Goal: Task Accomplishment & Management: Use online tool/utility

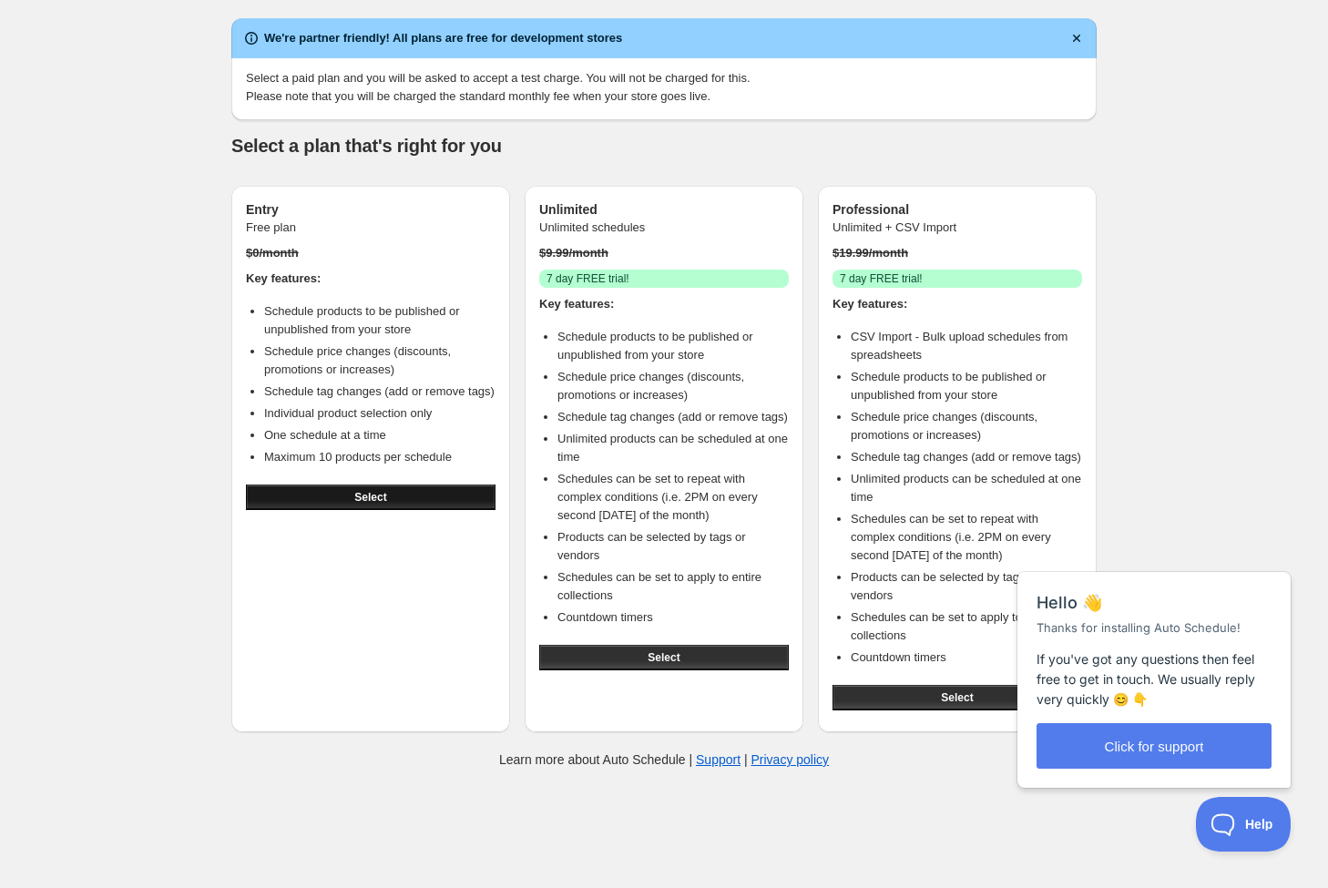
click at [414, 510] on button "Select" at bounding box center [371, 498] width 250 height 26
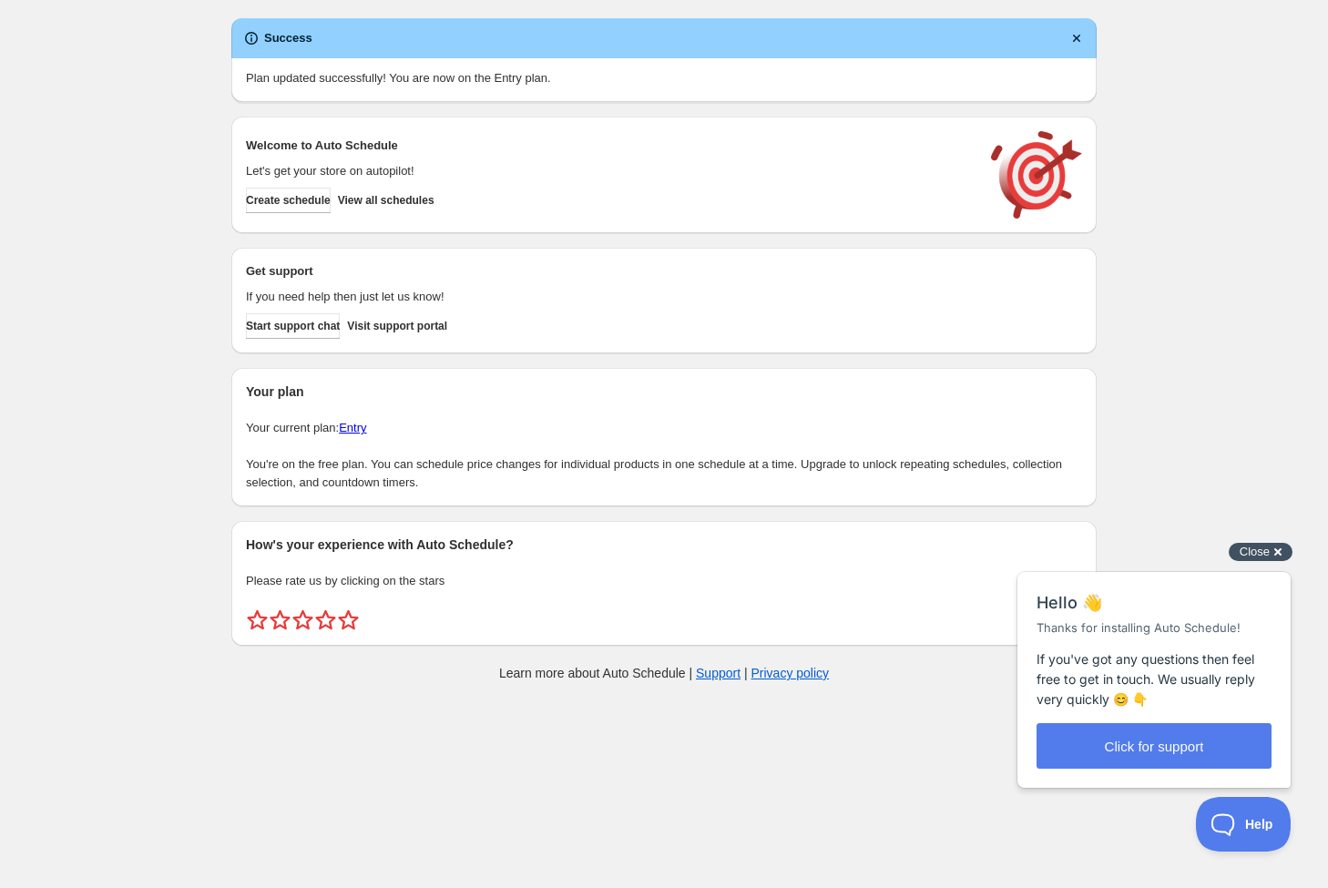
click at [1260, 556] on span "Close" at bounding box center [1254, 552] width 30 height 14
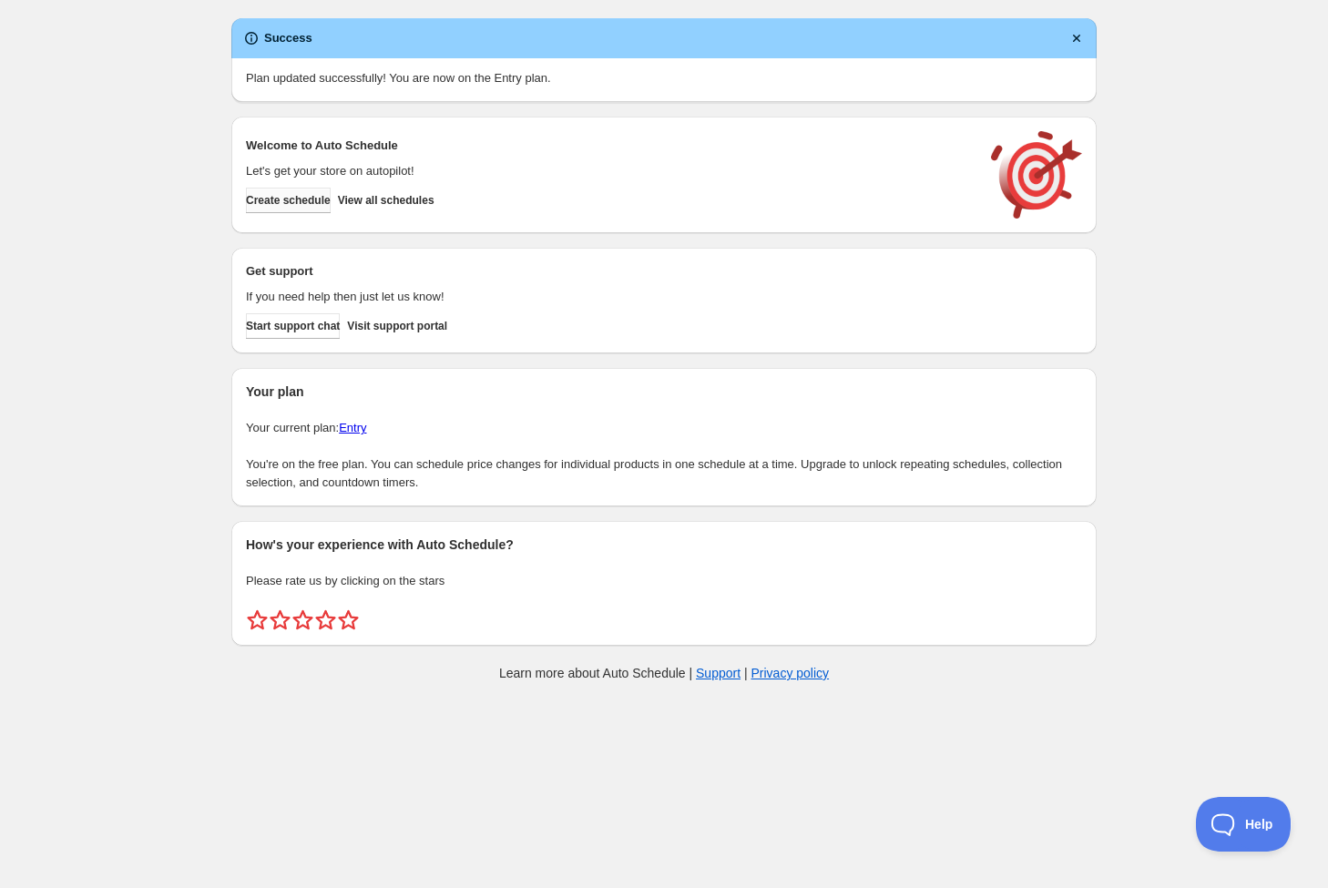
click at [319, 202] on span "Create schedule" at bounding box center [288, 200] width 85 height 15
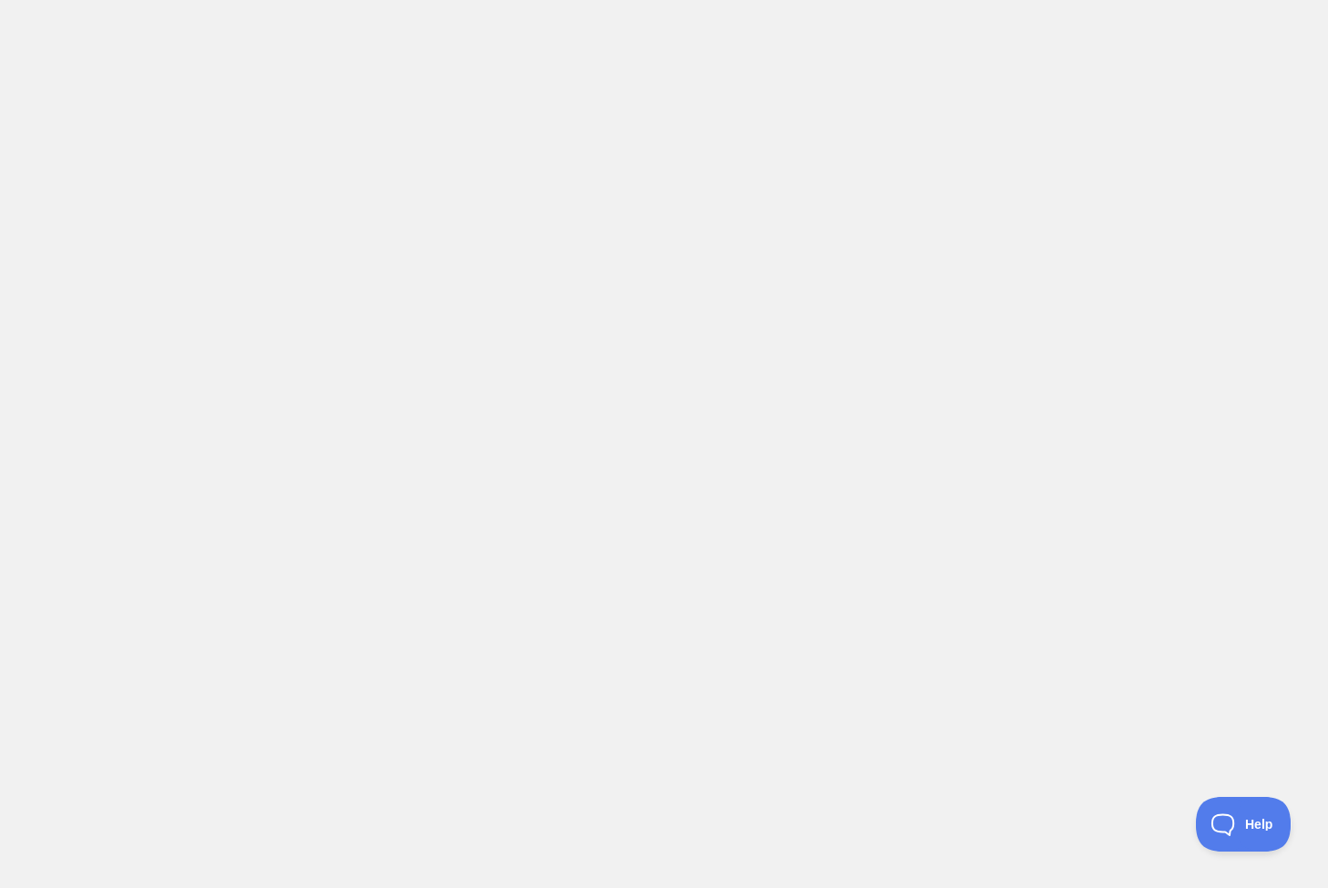
click at [536, 363] on body at bounding box center [664, 444] width 1328 height 888
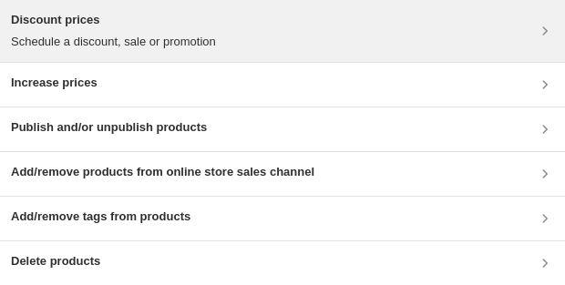
click at [136, 33] on p "Schedule a discount, sale or promotion" at bounding box center [113, 42] width 205 height 18
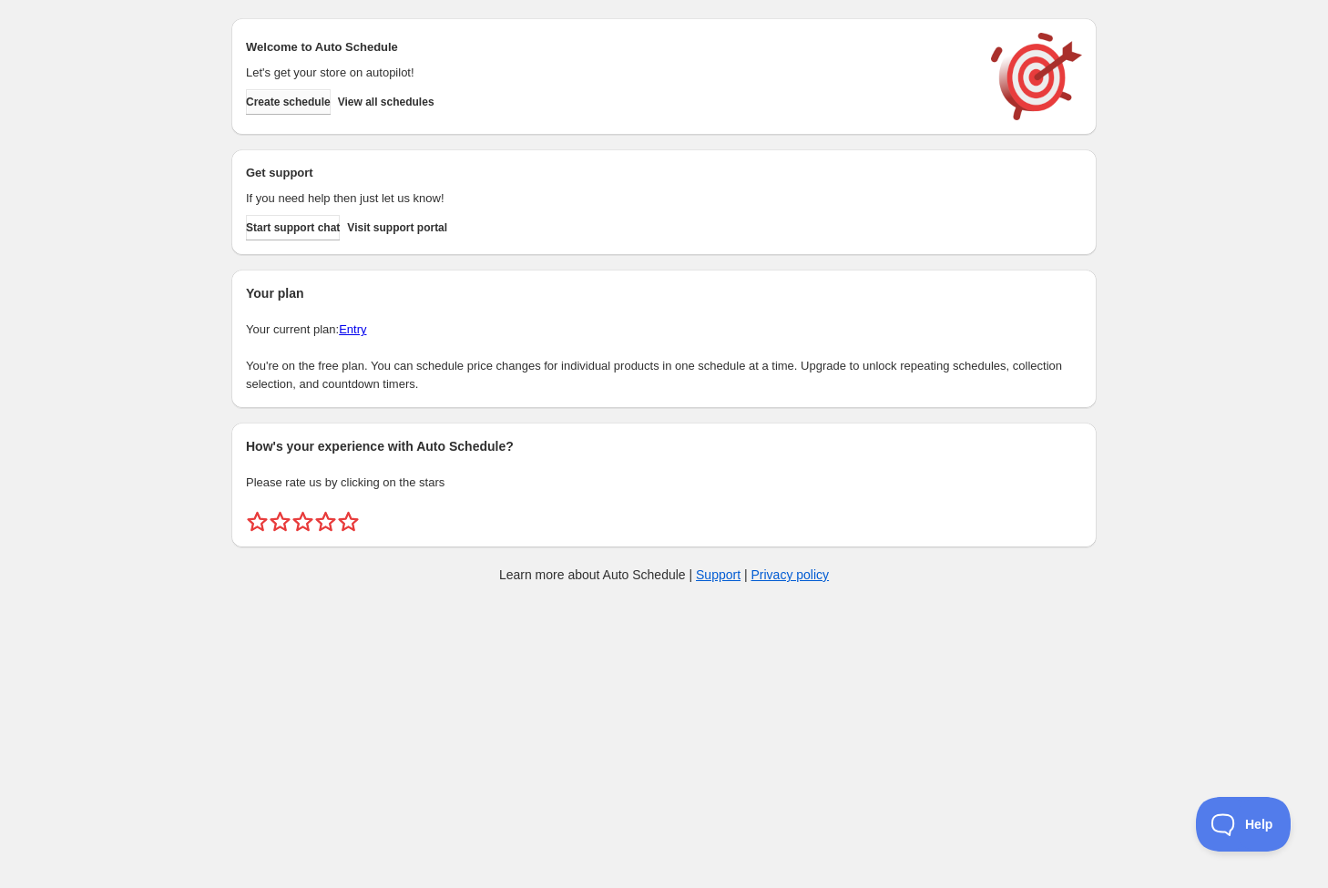
click at [326, 107] on span "Create schedule" at bounding box center [288, 102] width 85 height 15
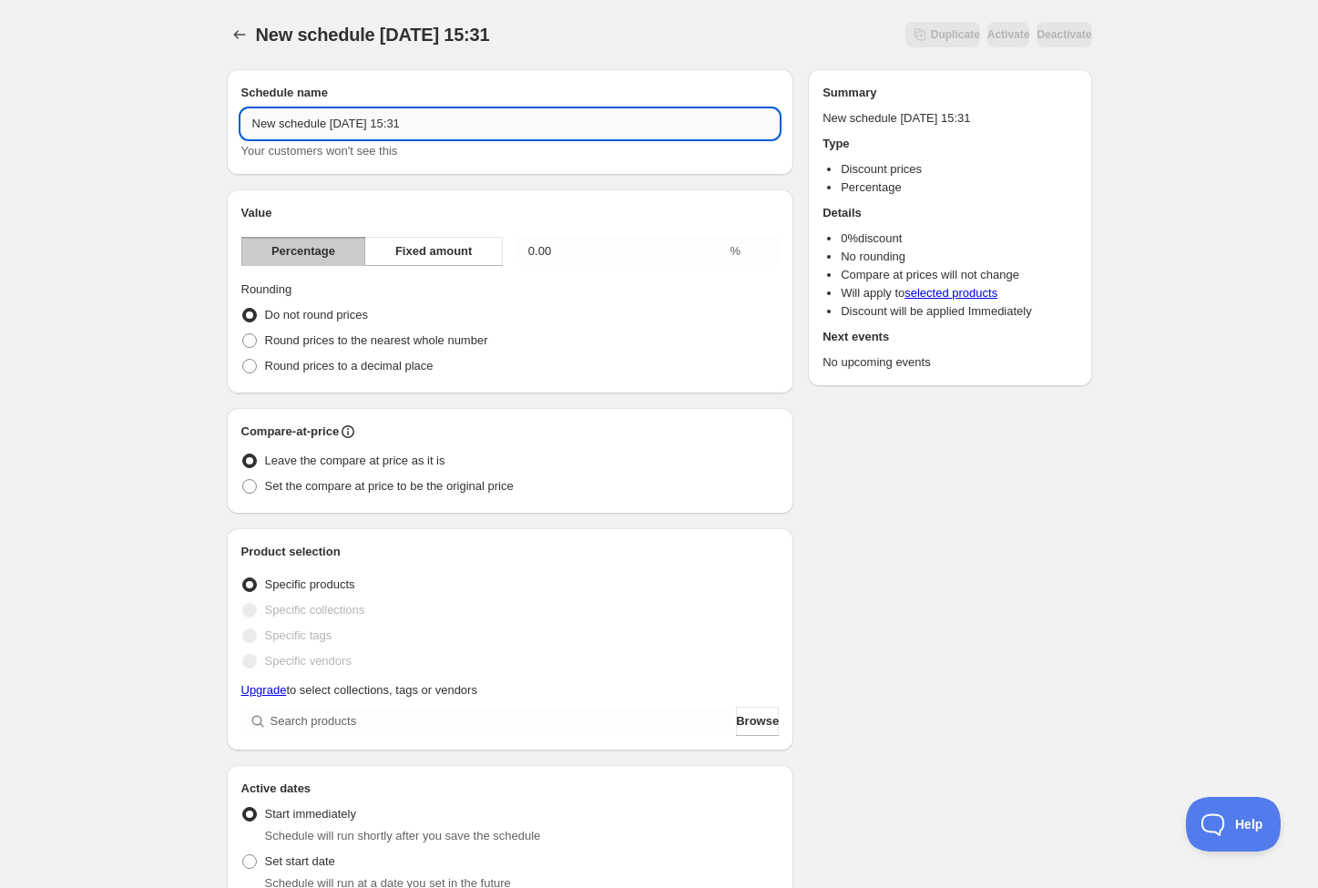
click at [493, 127] on input "New schedule Oct 09 2025 15:31" at bounding box center [510, 123] width 538 height 29
drag, startPoint x: 514, startPoint y: 126, endPoint x: 240, endPoint y: 129, distance: 274.1
click at [240, 129] on div "Schedule name New schedule Oct 09 2025 15:31 Your customers won't see this" at bounding box center [510, 122] width 567 height 106
type input "10/10 23:59まで"
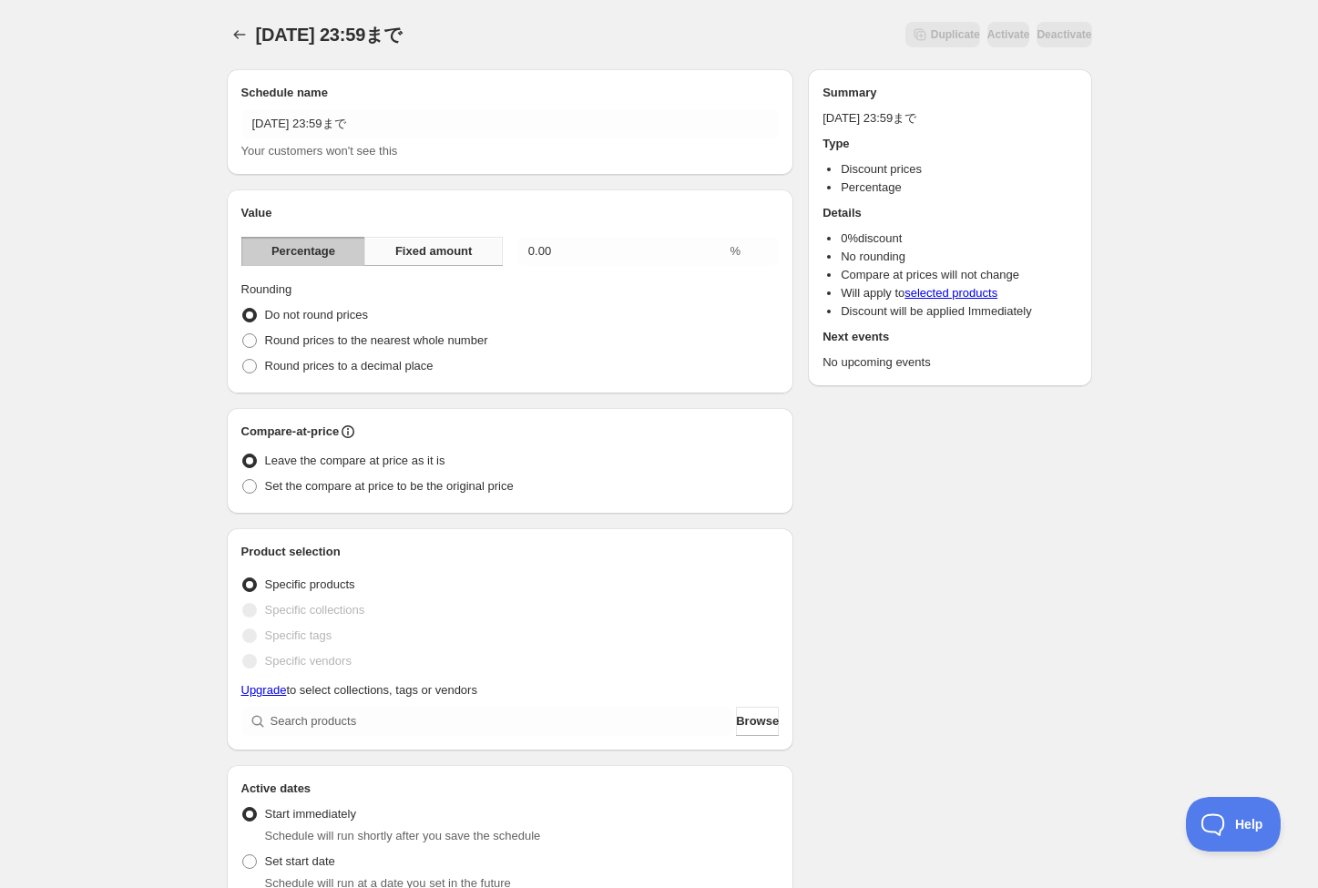
click at [465, 256] on span "Fixed amount" at bounding box center [433, 251] width 77 height 18
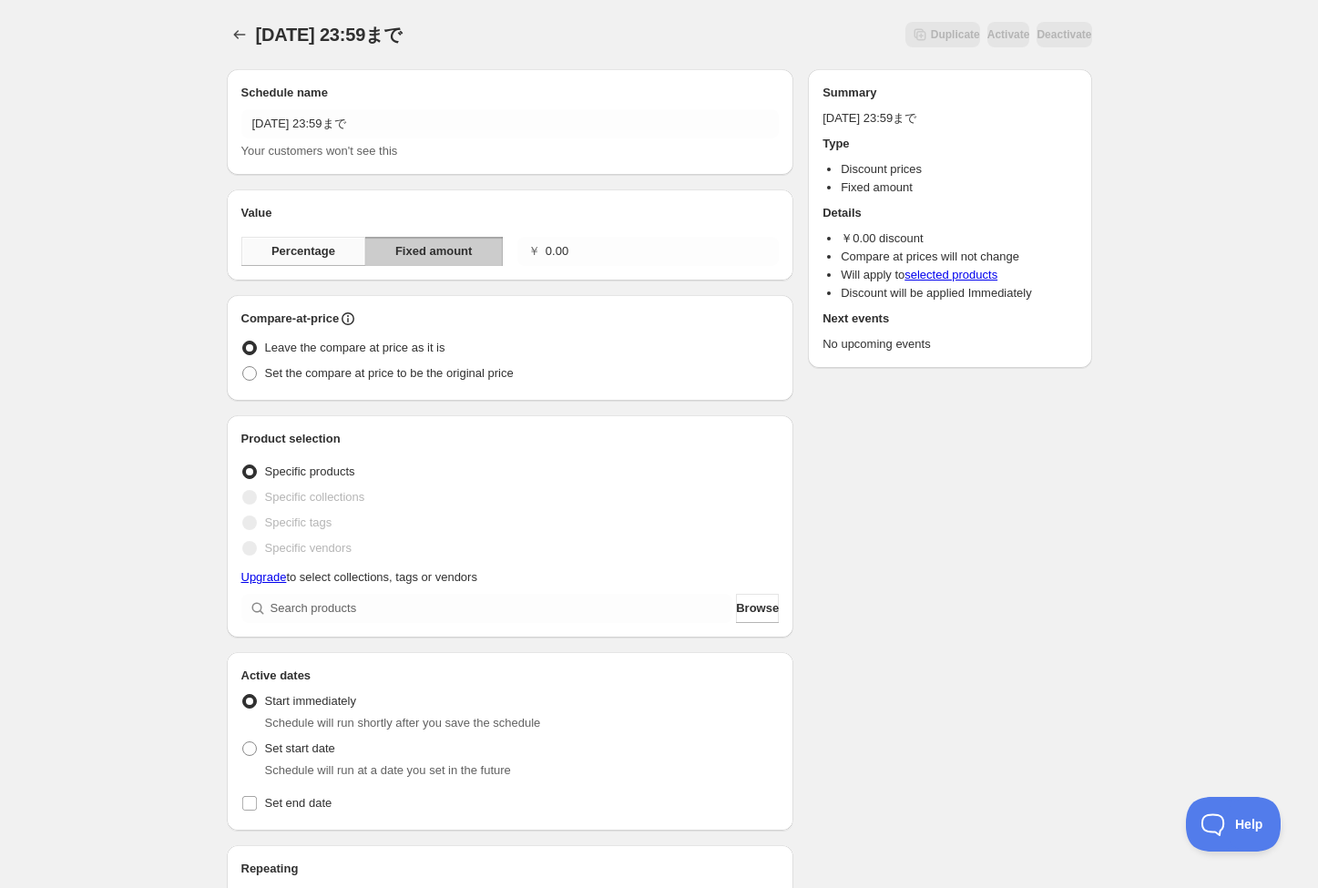
click at [306, 258] on span "Percentage" at bounding box center [303, 251] width 64 height 18
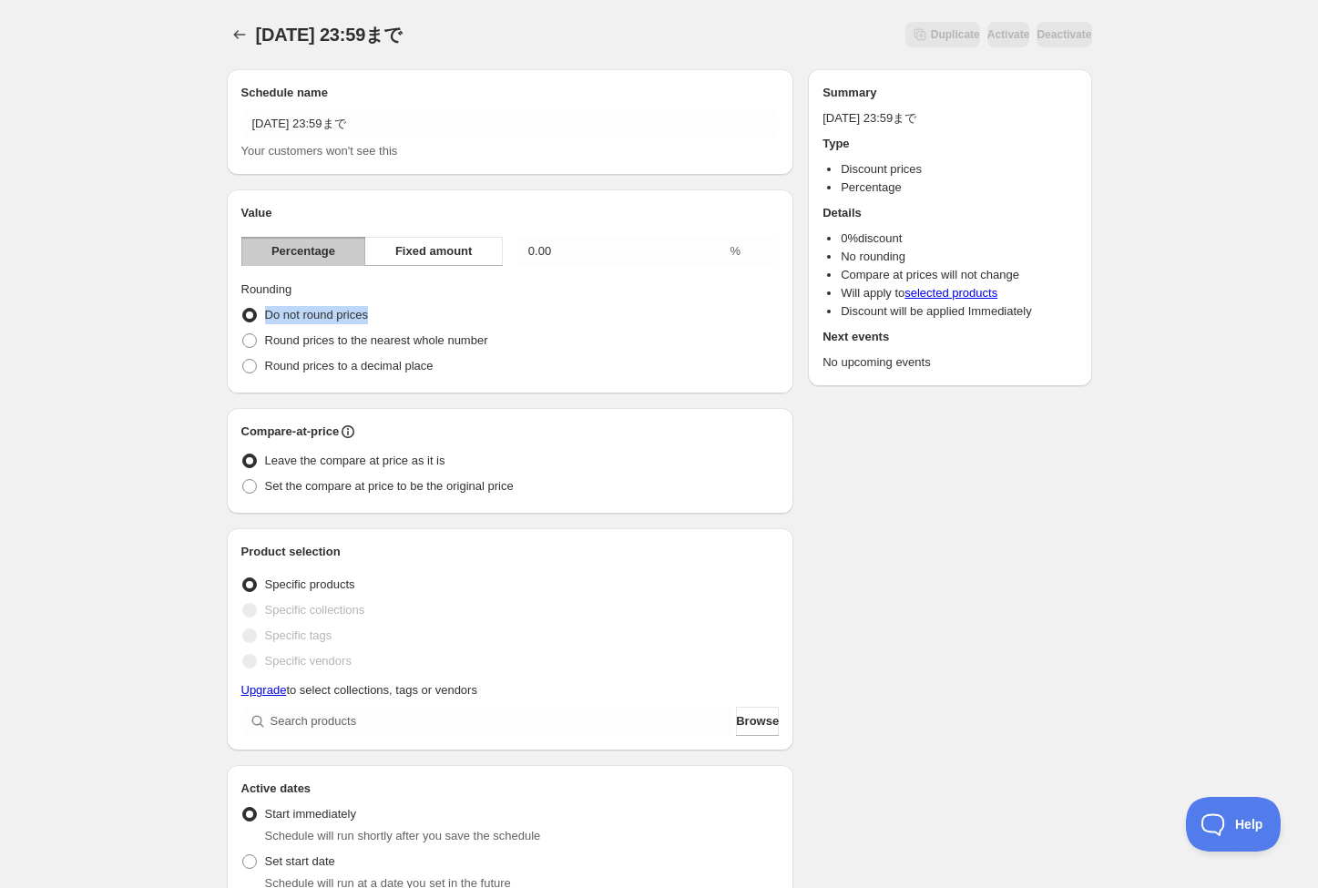
drag, startPoint x: 392, startPoint y: 316, endPoint x: 268, endPoint y: 319, distance: 123.9
click at [268, 319] on div "Do not round prices" at bounding box center [510, 315] width 538 height 26
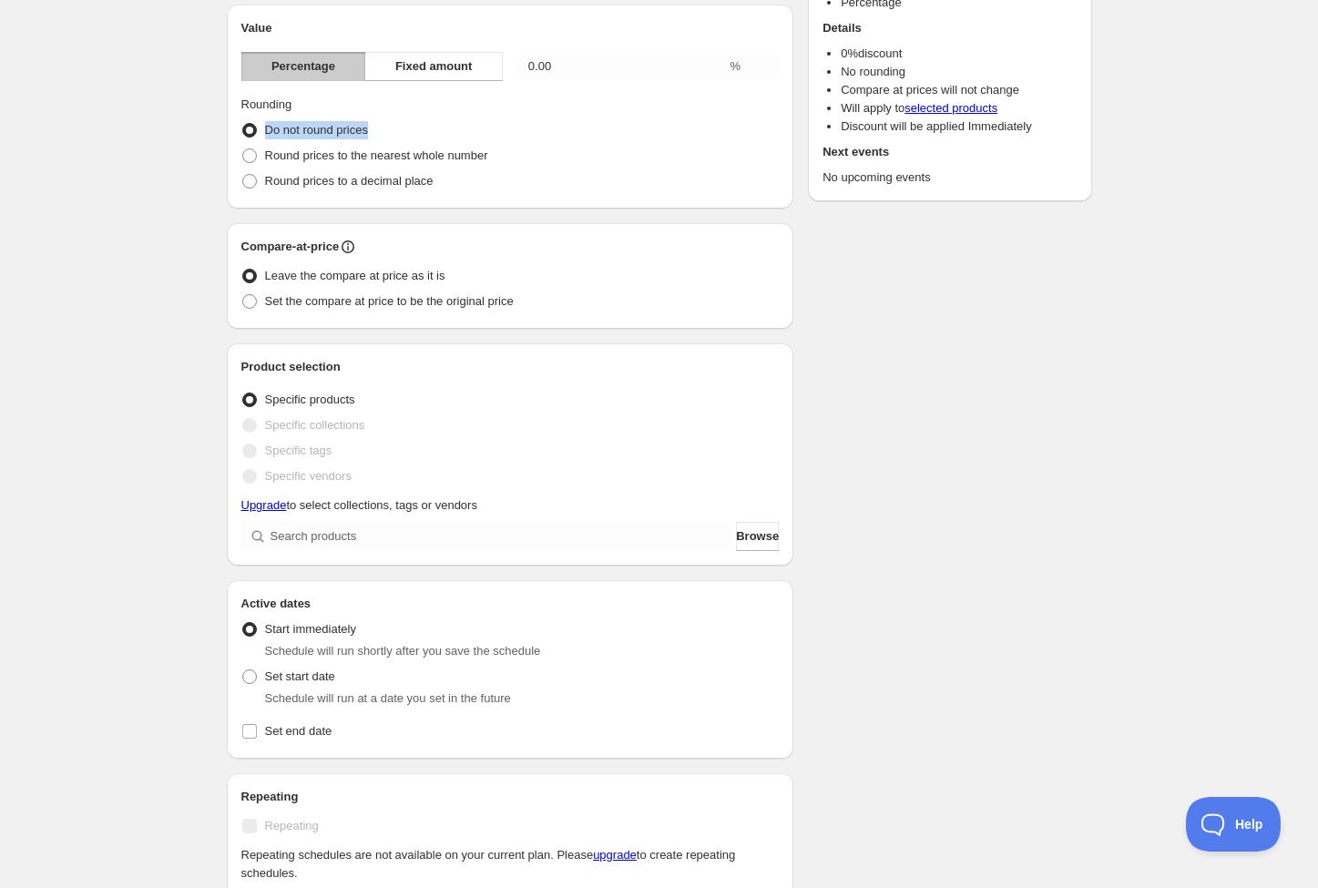
scroll to position [197, 0]
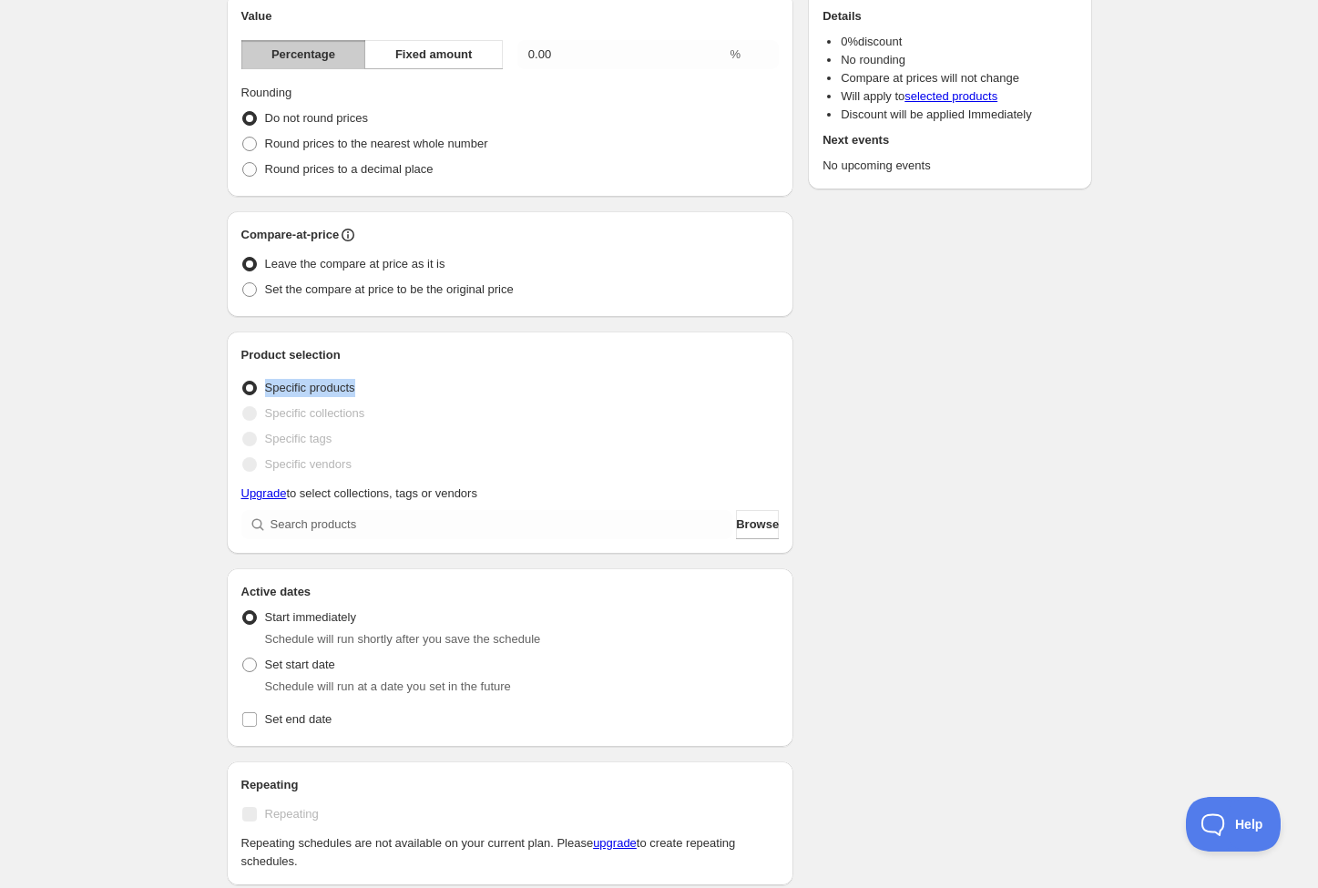
drag, startPoint x: 378, startPoint y: 392, endPoint x: 261, endPoint y: 394, distance: 116.6
click at [261, 394] on div "Specific products" at bounding box center [510, 388] width 538 height 26
click at [379, 413] on div "Specific collections" at bounding box center [510, 414] width 538 height 26
drag, startPoint x: 376, startPoint y: 414, endPoint x: 285, endPoint y: 414, distance: 91.1
click at [285, 414] on div "Specific collections" at bounding box center [510, 414] width 538 height 26
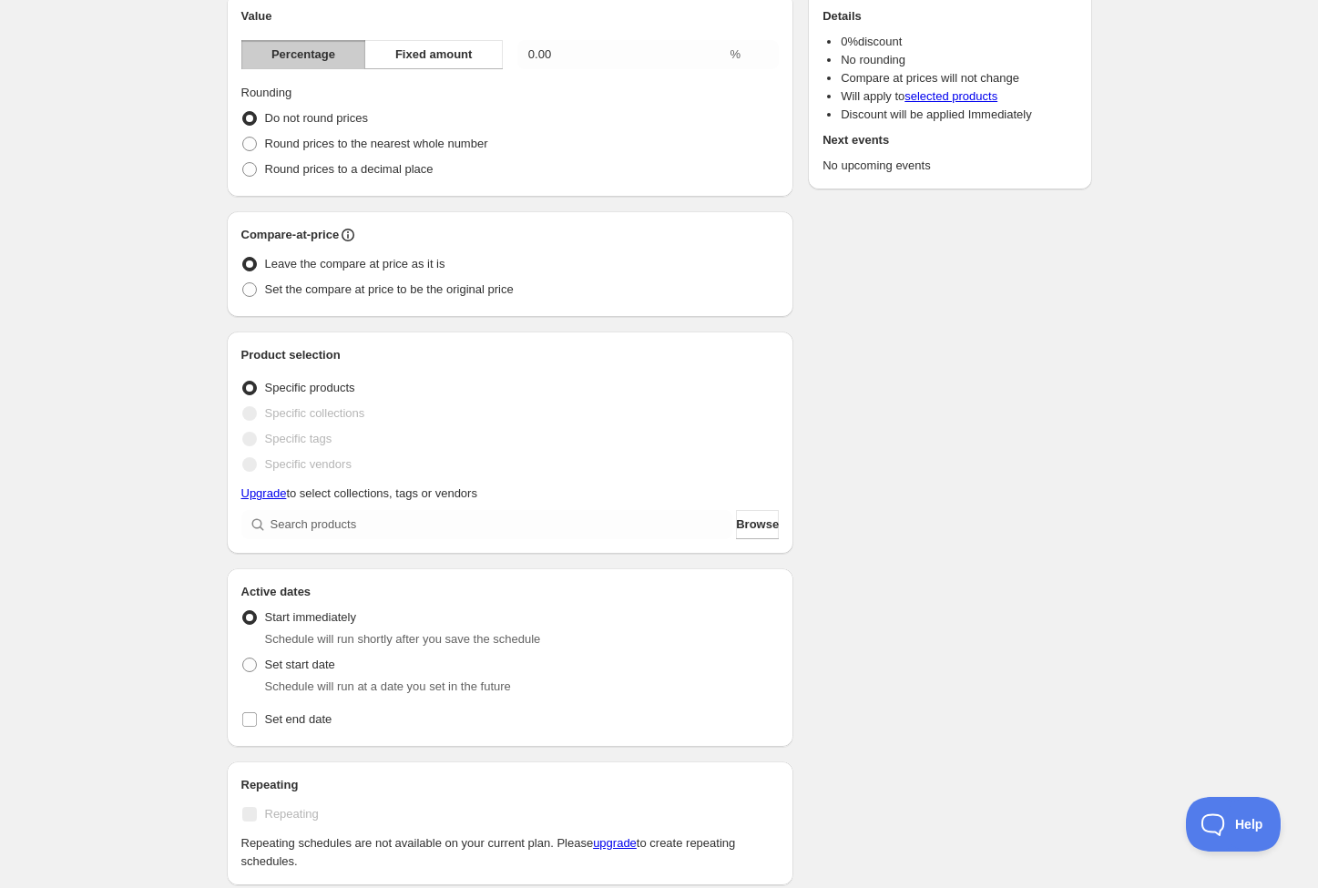
click at [323, 464] on span "Specific vendors" at bounding box center [308, 464] width 87 height 14
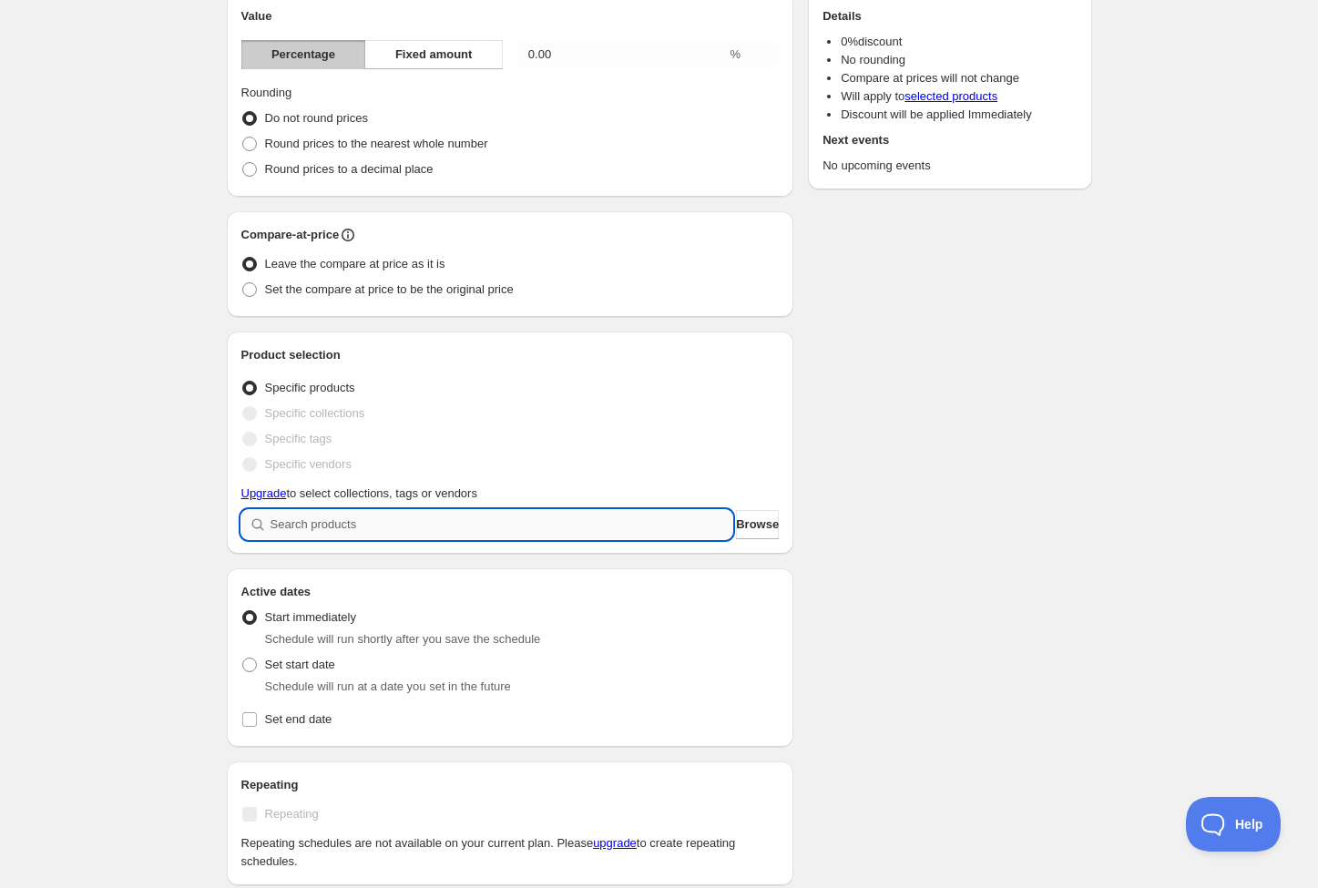
click at [372, 520] on input "search" at bounding box center [501, 524] width 463 height 29
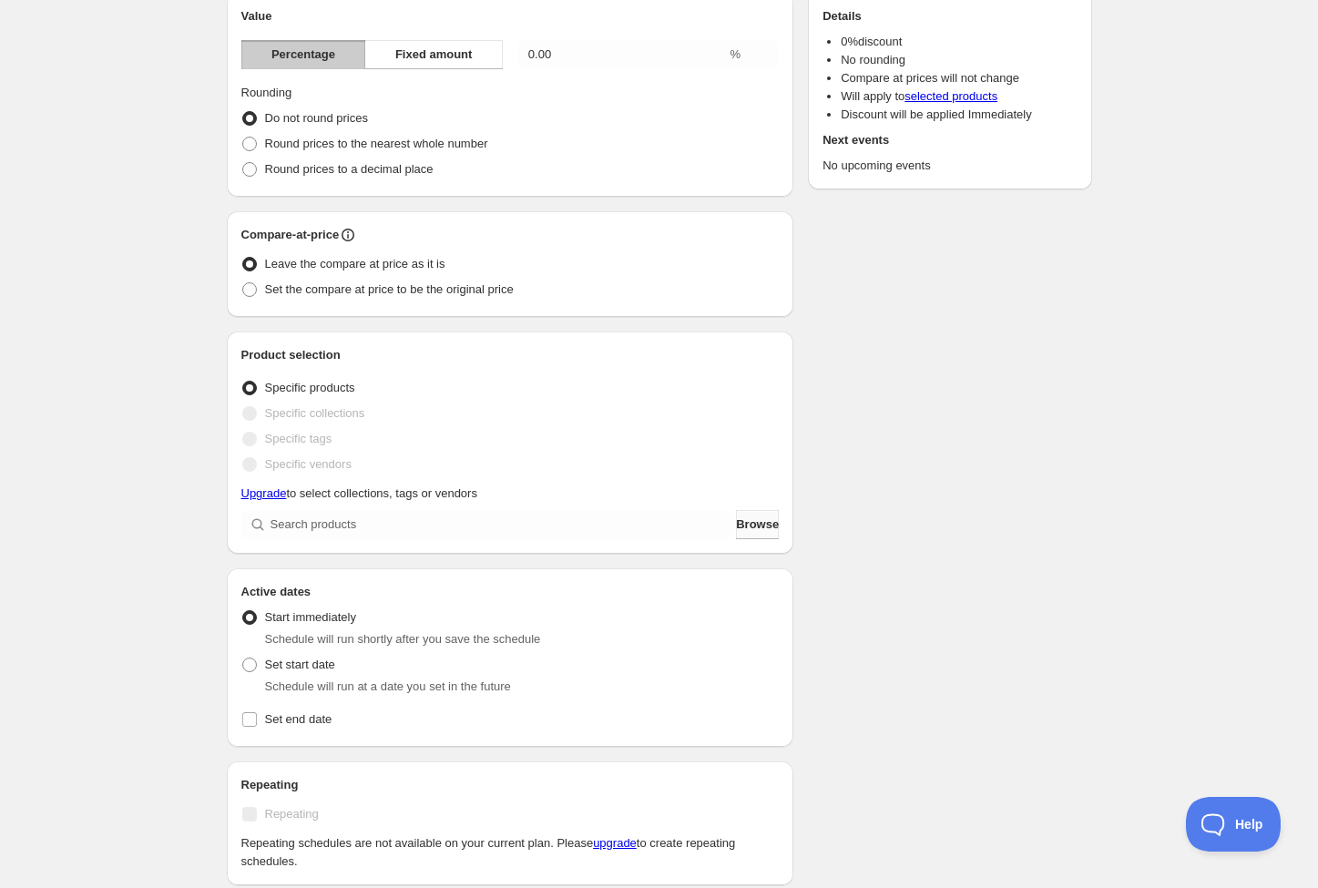
click at [749, 530] on span "Browse" at bounding box center [757, 524] width 43 height 18
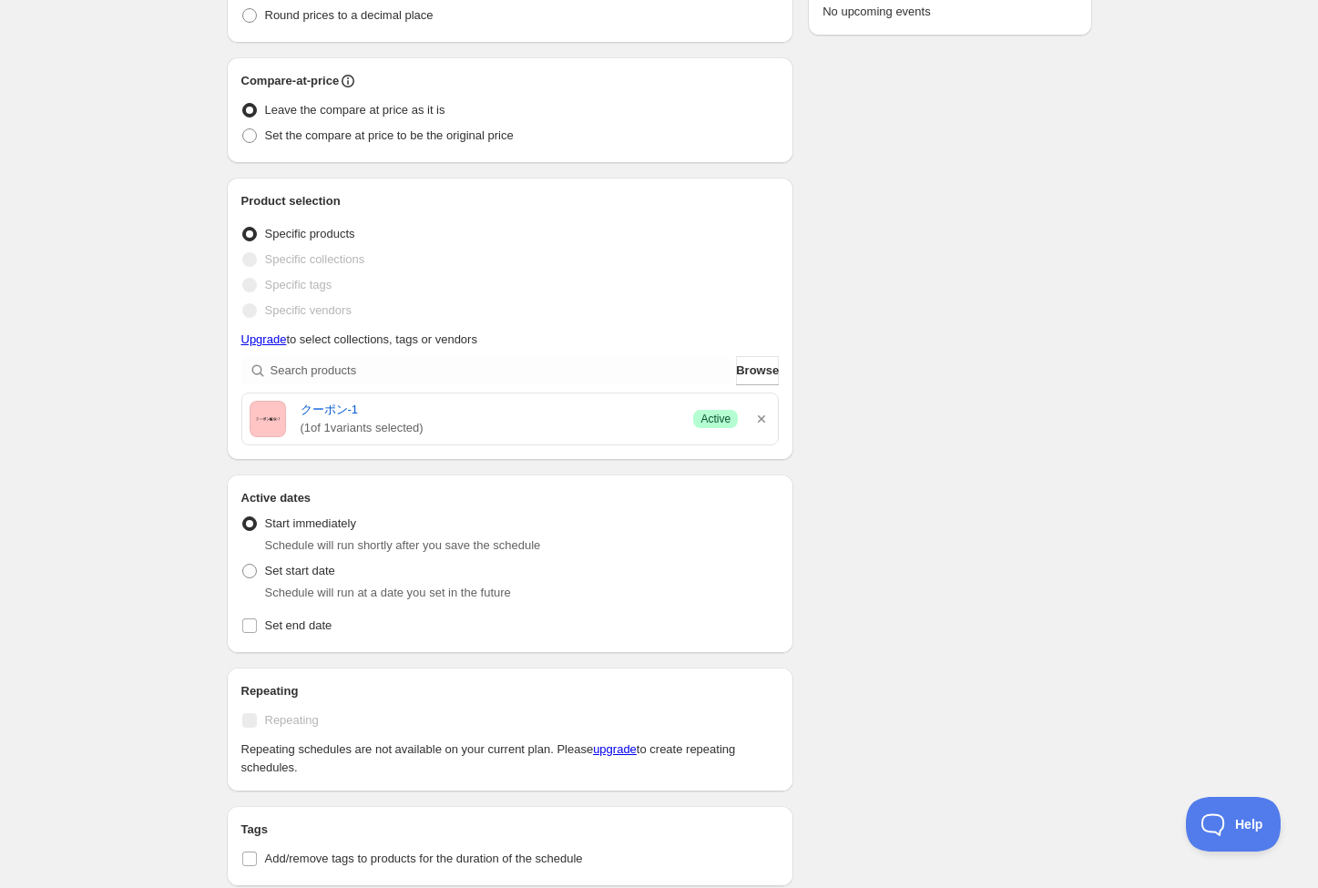
scroll to position [545, 0]
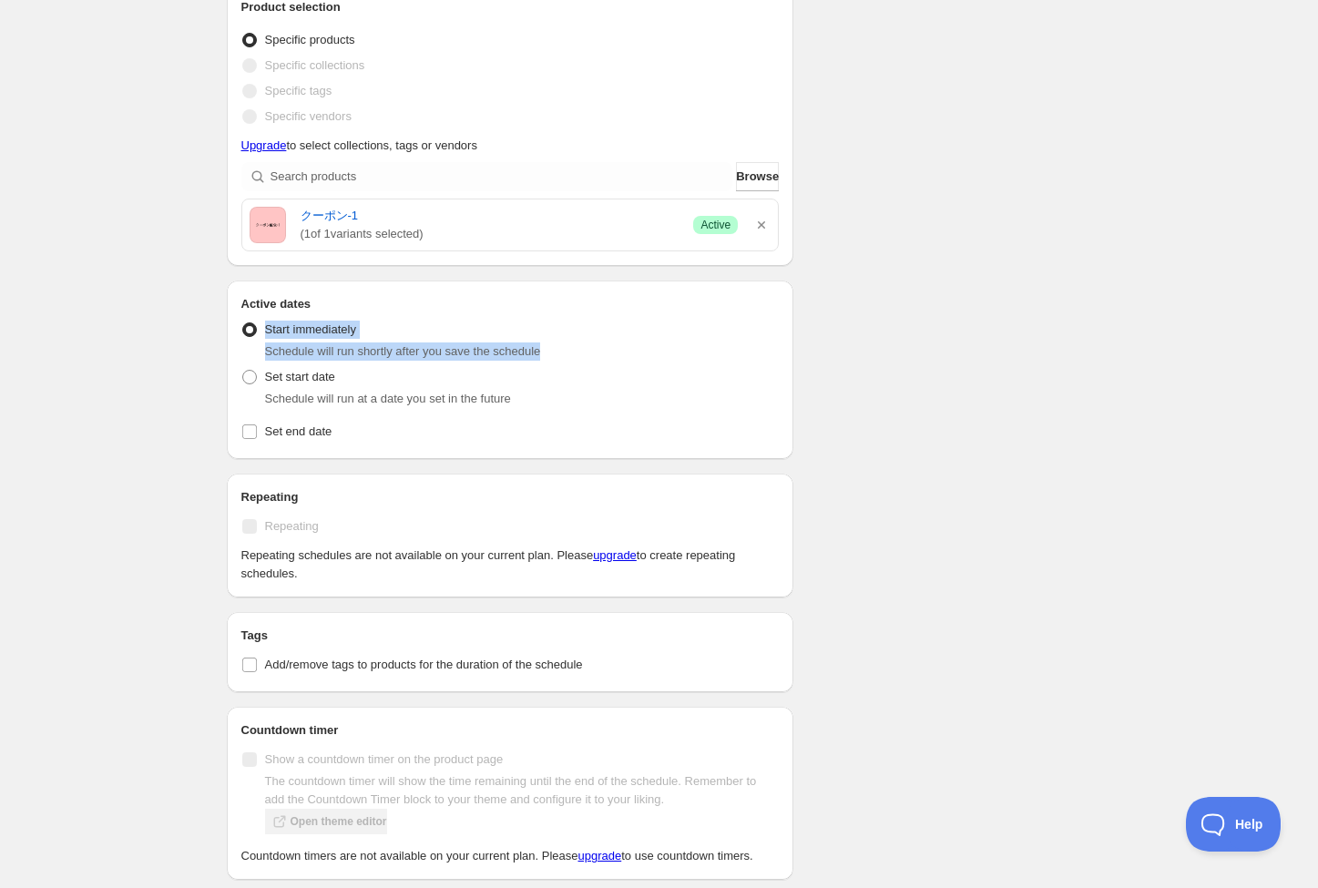
drag, startPoint x: 568, startPoint y: 354, endPoint x: 309, endPoint y: 338, distance: 260.1
click at [260, 334] on div "Start immediately Schedule will run shortly after you save the schedule" at bounding box center [510, 339] width 538 height 44
click at [508, 349] on span "Schedule will run shortly after you save the schedule" at bounding box center [403, 351] width 276 height 14
click at [252, 431] on input "Set end date" at bounding box center [249, 431] width 15 height 15
checkbox input "true"
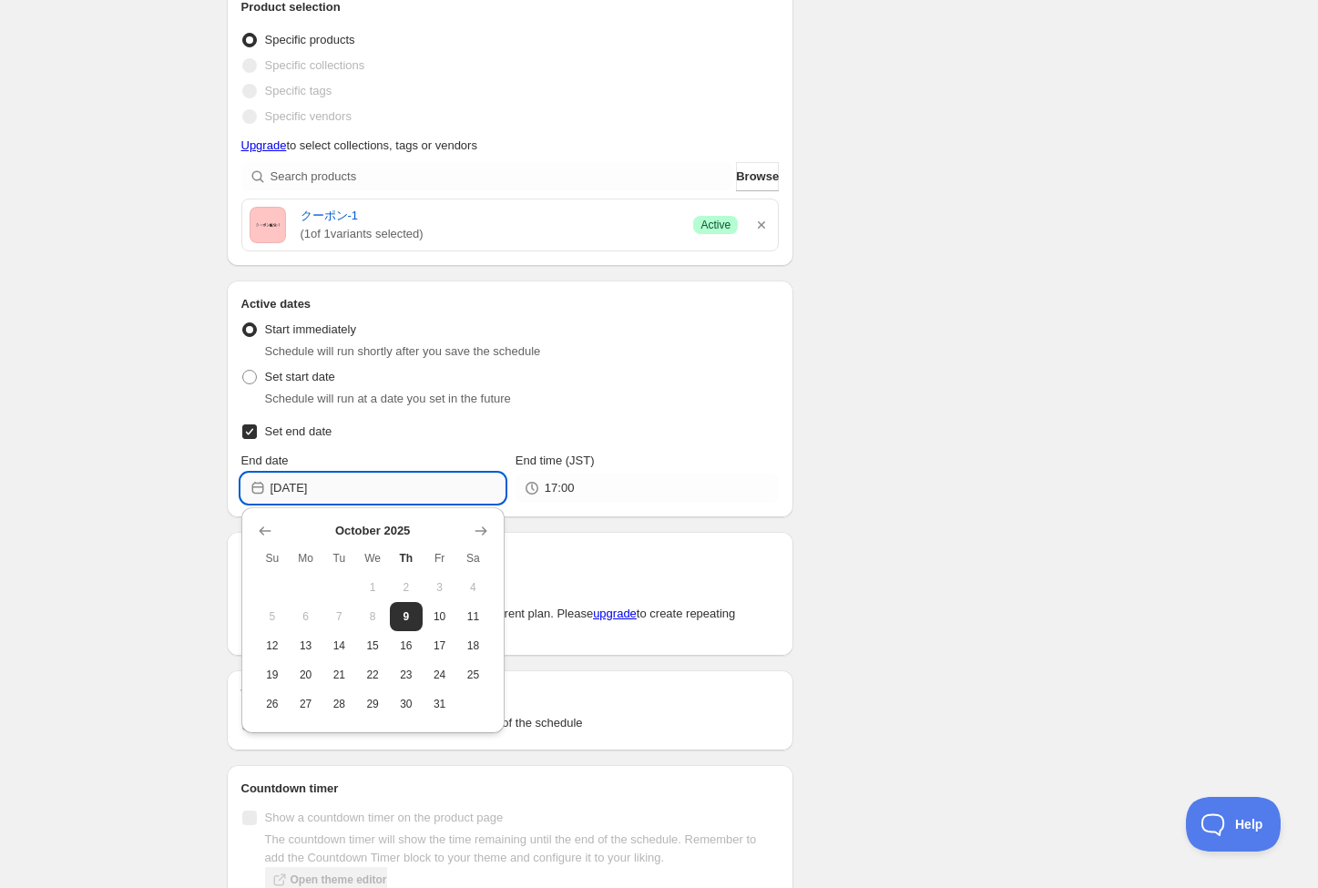
click at [388, 495] on input "2025-10-09" at bounding box center [387, 488] width 234 height 29
click at [431, 621] on span "10" at bounding box center [439, 616] width 19 height 15
type input "2025-10-10"
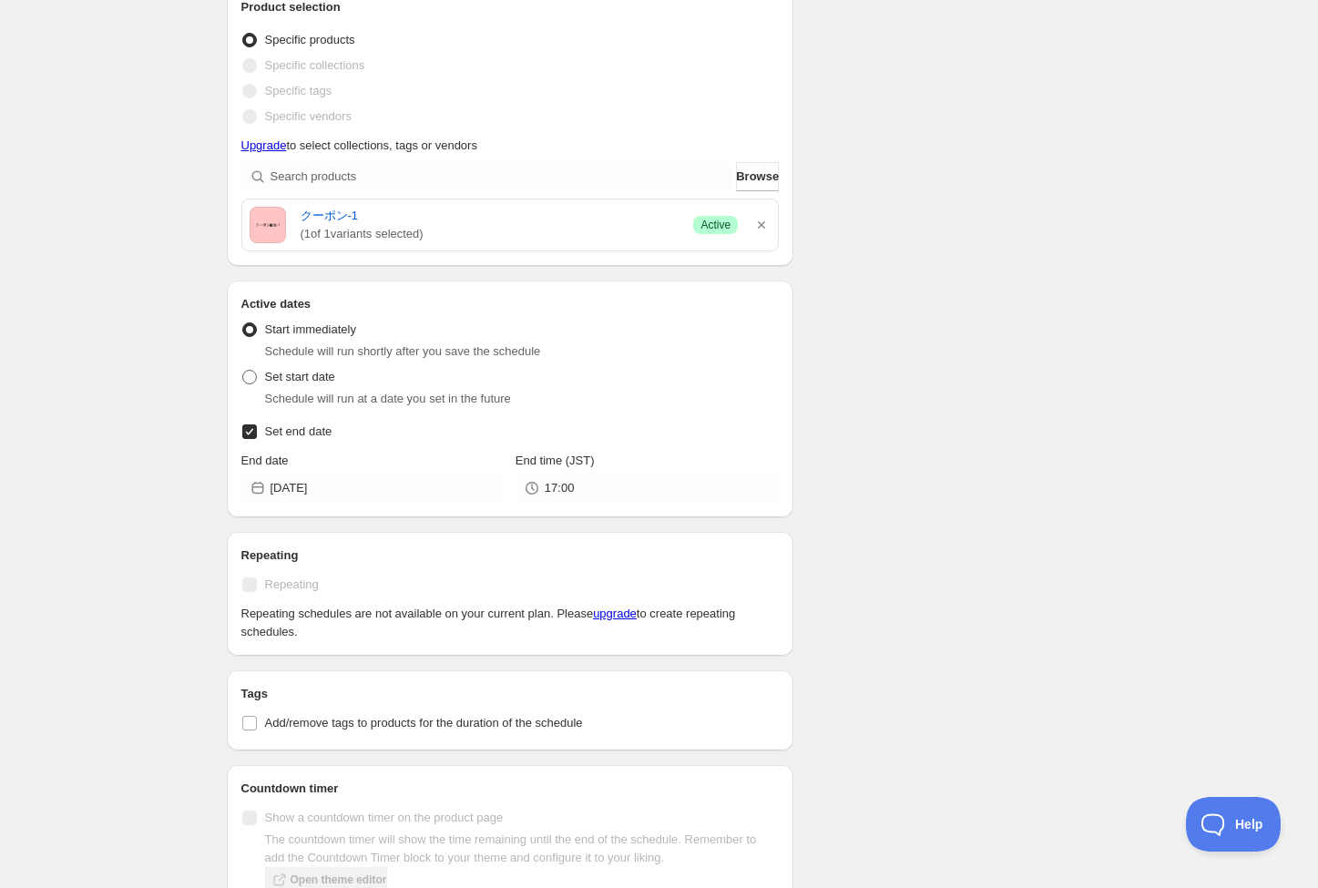
click at [253, 379] on span at bounding box center [249, 377] width 15 height 15
click at [243, 371] on input "Set start date" at bounding box center [242, 370] width 1 height 1
radio input "true"
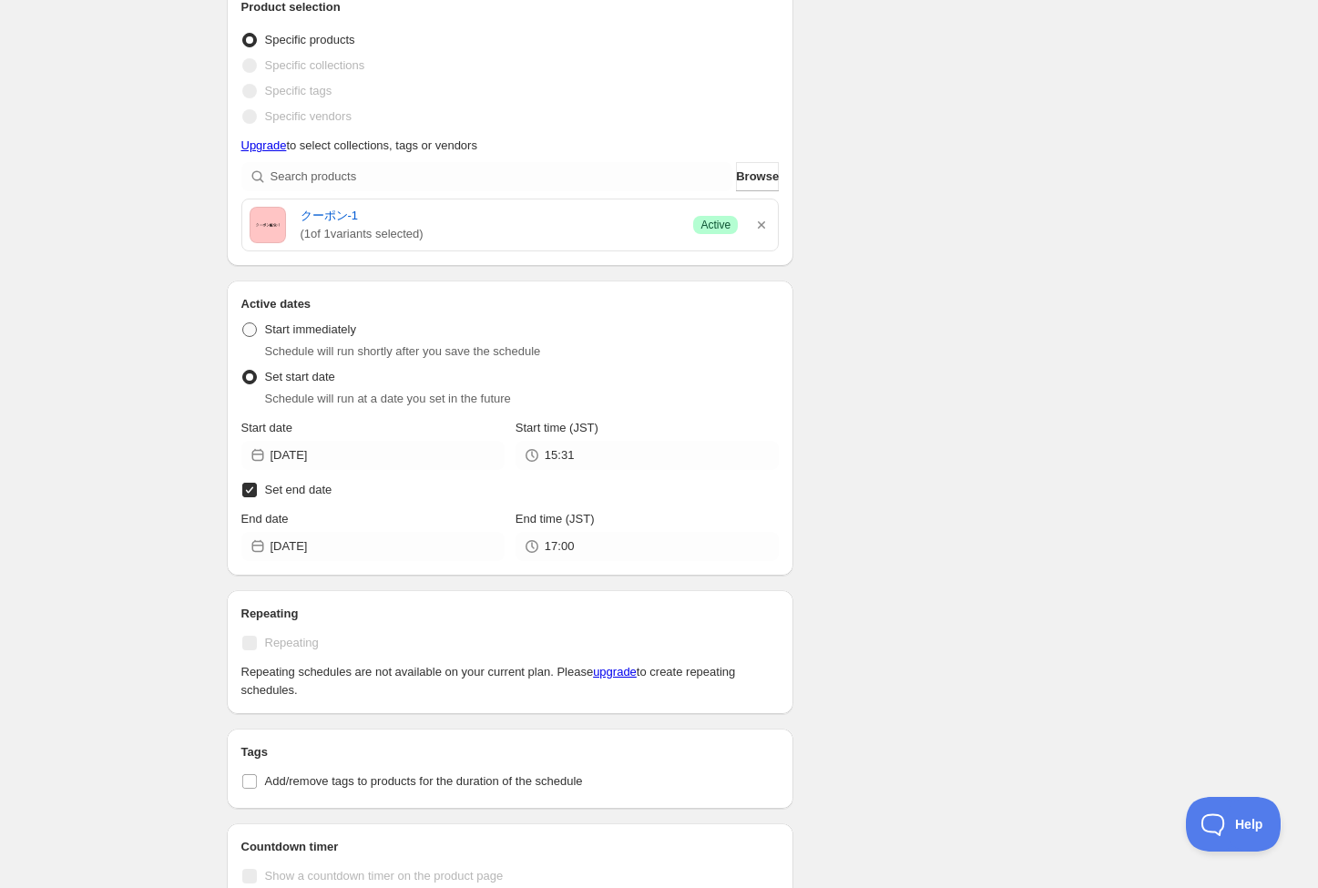
click at [251, 328] on span at bounding box center [249, 329] width 15 height 15
click at [243, 323] on input "Start immediately" at bounding box center [242, 322] width 1 height 1
radio input "true"
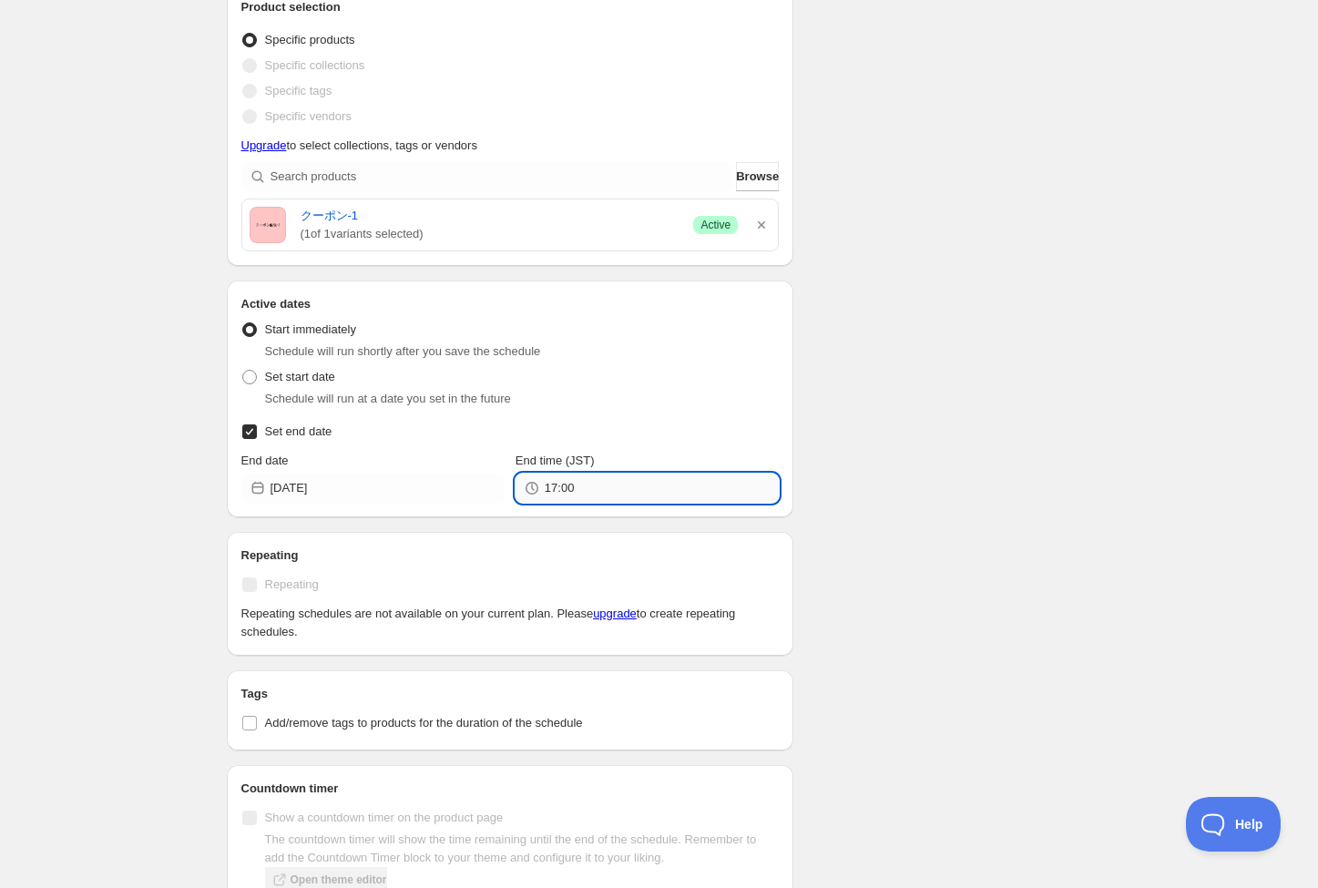
click at [591, 491] on input "17:00" at bounding box center [662, 488] width 234 height 29
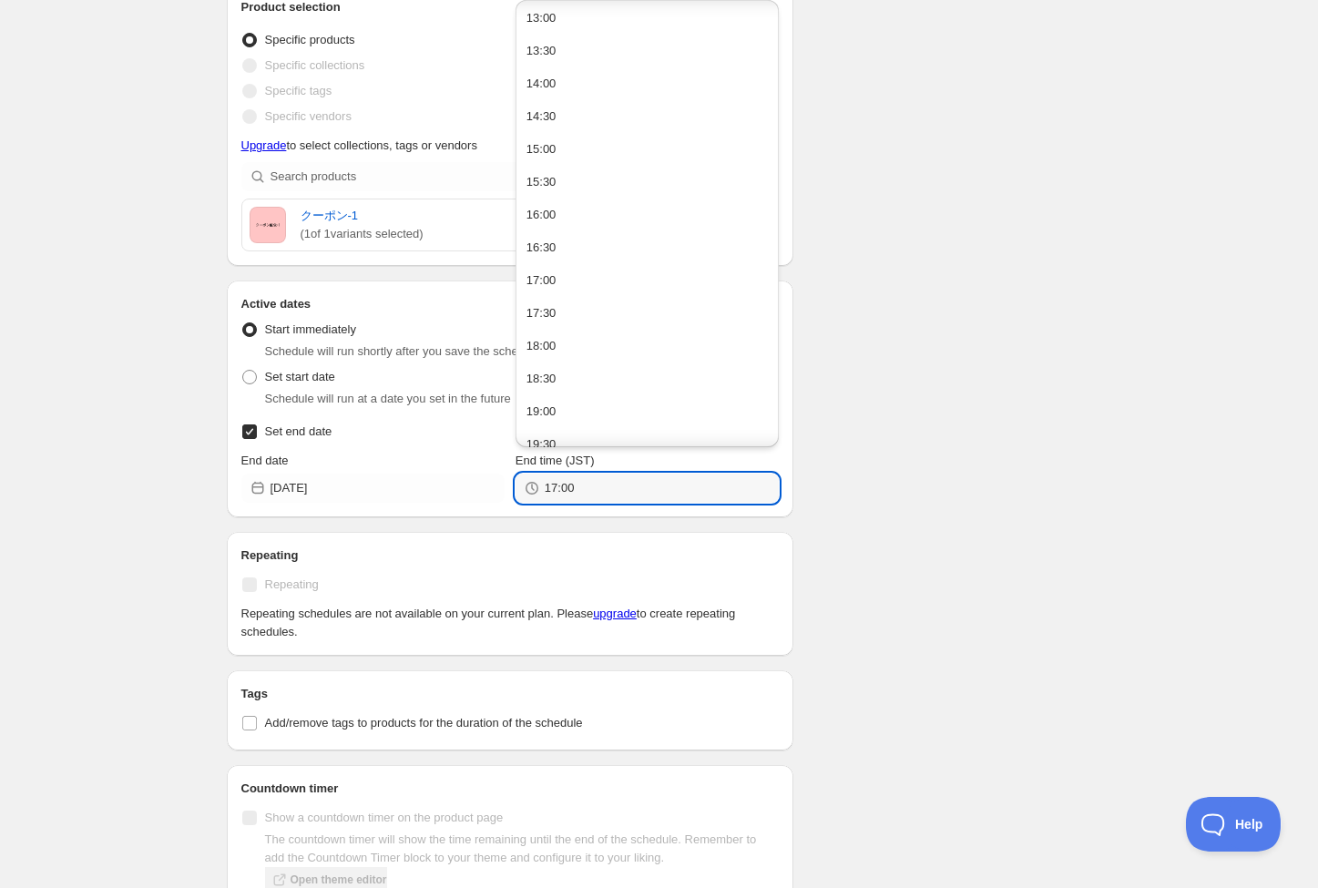
scroll to position [1134, 0]
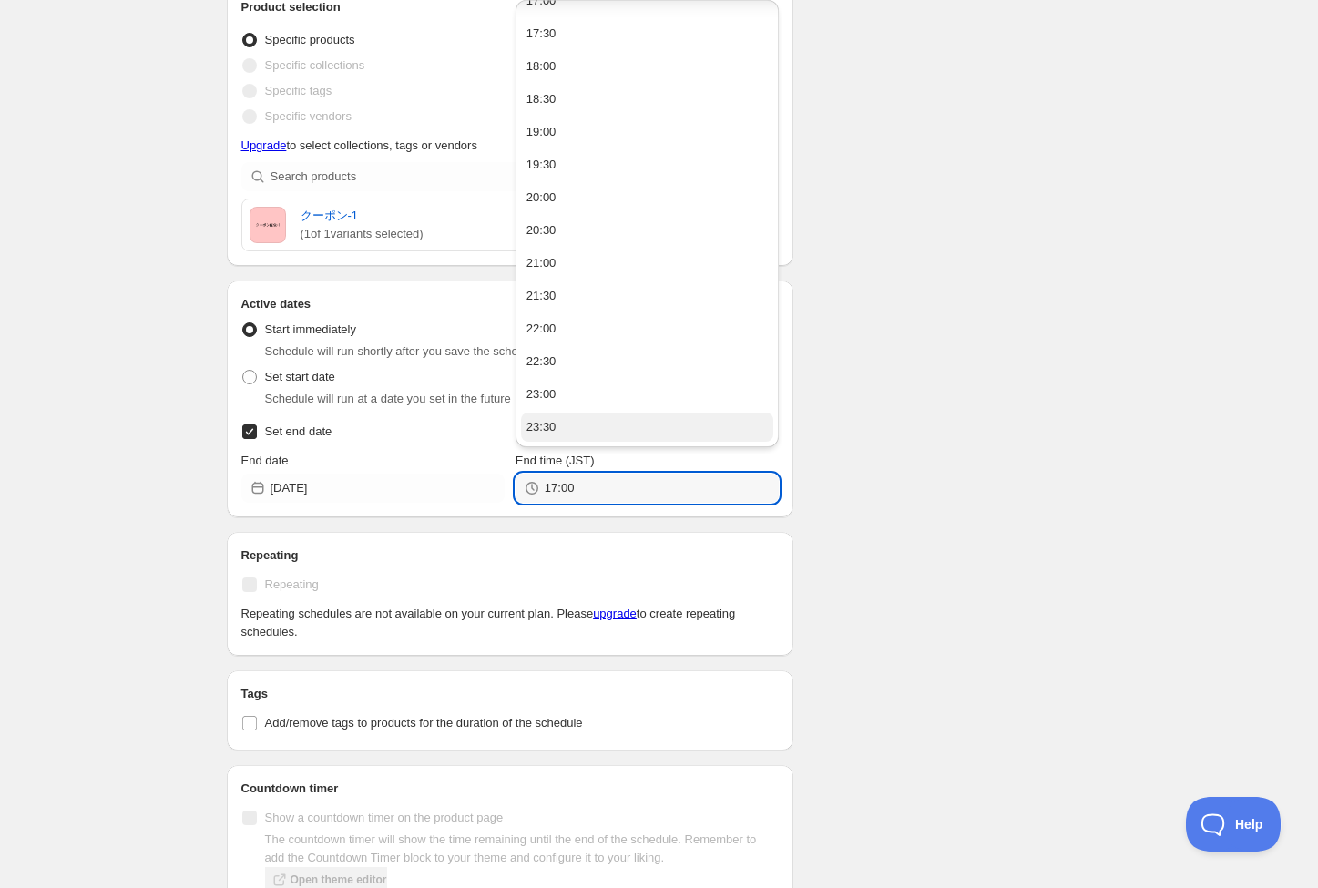
click at [627, 422] on button "23:30" at bounding box center [647, 427] width 252 height 29
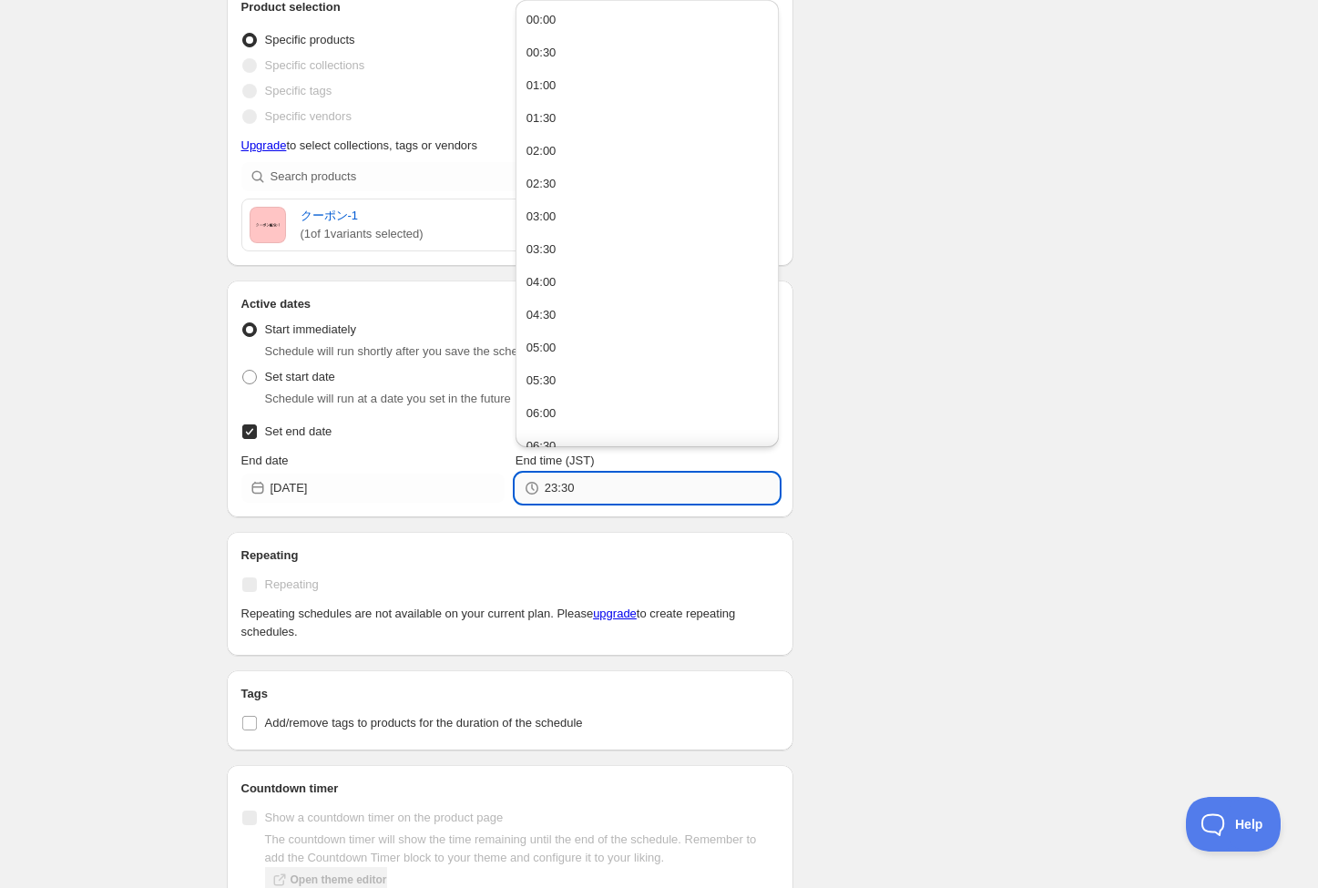
click at [572, 484] on input "23:30" at bounding box center [662, 488] width 234 height 29
type input "23:59"
click at [848, 525] on div "Schedule name 10/10 23:59まで Your customers won't see this Value Percentage Fixe…" at bounding box center [652, 245] width 880 height 1470
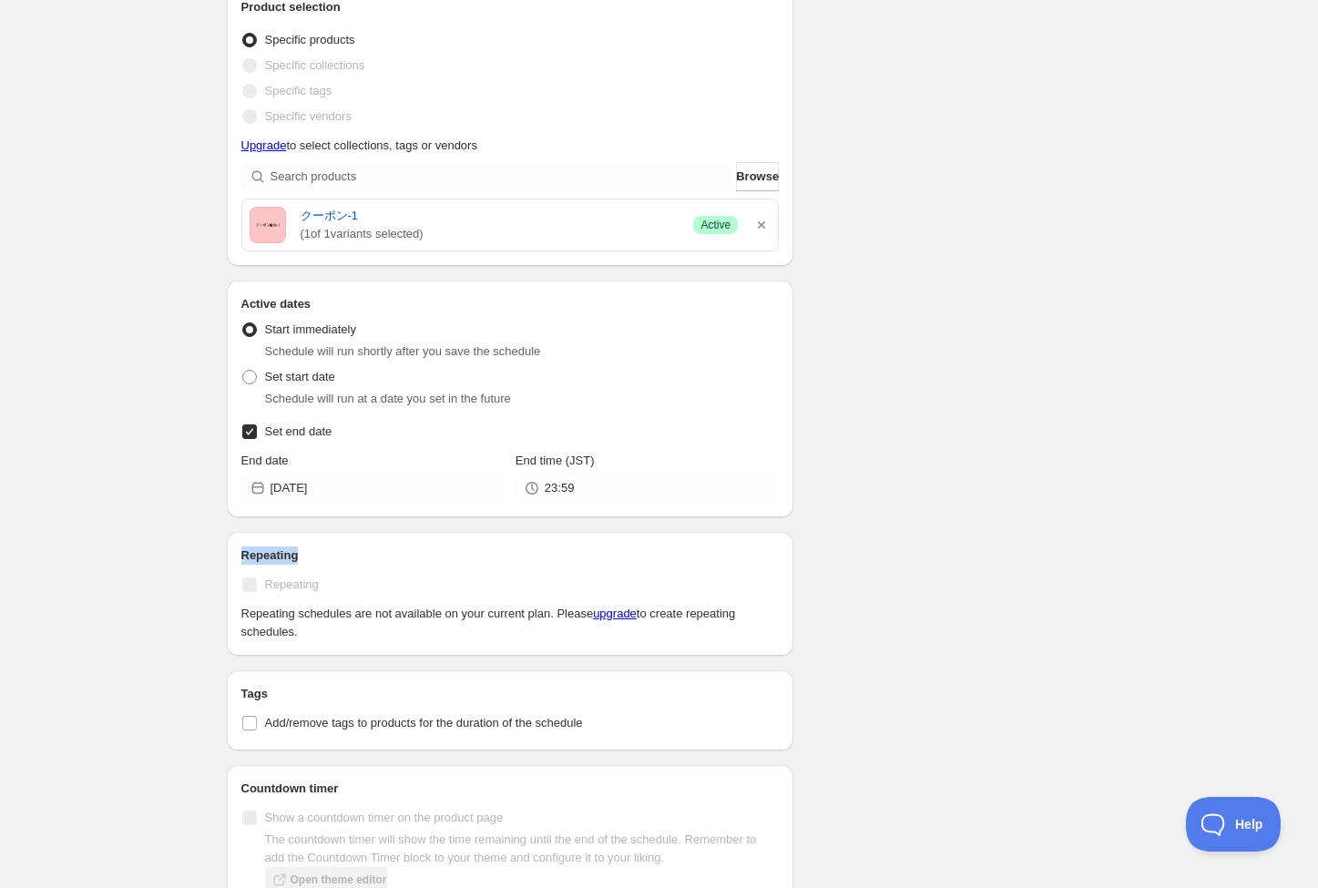
drag, startPoint x: 242, startPoint y: 557, endPoint x: 299, endPoint y: 559, distance: 56.5
click at [299, 559] on h2 "Repeating" at bounding box center [510, 555] width 538 height 18
click at [476, 614] on p "Repeating schedules are not available on your current plan. Please upgrade to c…" at bounding box center [510, 623] width 538 height 36
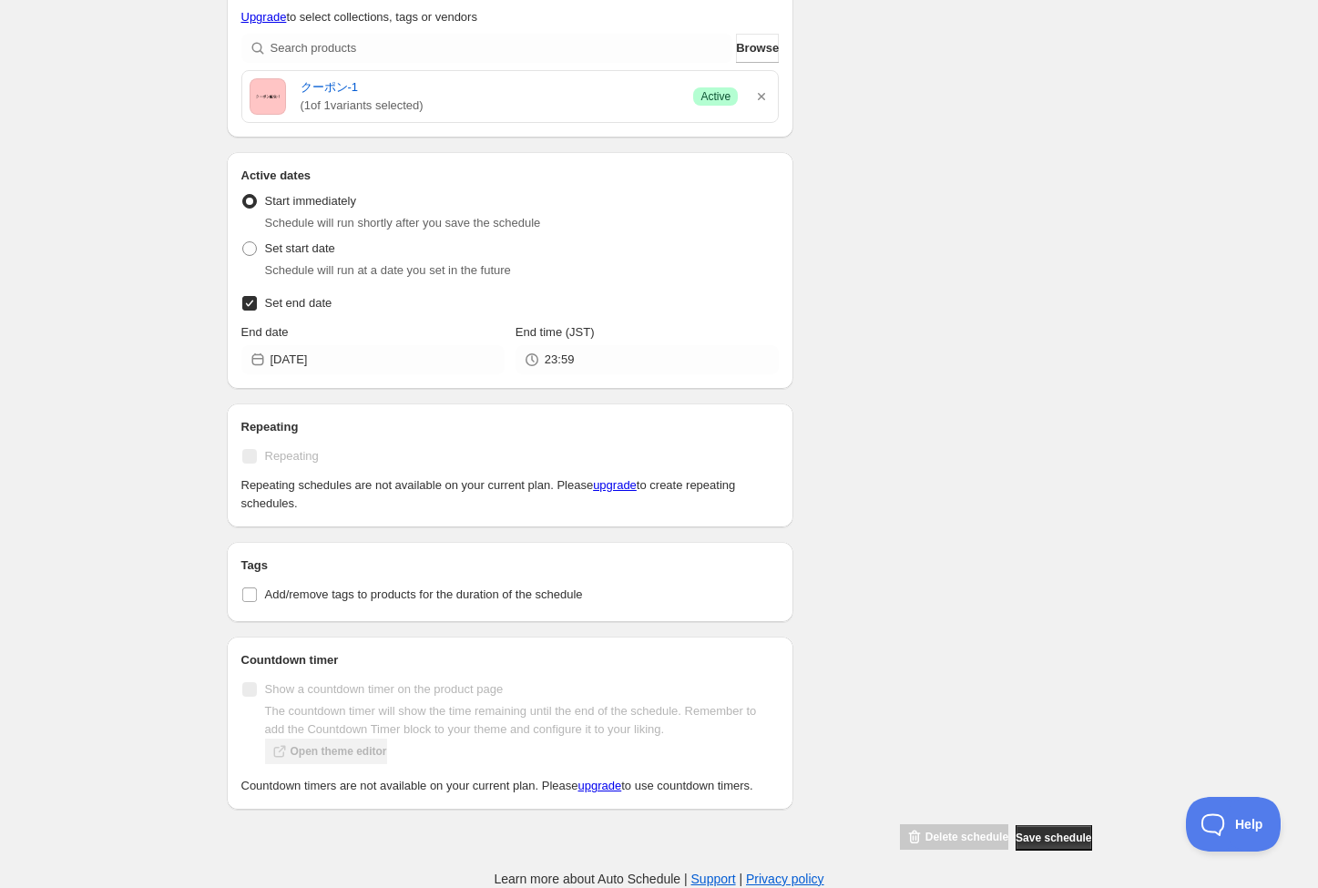
scroll to position [689, 0]
drag, startPoint x: 609, startPoint y: 579, endPoint x: 266, endPoint y: 577, distance: 343.3
click at [266, 582] on label "Add/remove tags to products for the duration of the schedule" at bounding box center [510, 595] width 538 height 26
drag, startPoint x: 658, startPoint y: 557, endPoint x: 370, endPoint y: 589, distance: 289.5
click at [658, 557] on h2 "Tags" at bounding box center [510, 565] width 538 height 18
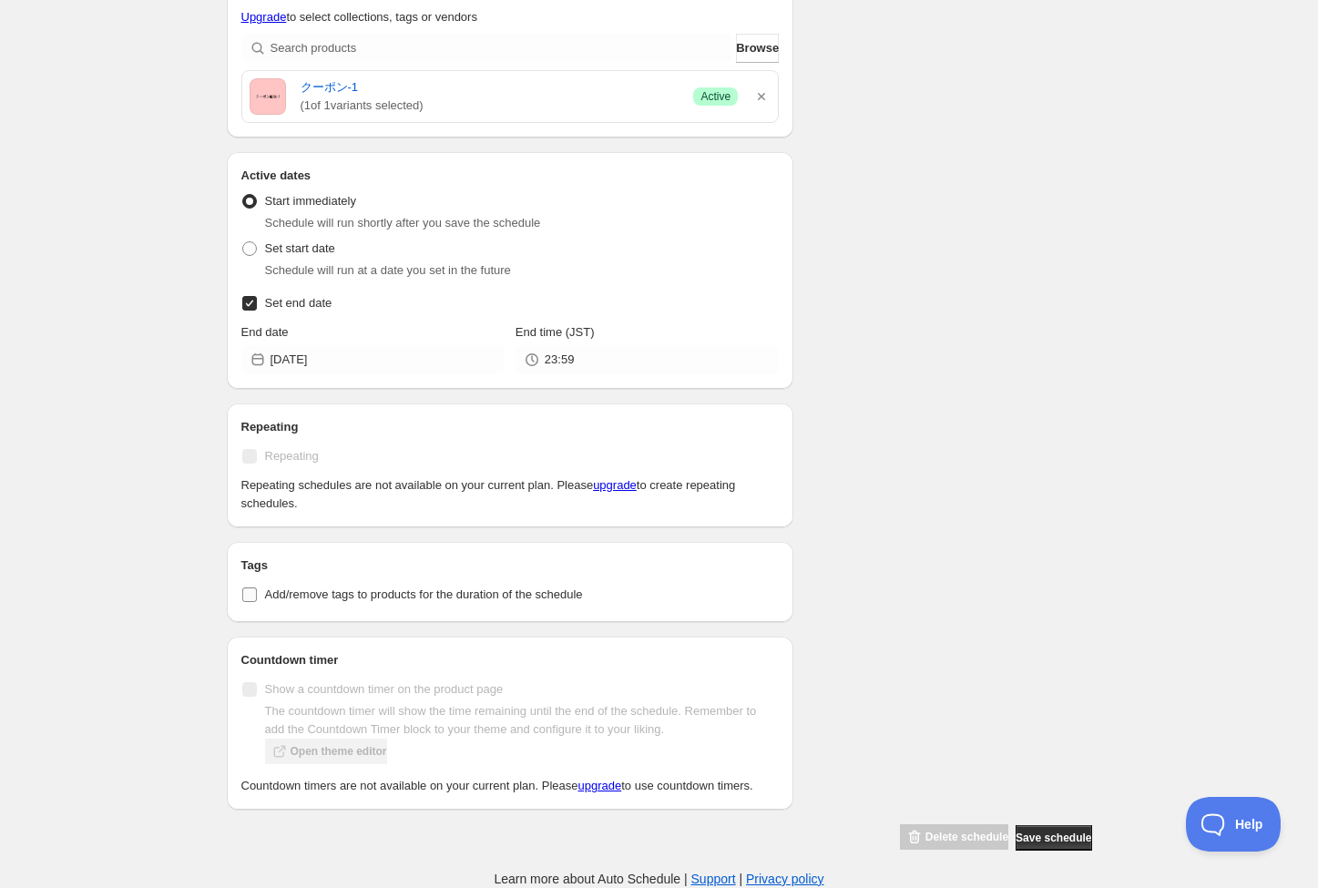
click at [247, 587] on input "Add/remove tags to products for the duration of the schedule" at bounding box center [249, 594] width 15 height 15
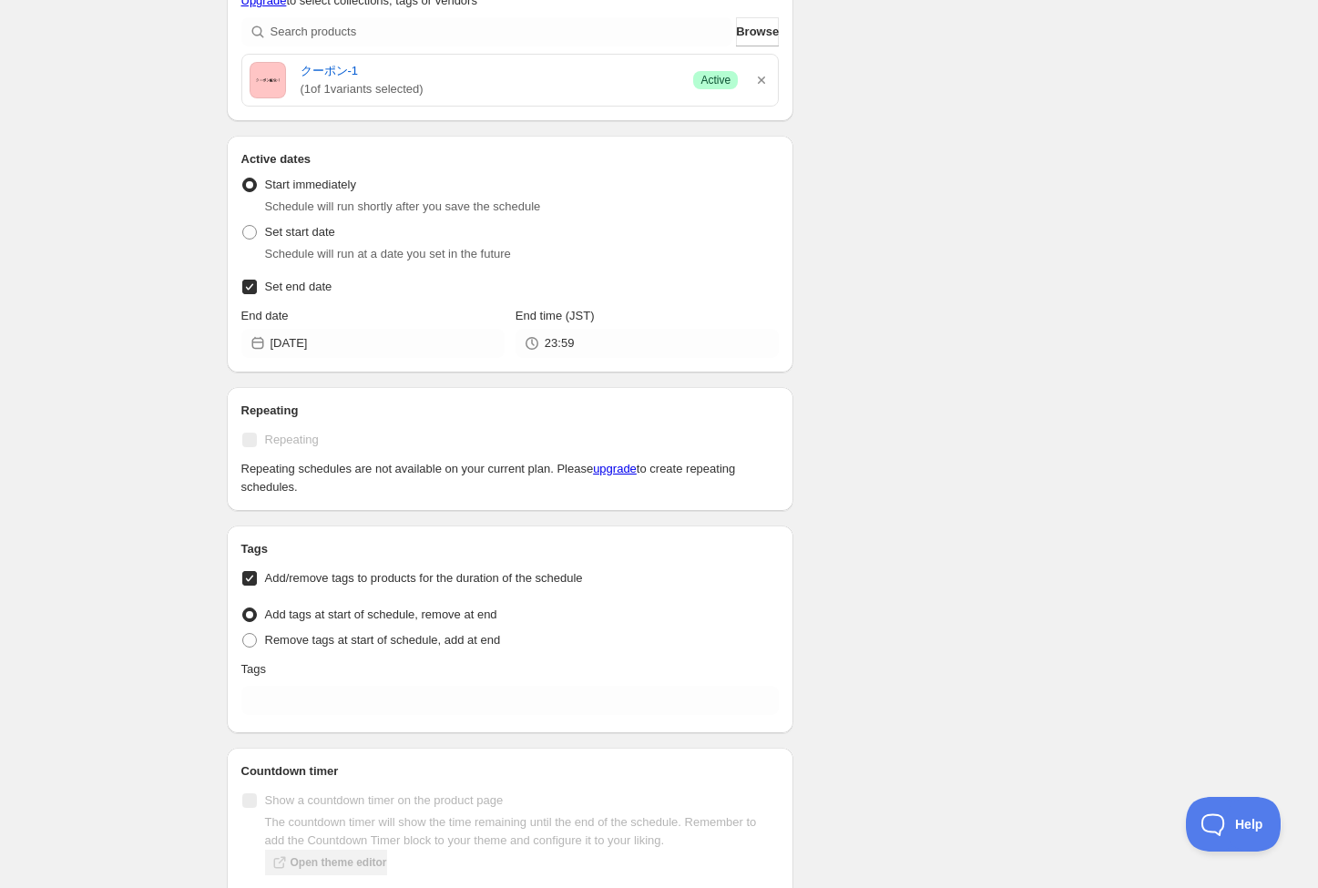
click at [247, 576] on input "Add/remove tags to products for the duration of the schedule" at bounding box center [249, 578] width 15 height 15
checkbox input "false"
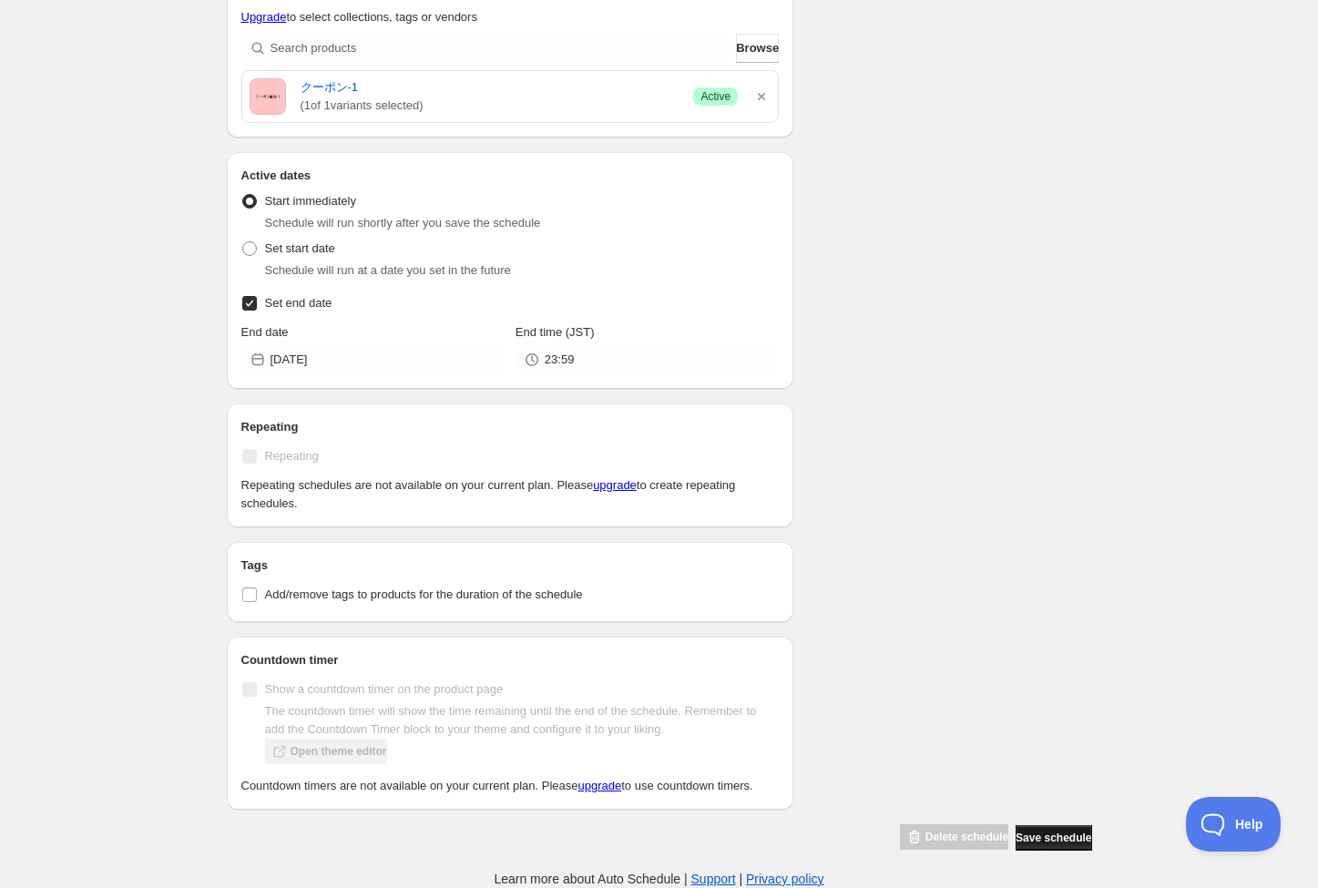
click at [1056, 844] on span "Save schedule" at bounding box center [1053, 838] width 76 height 15
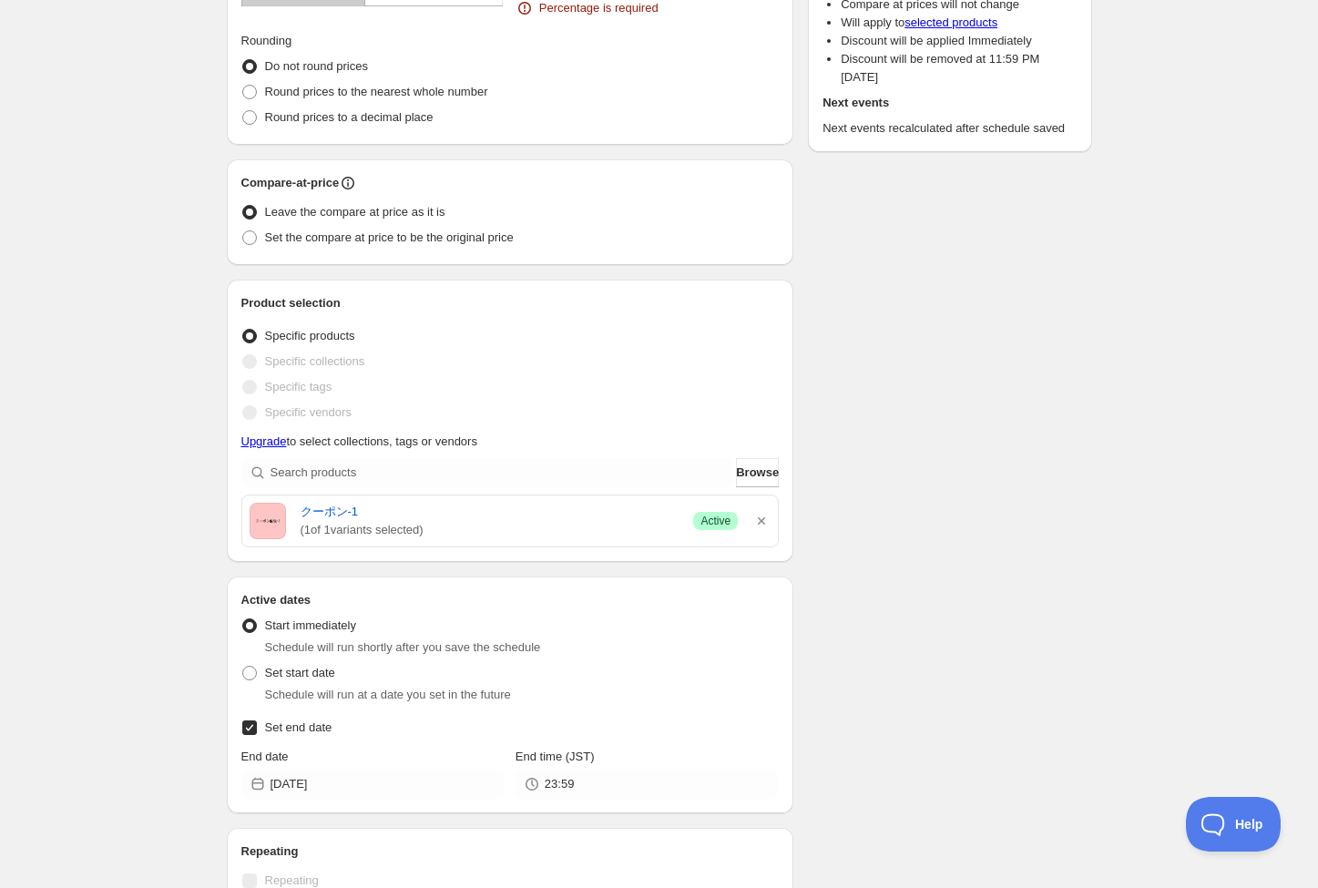
scroll to position [0, 0]
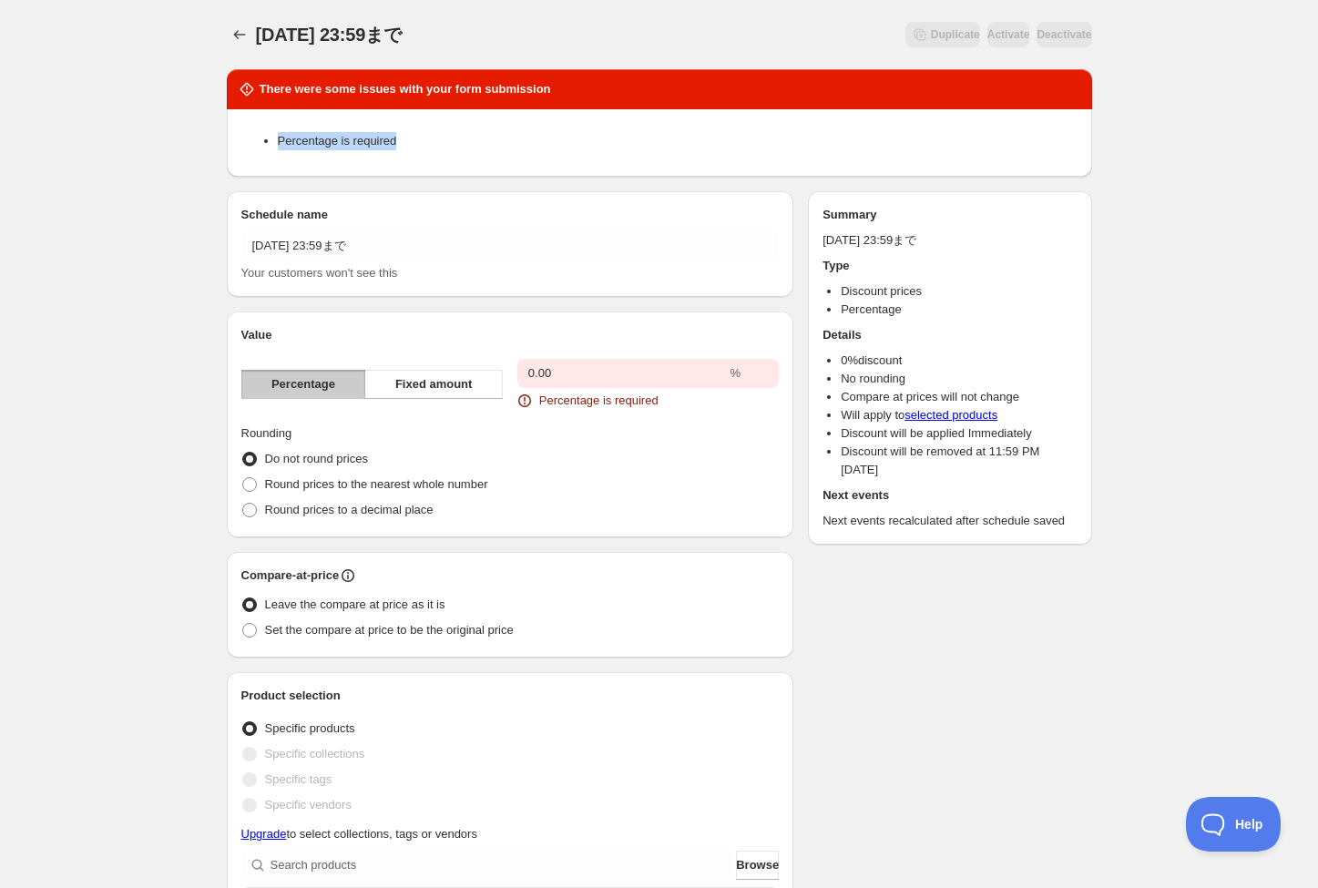
drag, startPoint x: 415, startPoint y: 145, endPoint x: 276, endPoint y: 145, distance: 139.3
click at [276, 145] on ul "Percentage is required" at bounding box center [659, 141] width 836 height 18
click at [549, 378] on input "0.00" at bounding box center [621, 373] width 209 height 29
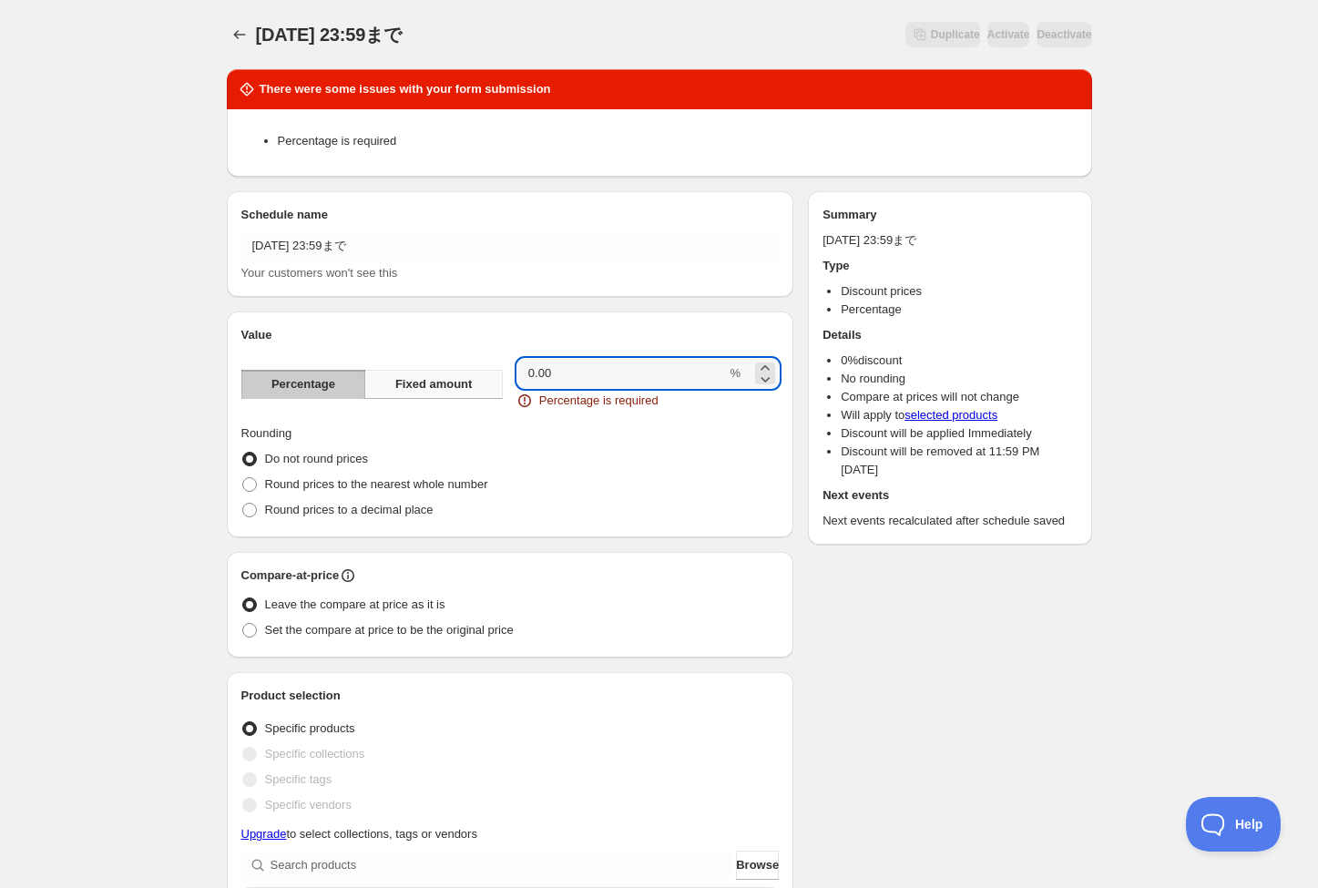
drag, startPoint x: 574, startPoint y: 372, endPoint x: 432, endPoint y: 373, distance: 142.1
click at [432, 373] on div "Percentage Fixed amount 0.00 % Percentage is required" at bounding box center [510, 384] width 538 height 51
click at [668, 458] on div "Do not round prices" at bounding box center [510, 459] width 538 height 26
click at [585, 378] on input "0" at bounding box center [621, 373] width 209 height 29
click at [770, 379] on icon at bounding box center [765, 379] width 18 height 18
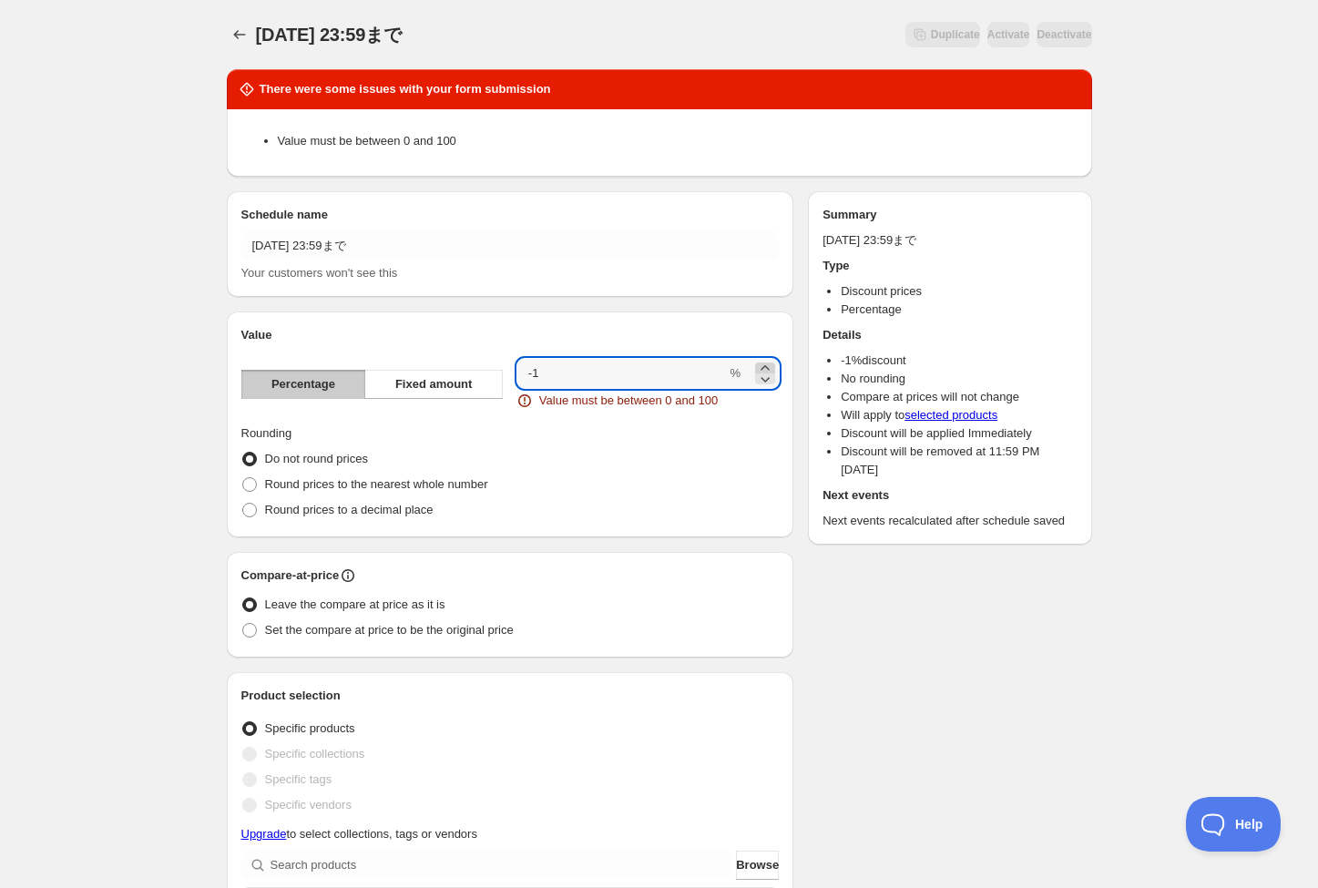
click at [768, 365] on icon at bounding box center [765, 368] width 18 height 18
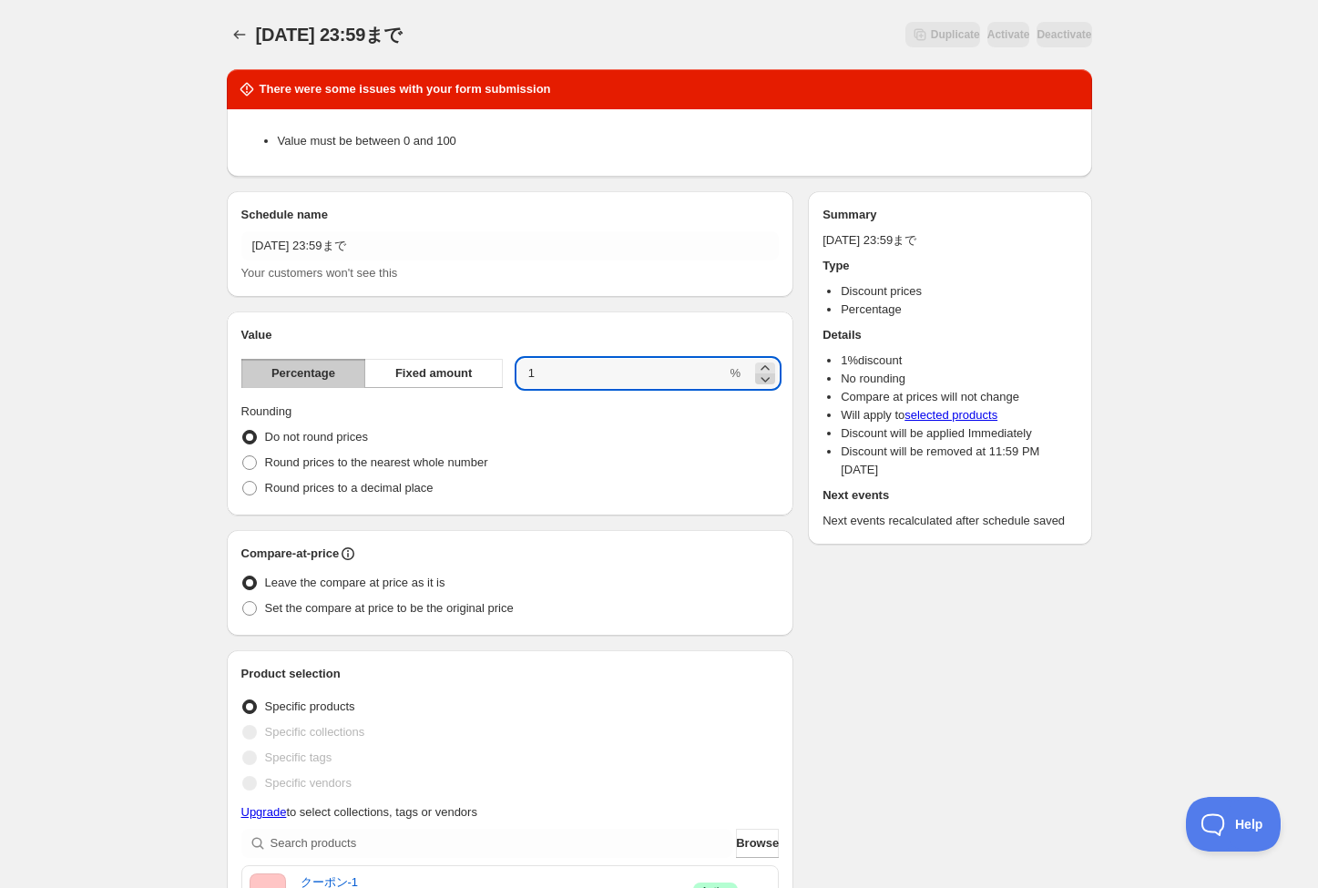
click at [769, 381] on icon at bounding box center [765, 379] width 18 height 18
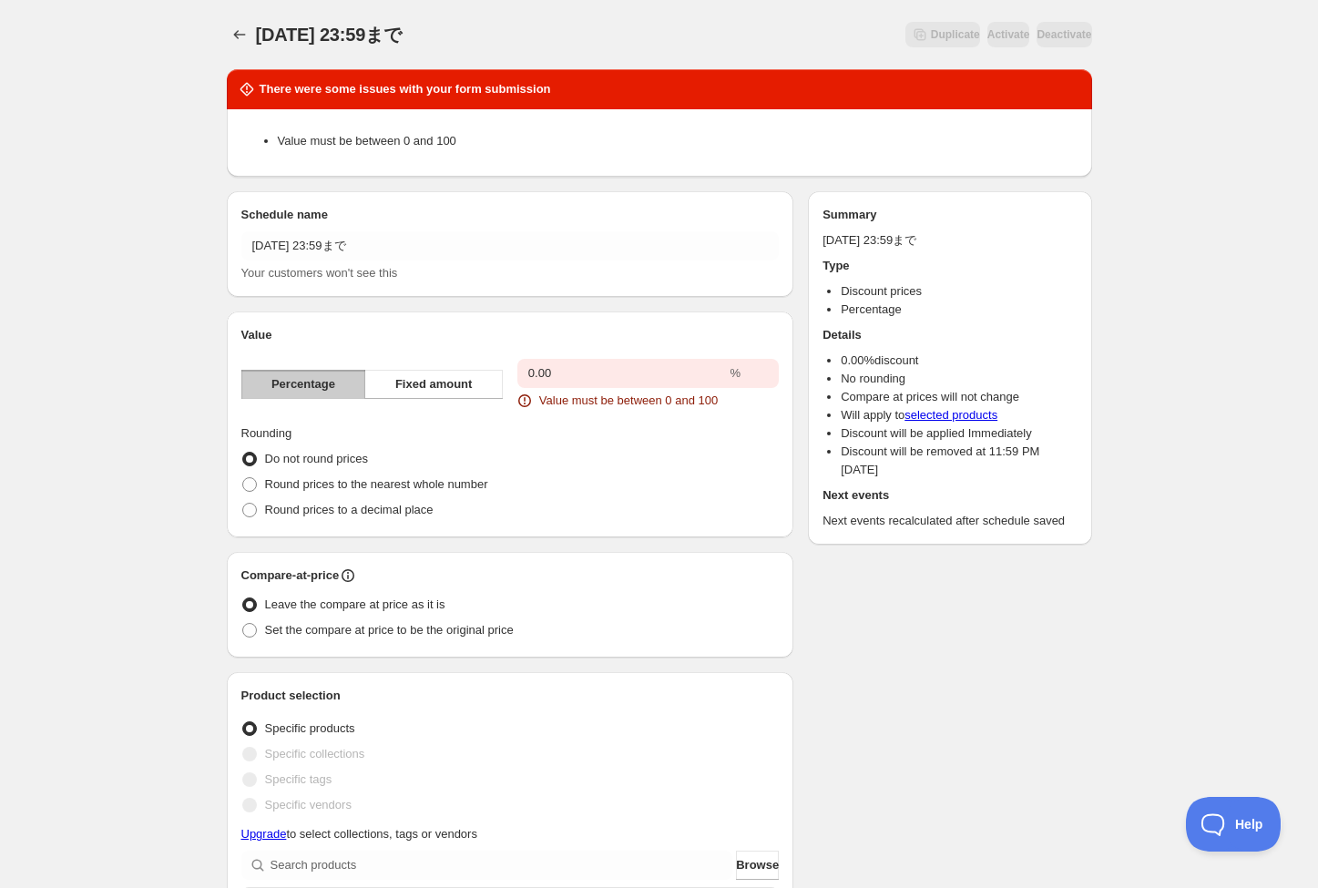
click at [655, 422] on div "Value Percentage Fixed amount 0.00 % Value must be between 0 and 100 Rounding D…" at bounding box center [510, 424] width 538 height 197
click at [429, 383] on span "Fixed amount" at bounding box center [433, 384] width 77 height 18
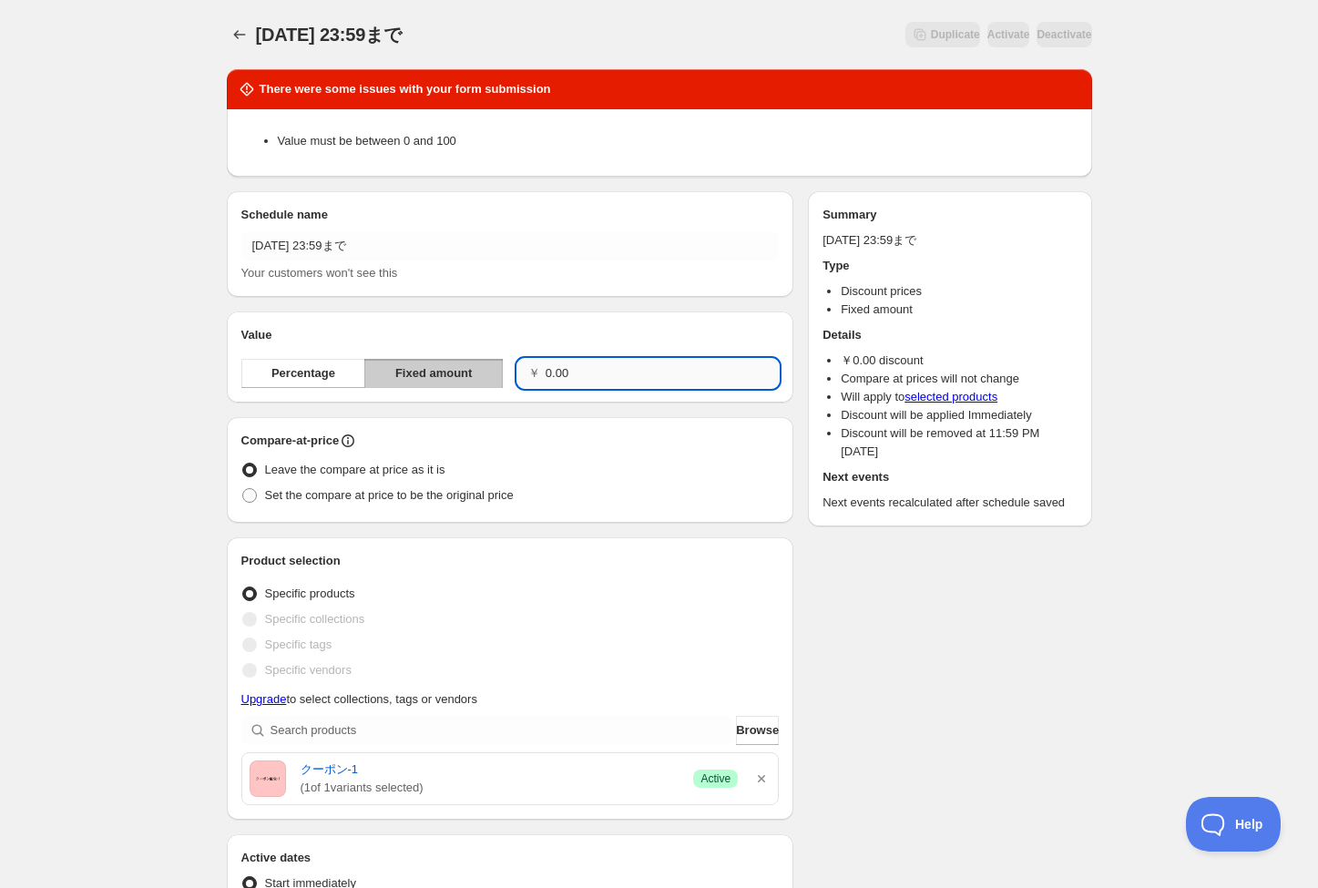
click at [572, 376] on input "0.00" at bounding box center [662, 373] width 233 height 29
type input "0.00"
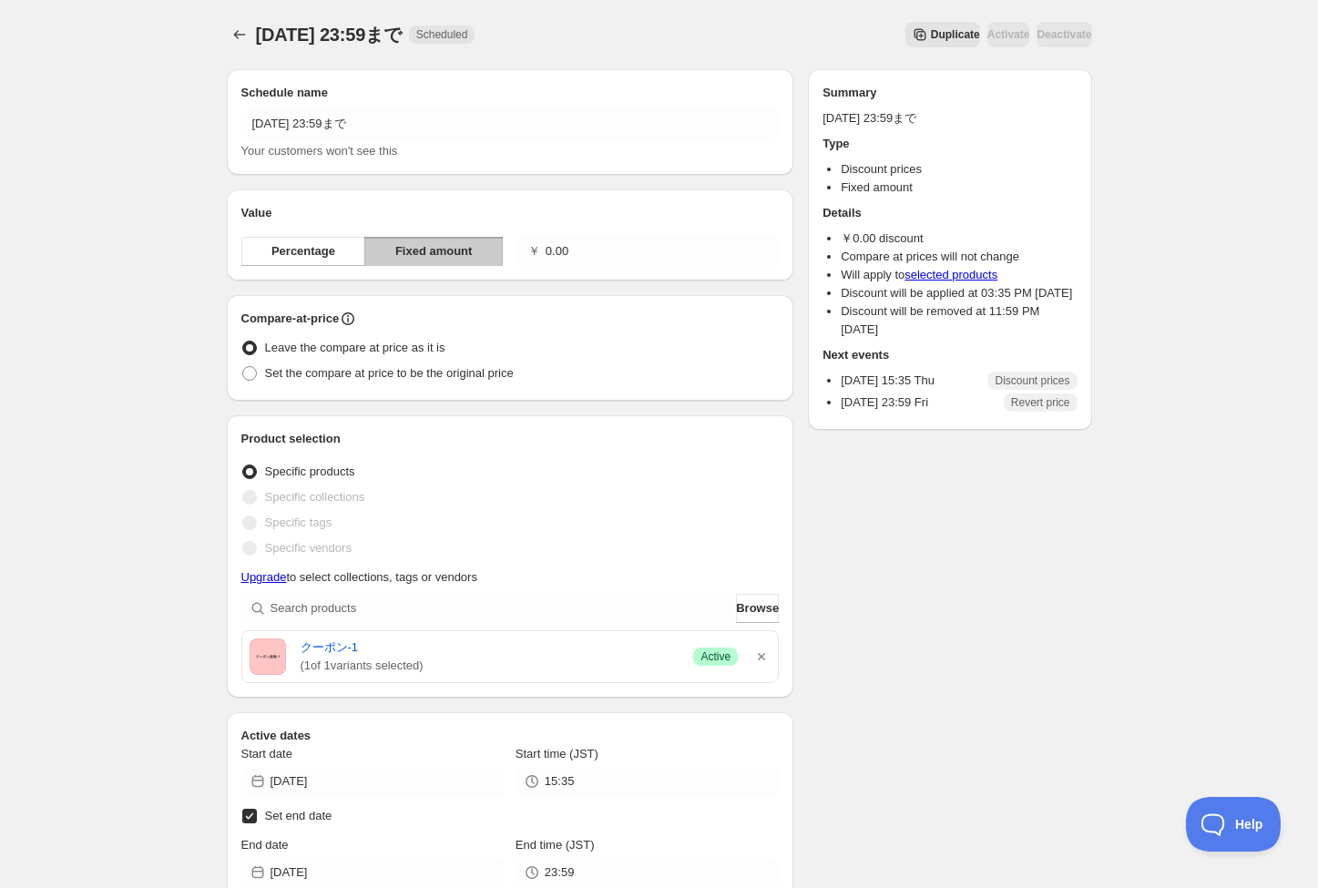
click at [654, 415] on div "Product selection Entity type Specific products Specific collections Specific t…" at bounding box center [510, 556] width 567 height 282
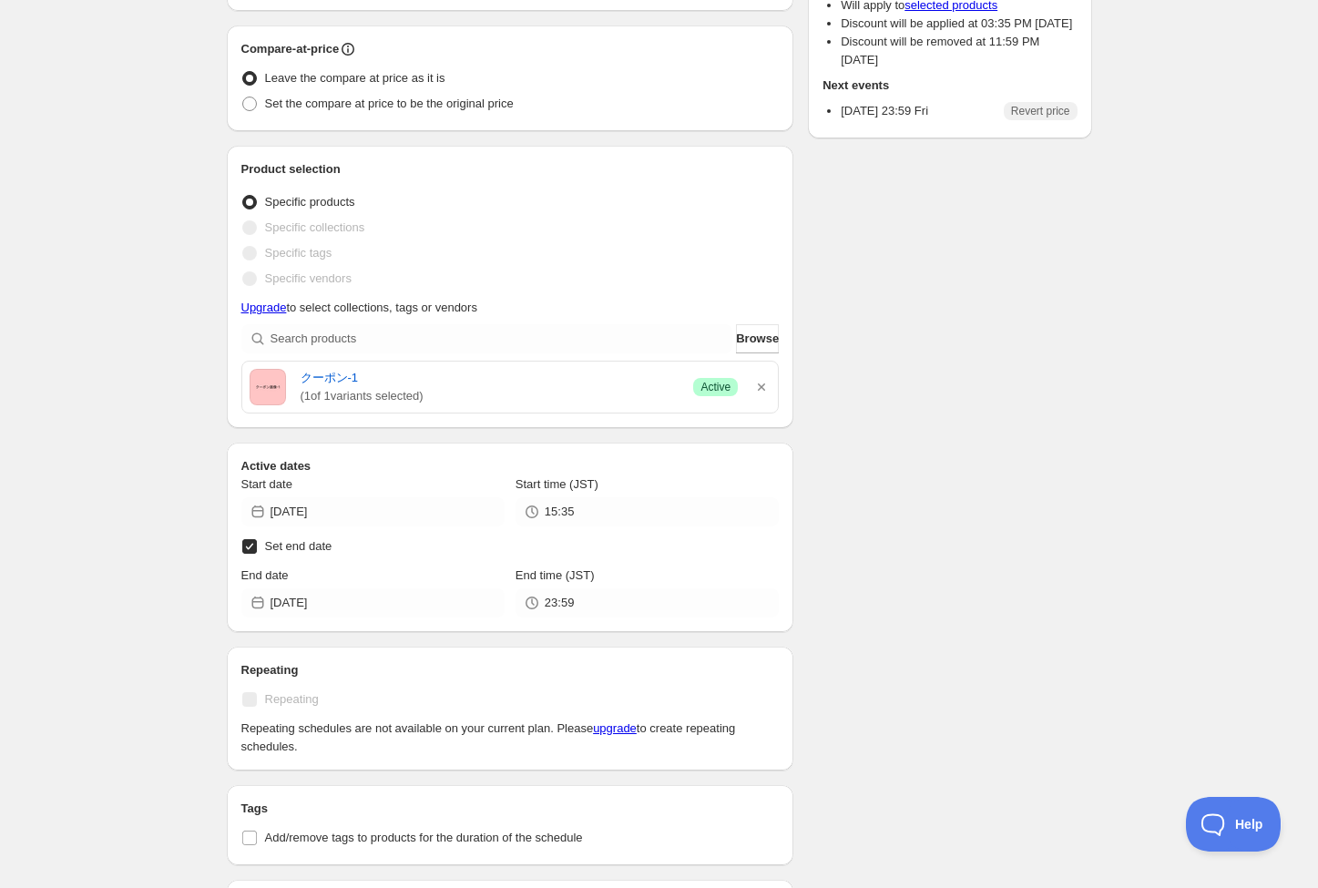
scroll to position [281, 0]
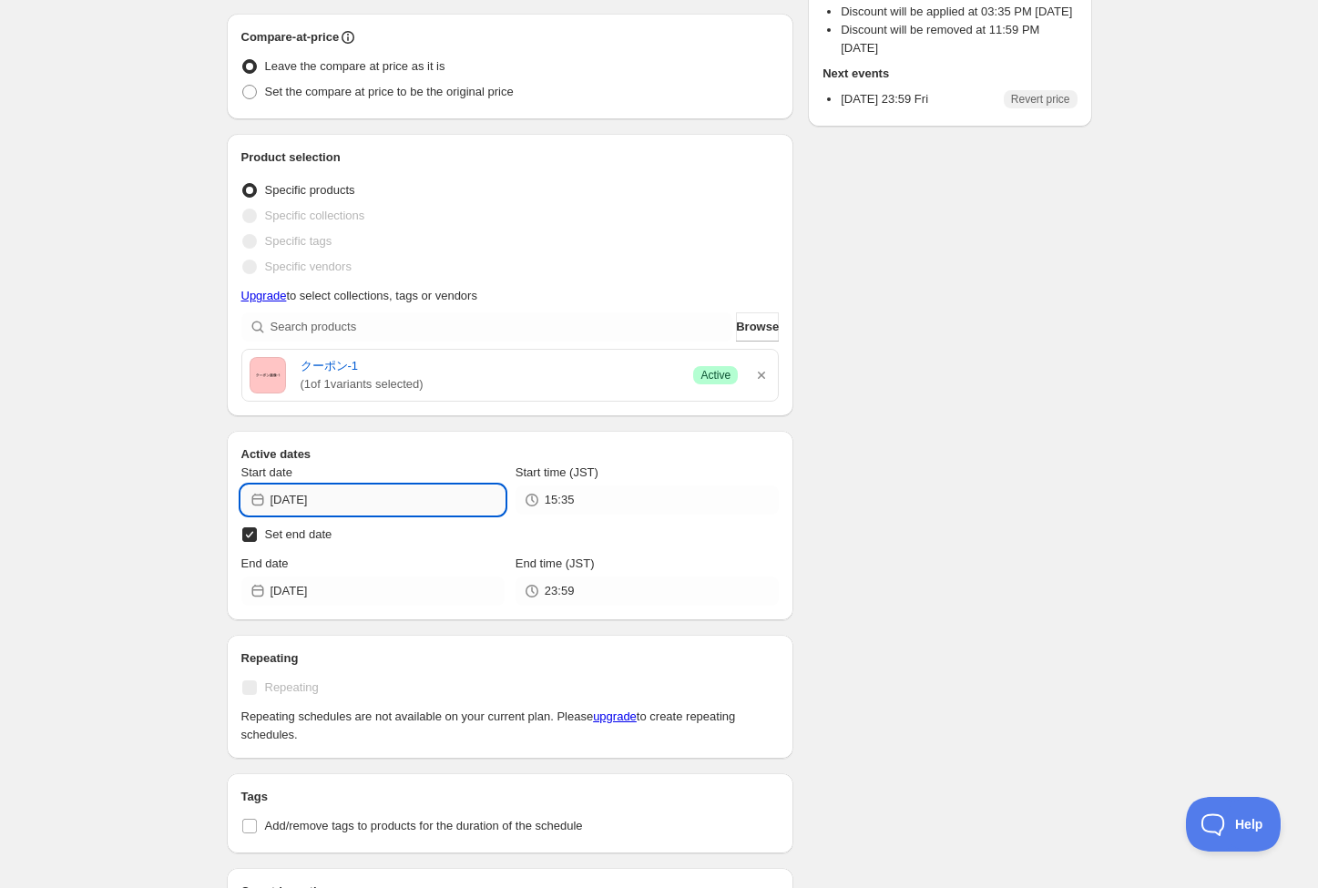
click at [428, 507] on input "2025-10-09" at bounding box center [387, 499] width 234 height 29
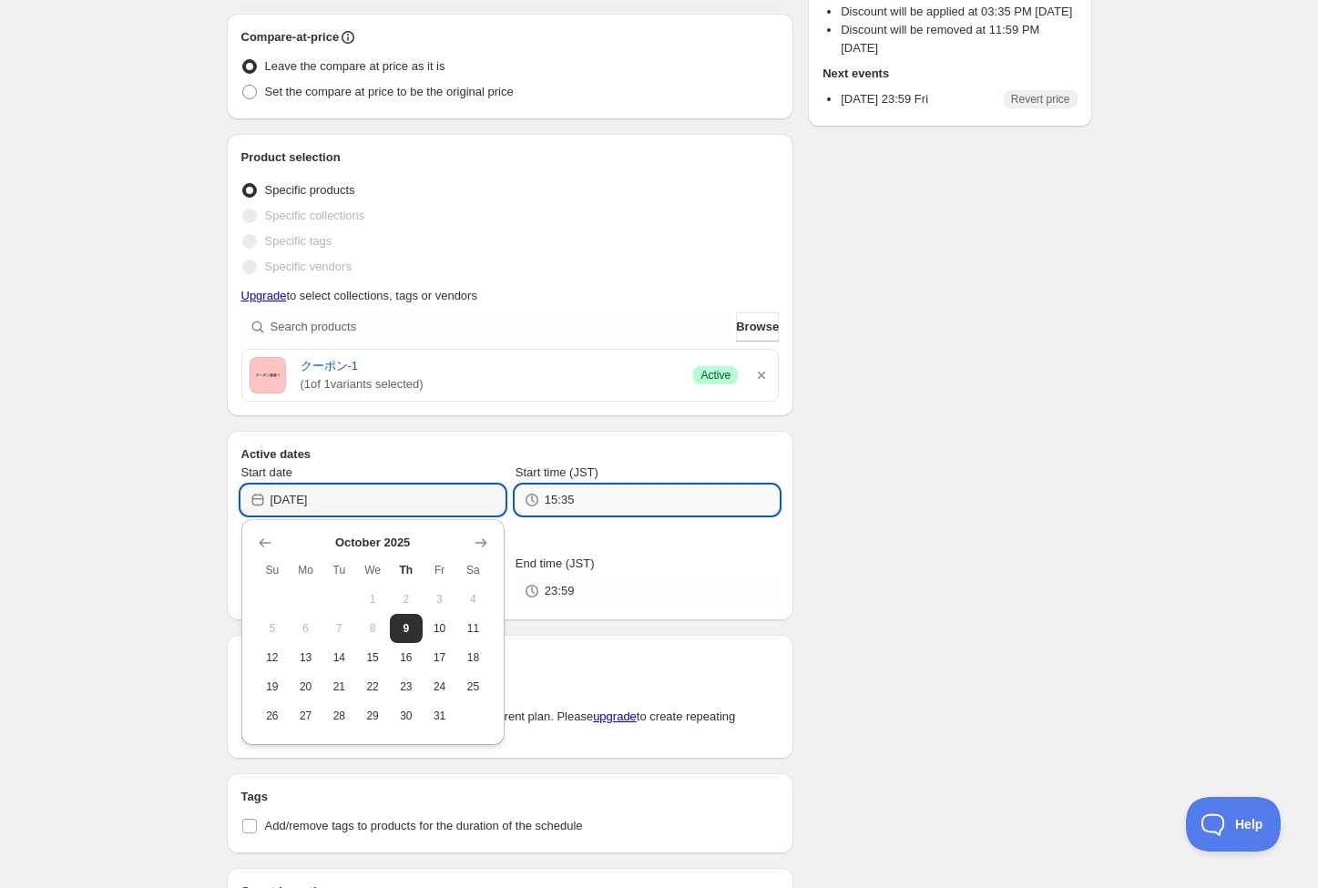
click at [634, 496] on input "15:35" at bounding box center [662, 499] width 234 height 29
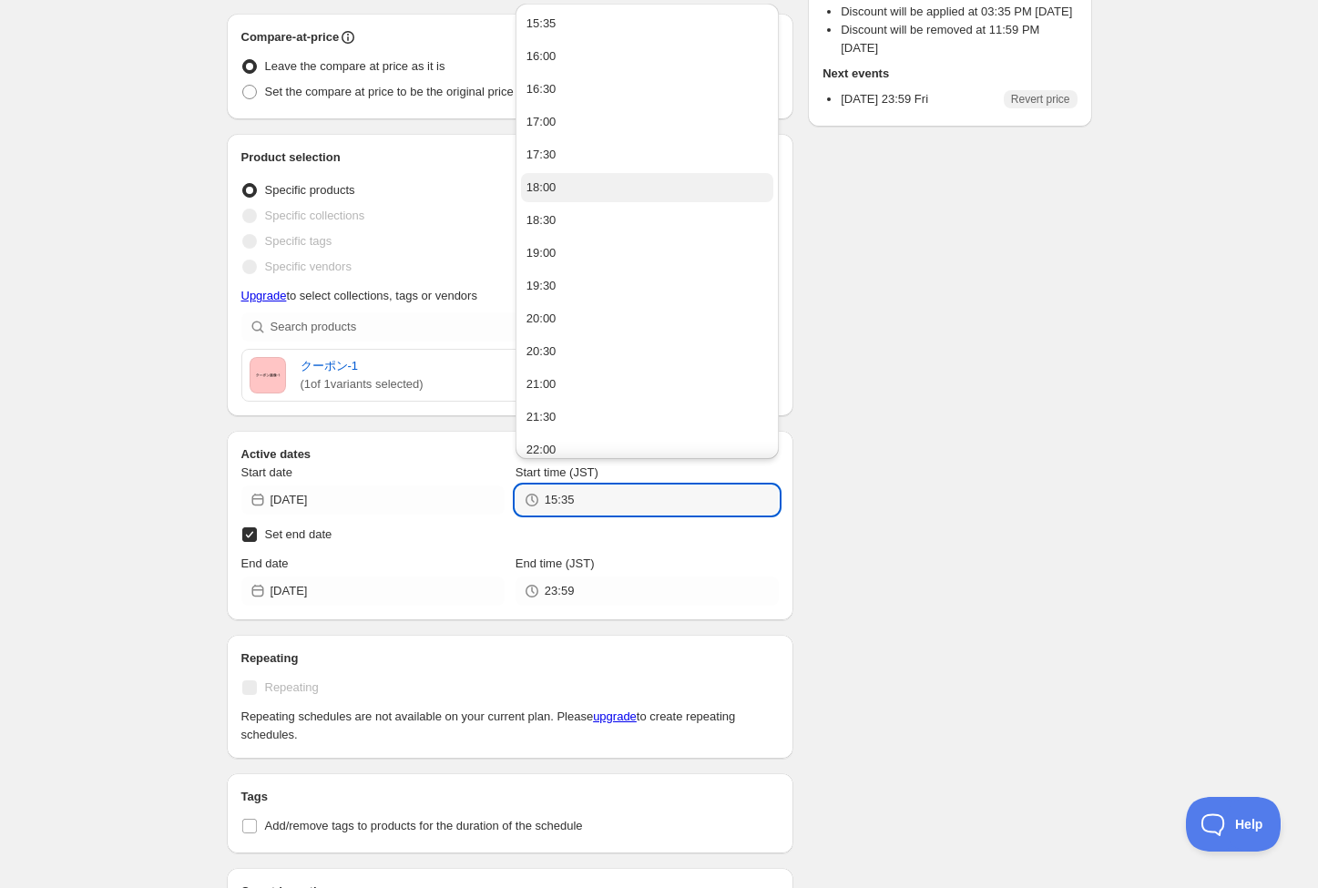
scroll to position [202, 0]
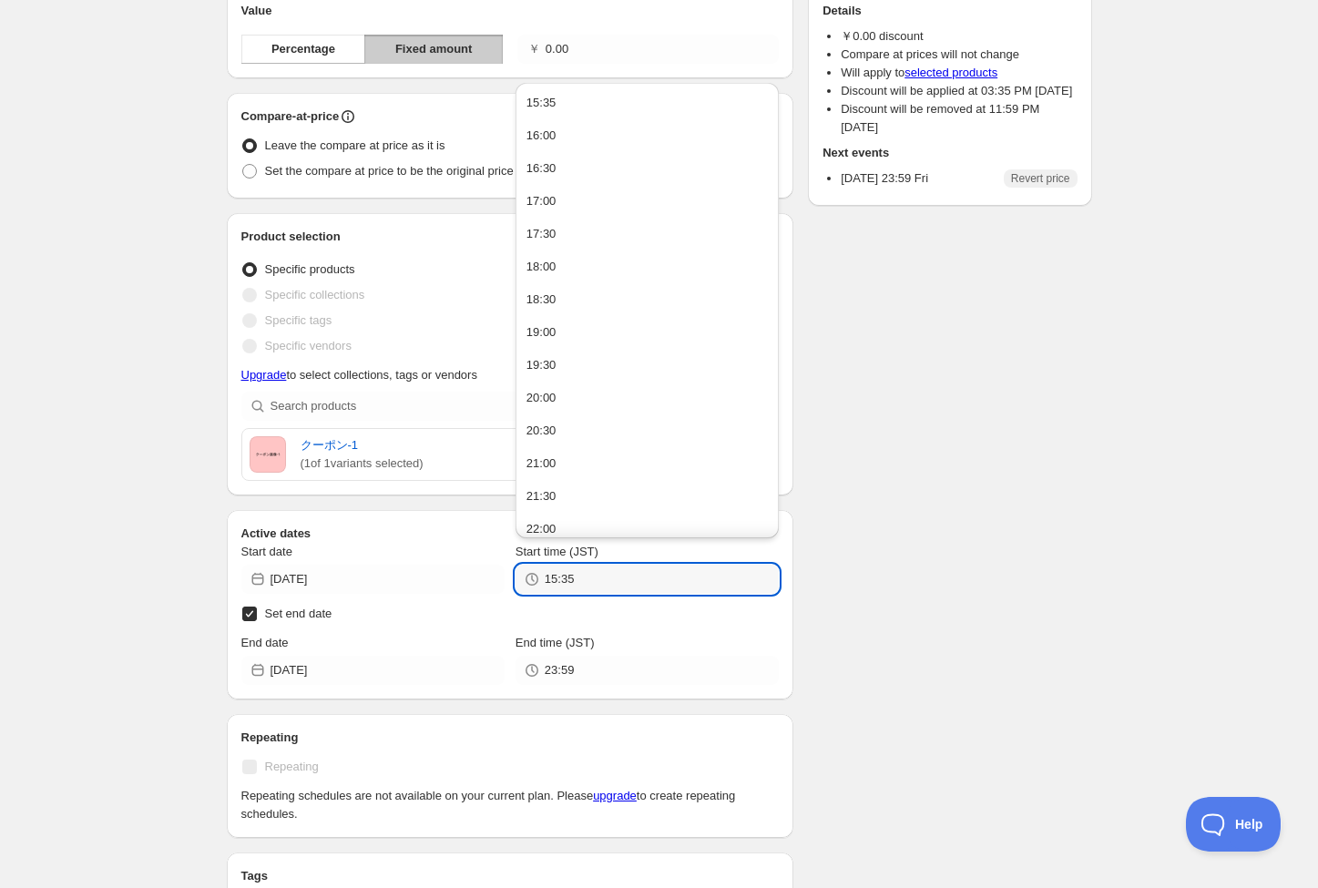
click at [904, 361] on div "Schedule name 10/10 23:59まで Your customers won't see this Value Percentage Fixe…" at bounding box center [652, 541] width 880 height 1379
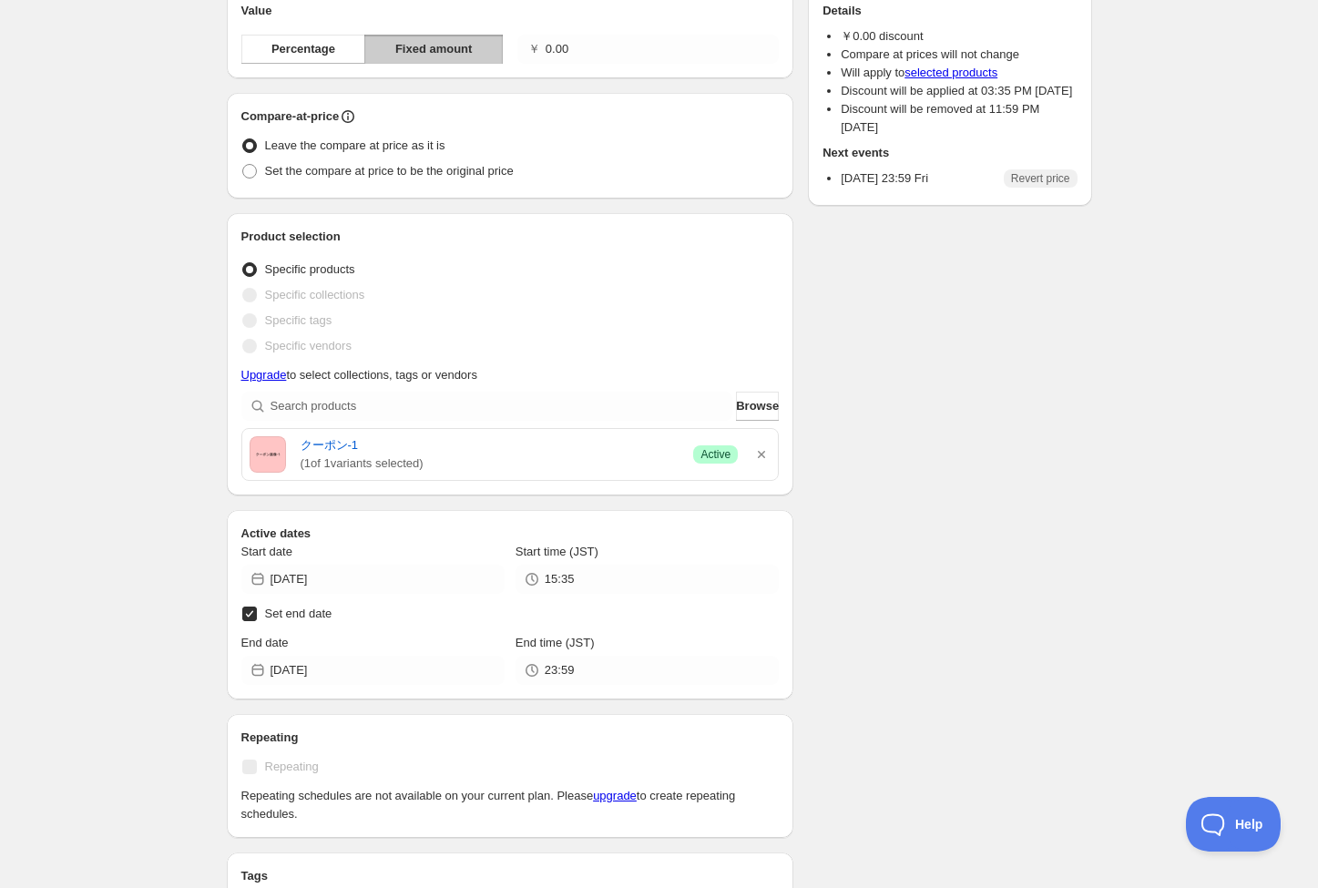
scroll to position [598, 0]
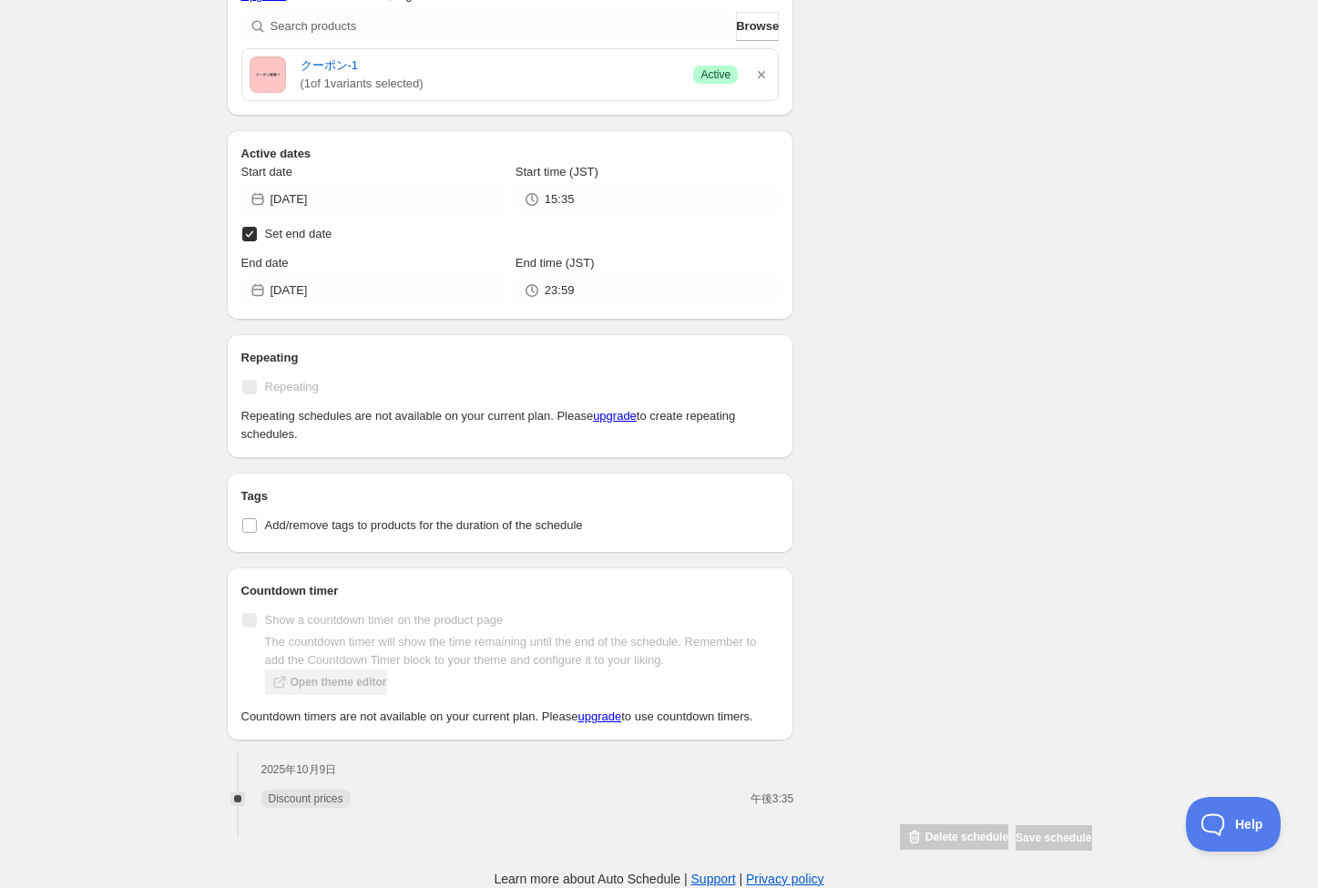
click at [875, 748] on div "Schedule name 10/10 23:59まで Your customers won't see this Value Percentage Fixe…" at bounding box center [652, 162] width 880 height 1379
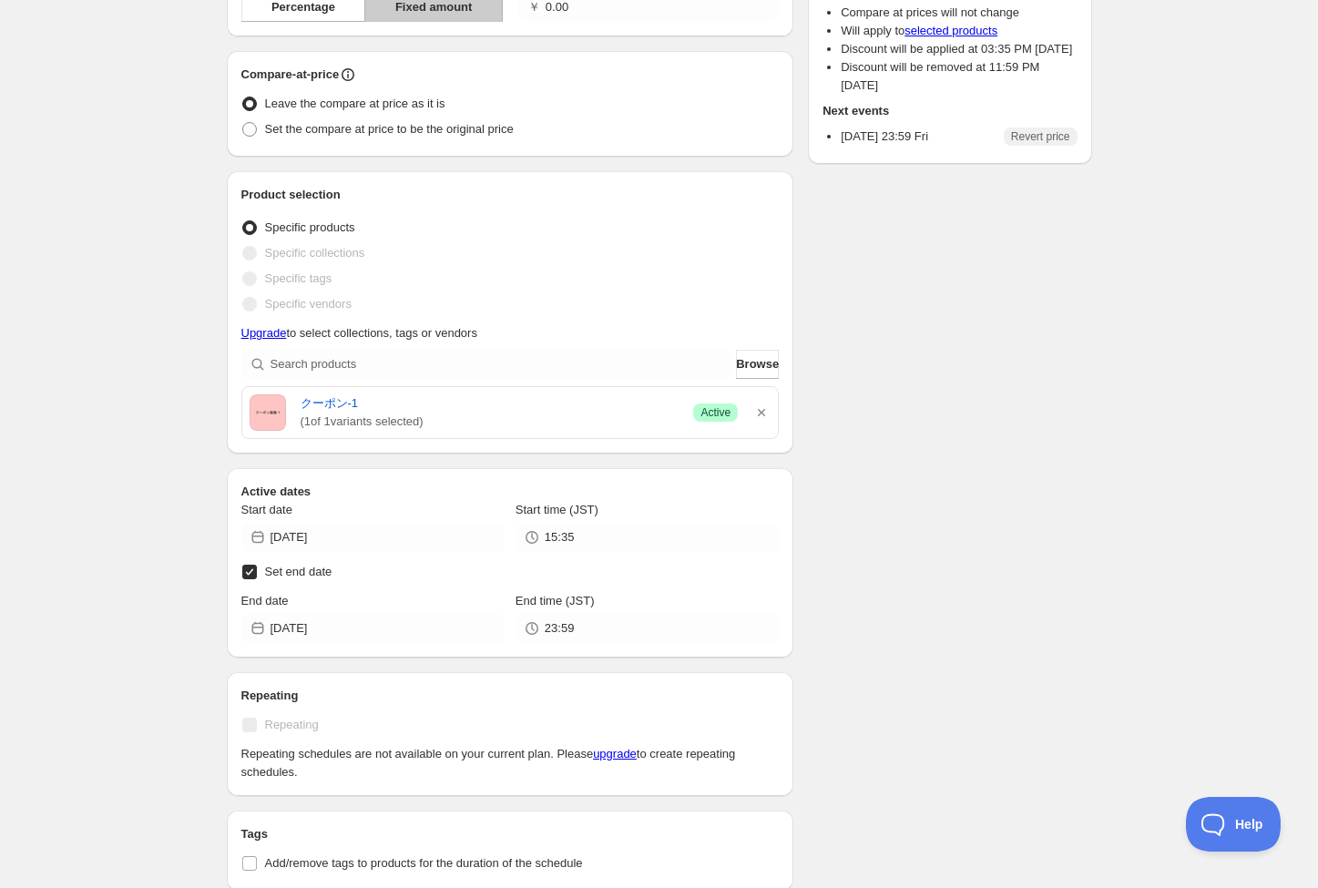
scroll to position [0, 0]
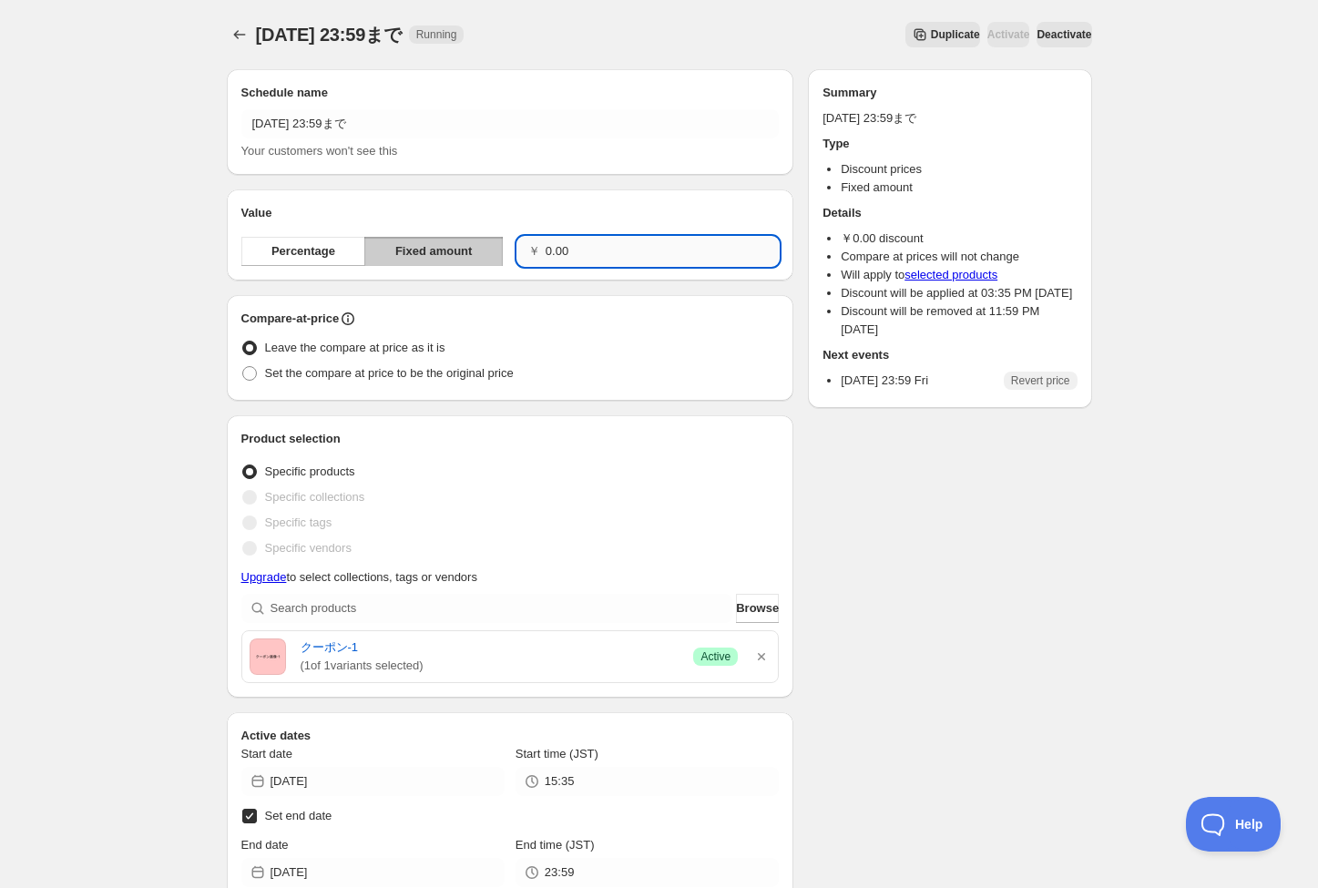
click at [548, 251] on input "0.00" at bounding box center [662, 251] width 233 height 29
type input "100.00"
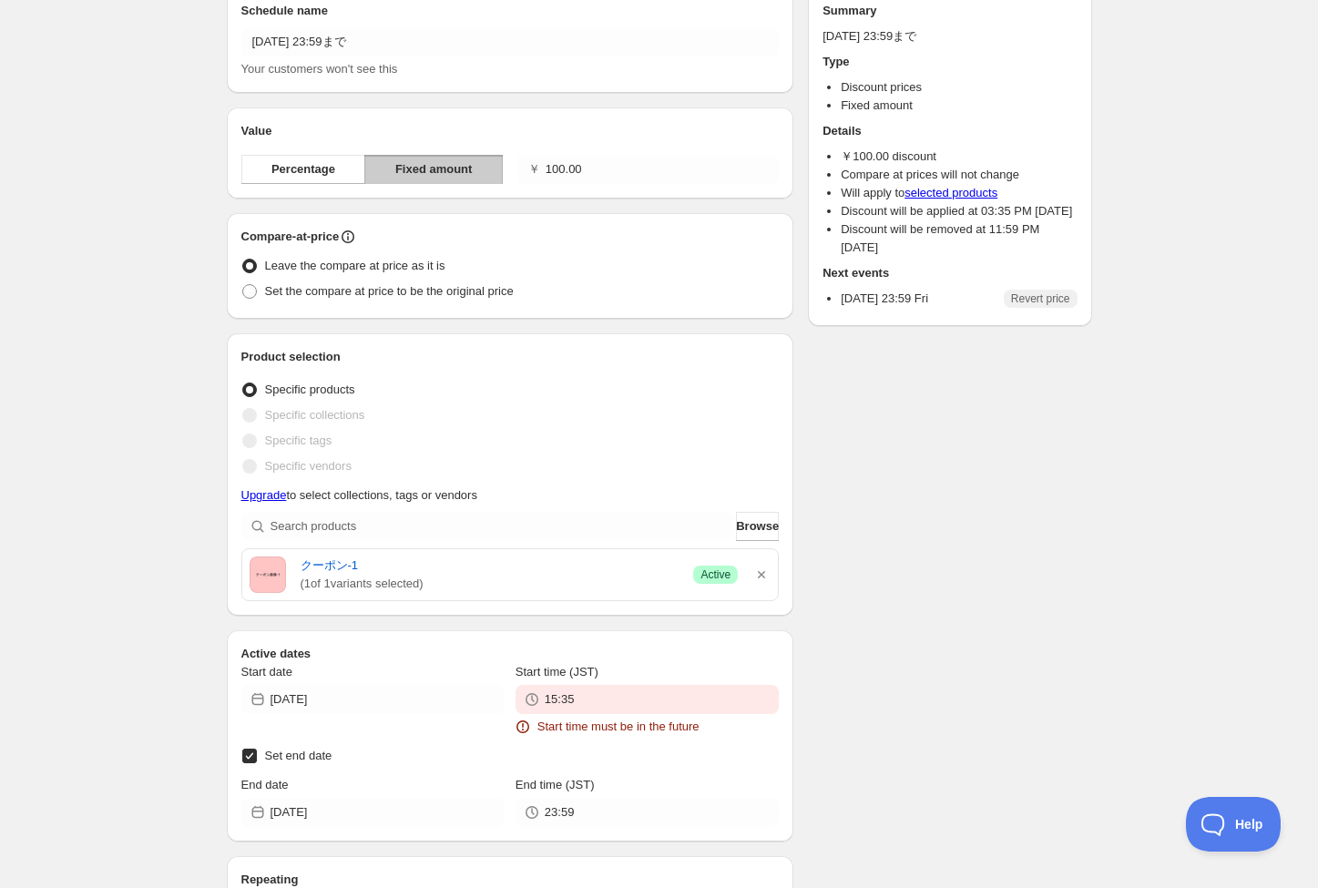
scroll to position [298, 0]
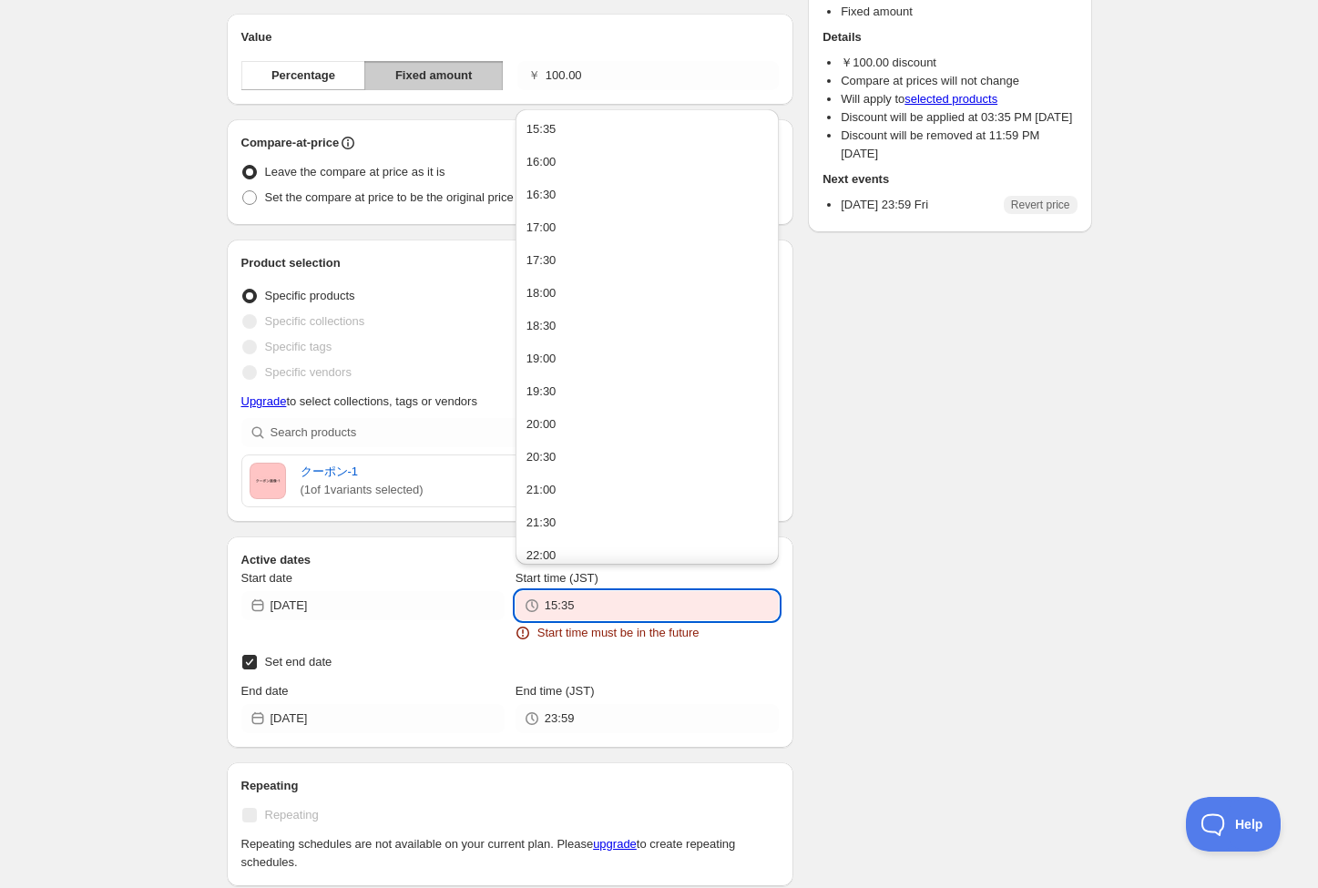
click at [632, 609] on input "15:35" at bounding box center [662, 605] width 234 height 29
click at [606, 613] on input "15:35" at bounding box center [662, 605] width 234 height 29
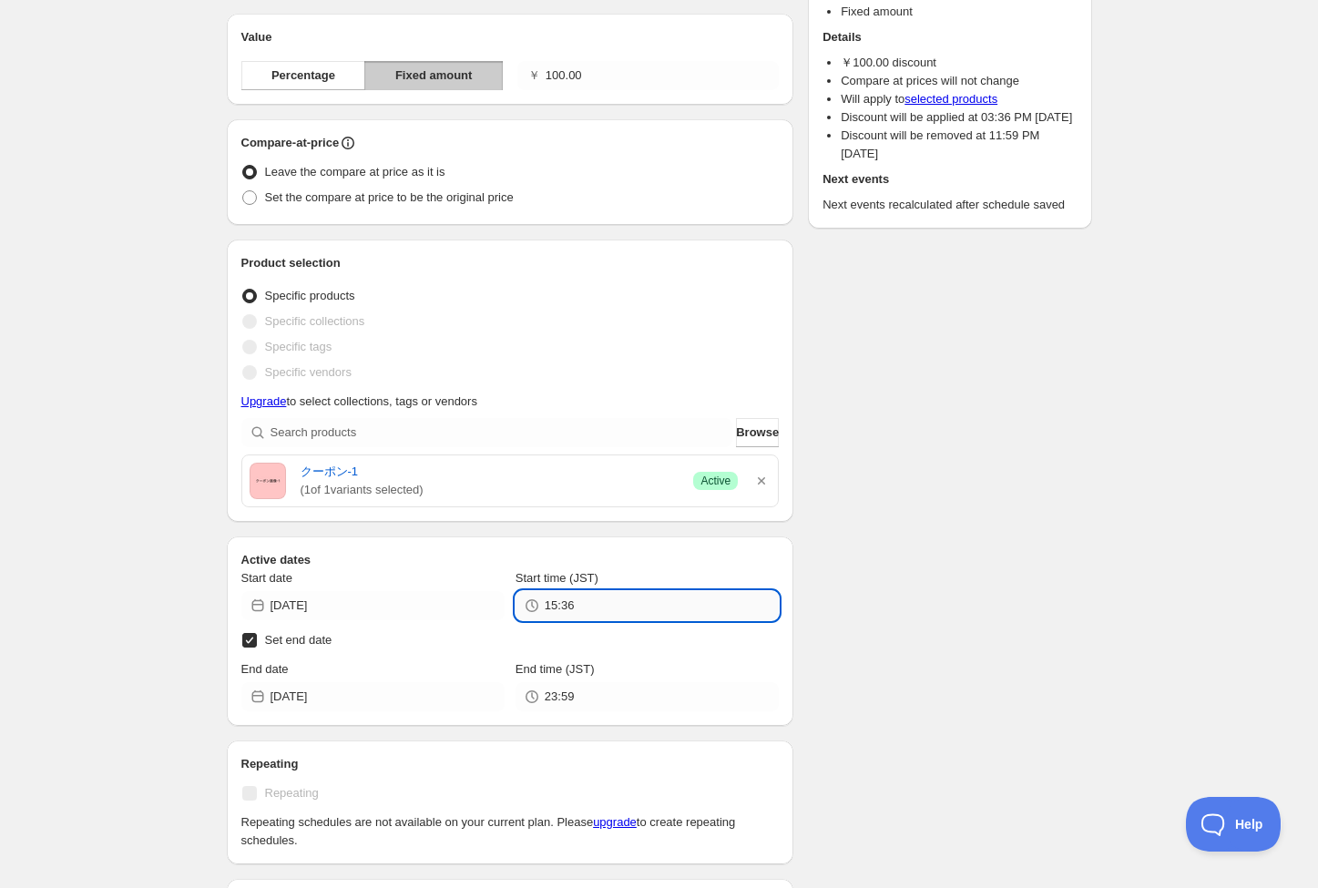
click at [604, 604] on input "15:36" at bounding box center [662, 605] width 234 height 29
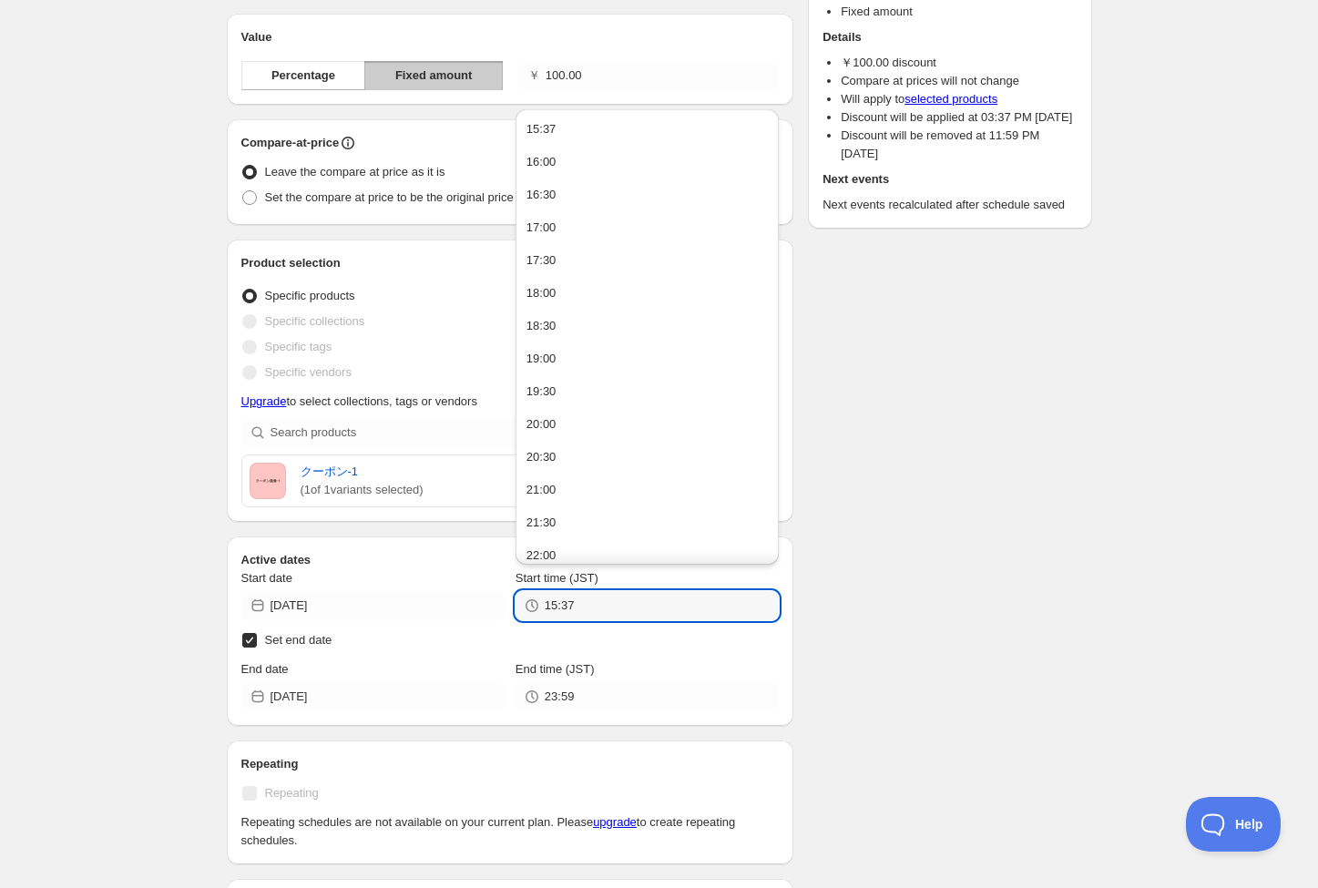
type input "15:37"
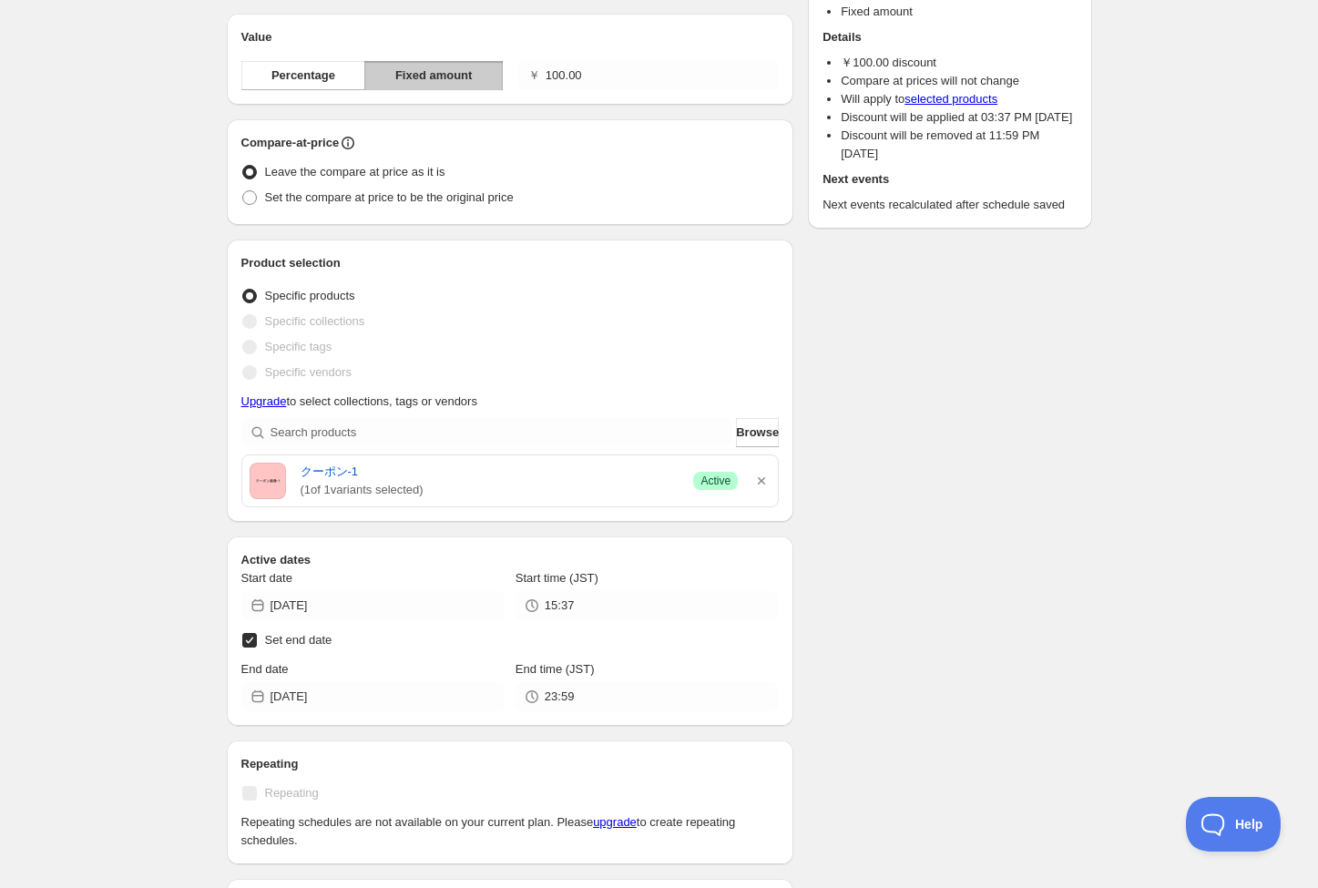
scroll to position [0, 0]
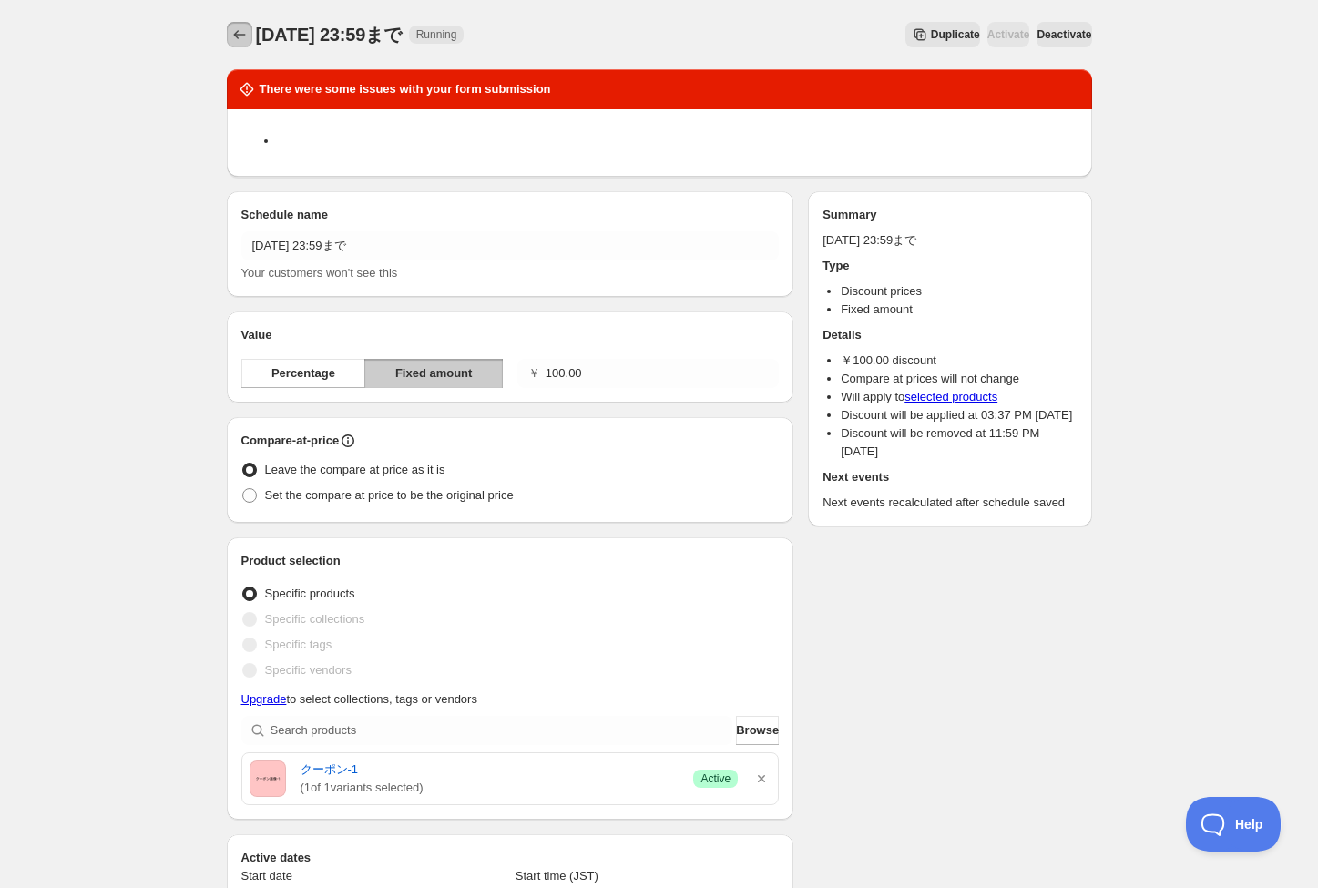
click at [233, 32] on icon "Schedules" at bounding box center [239, 35] width 18 height 18
click at [240, 33] on icon "Schedules" at bounding box center [239, 35] width 18 height 18
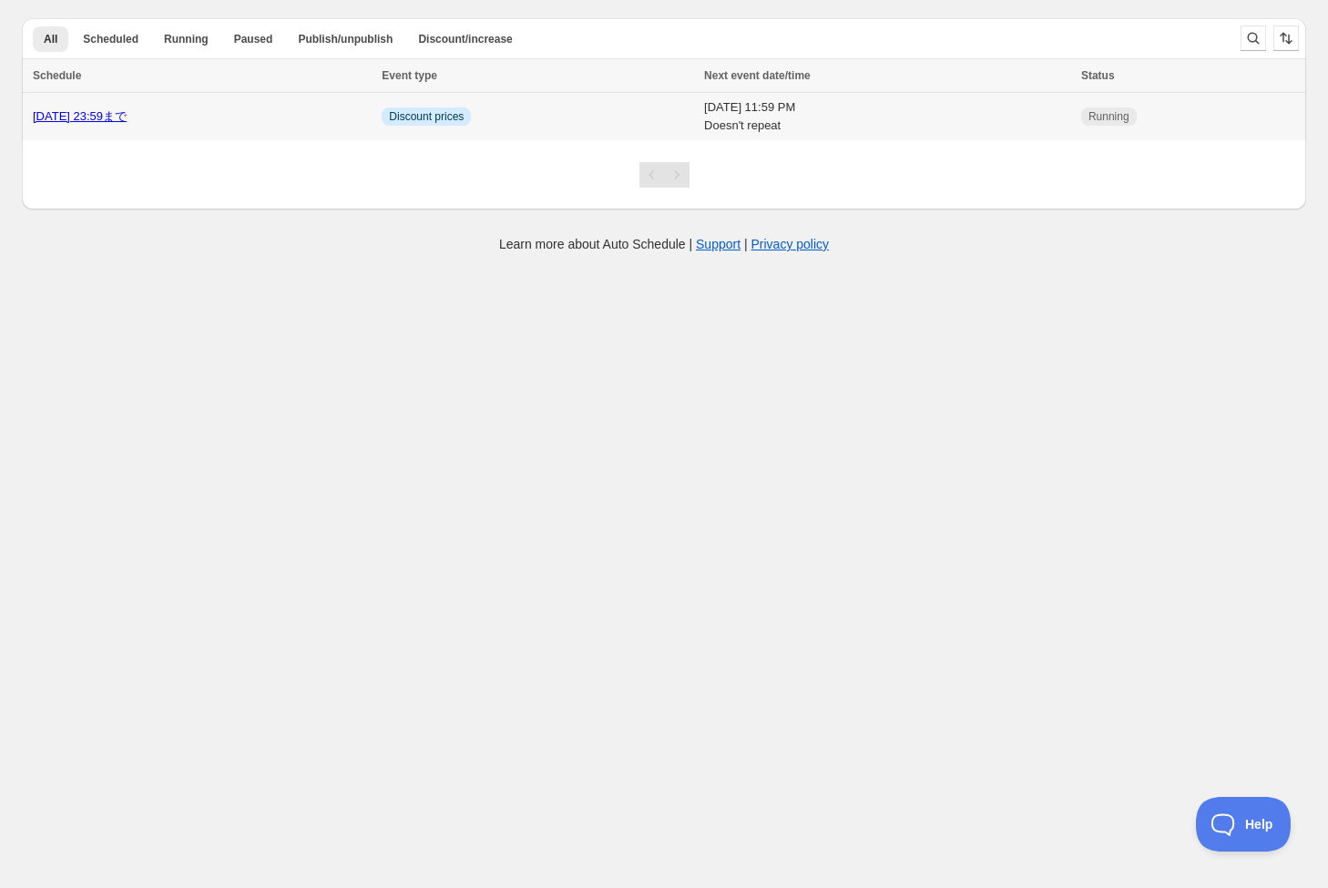
click at [778, 129] on td "Fri 10th October 25 11:59 PM Doesn't repeat" at bounding box center [887, 117] width 377 height 48
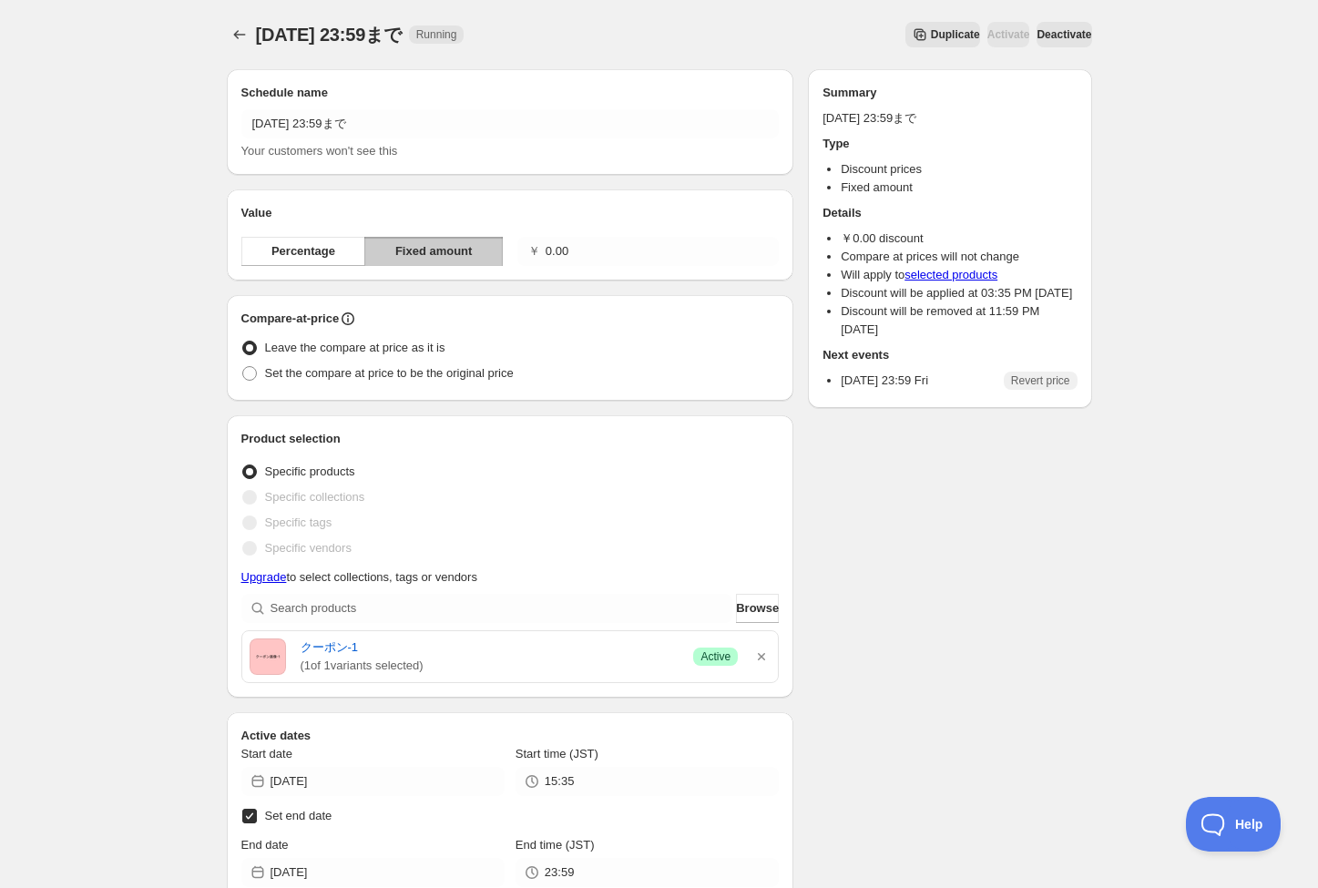
click at [1188, 362] on div "10/10 23:59まで. This page is ready 10/10 23:59まで Running Duplicate Activate Deac…" at bounding box center [659, 735] width 1318 height 1470
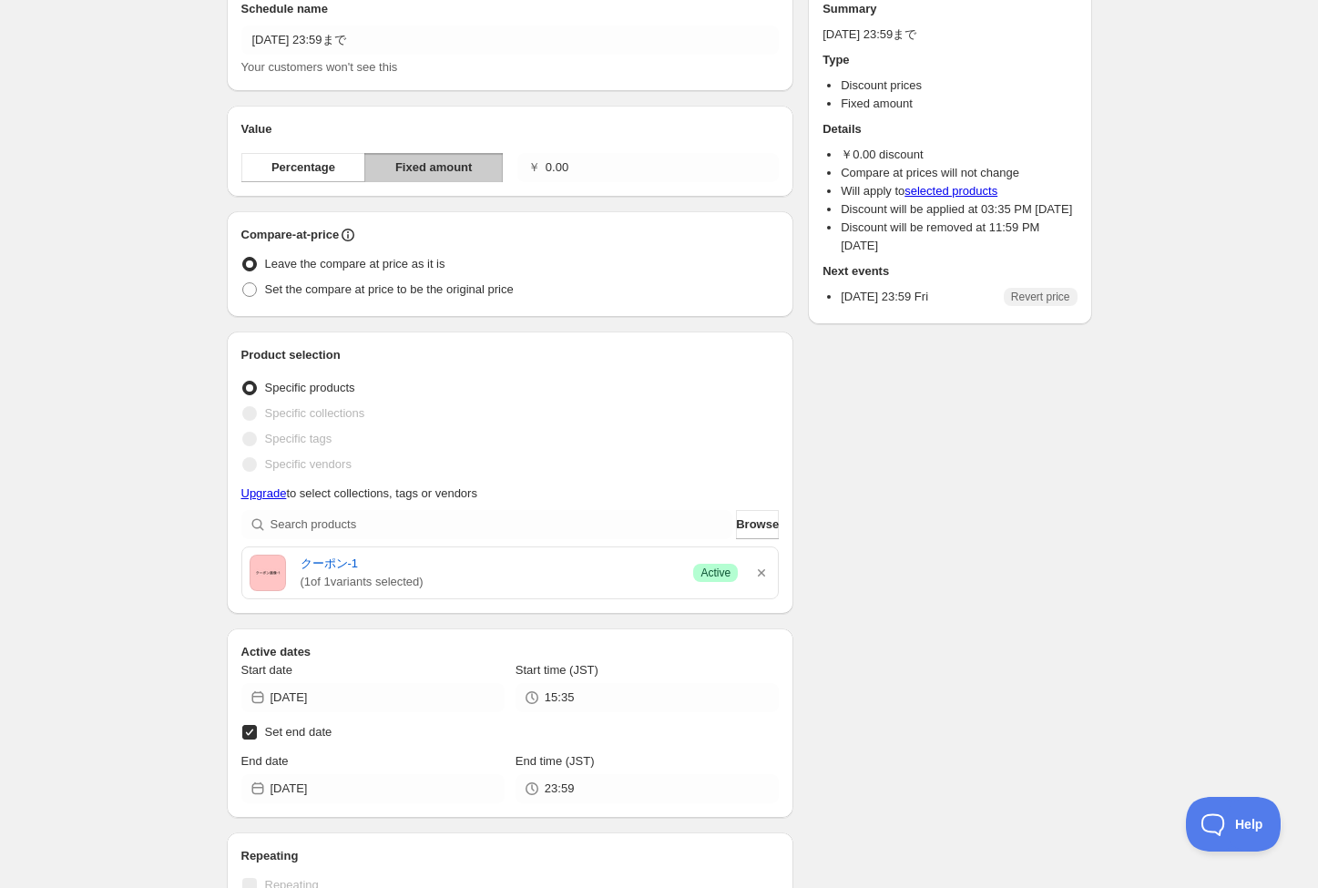
scroll to position [128, 0]
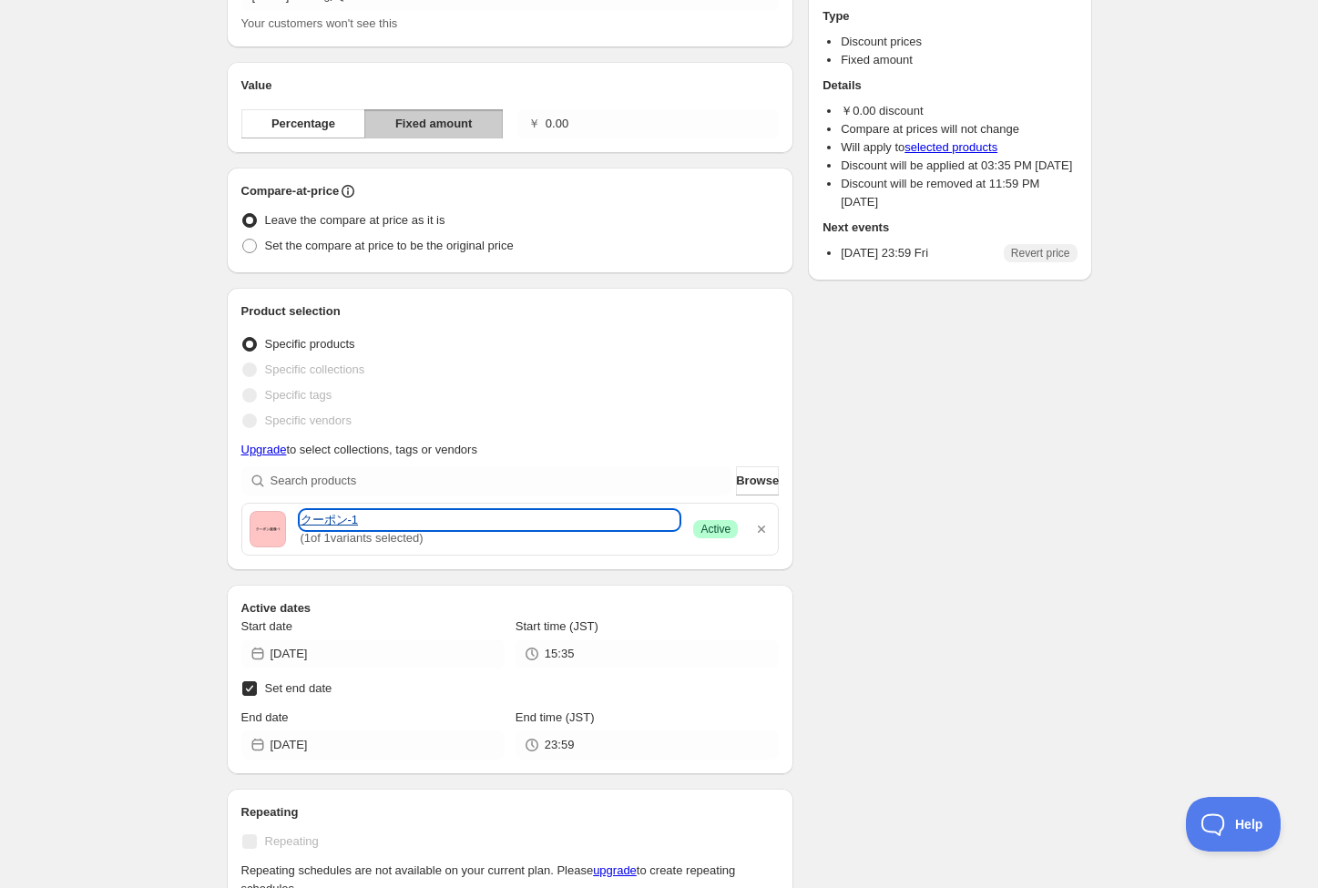
click at [332, 515] on link "クーポン-1" at bounding box center [490, 520] width 379 height 18
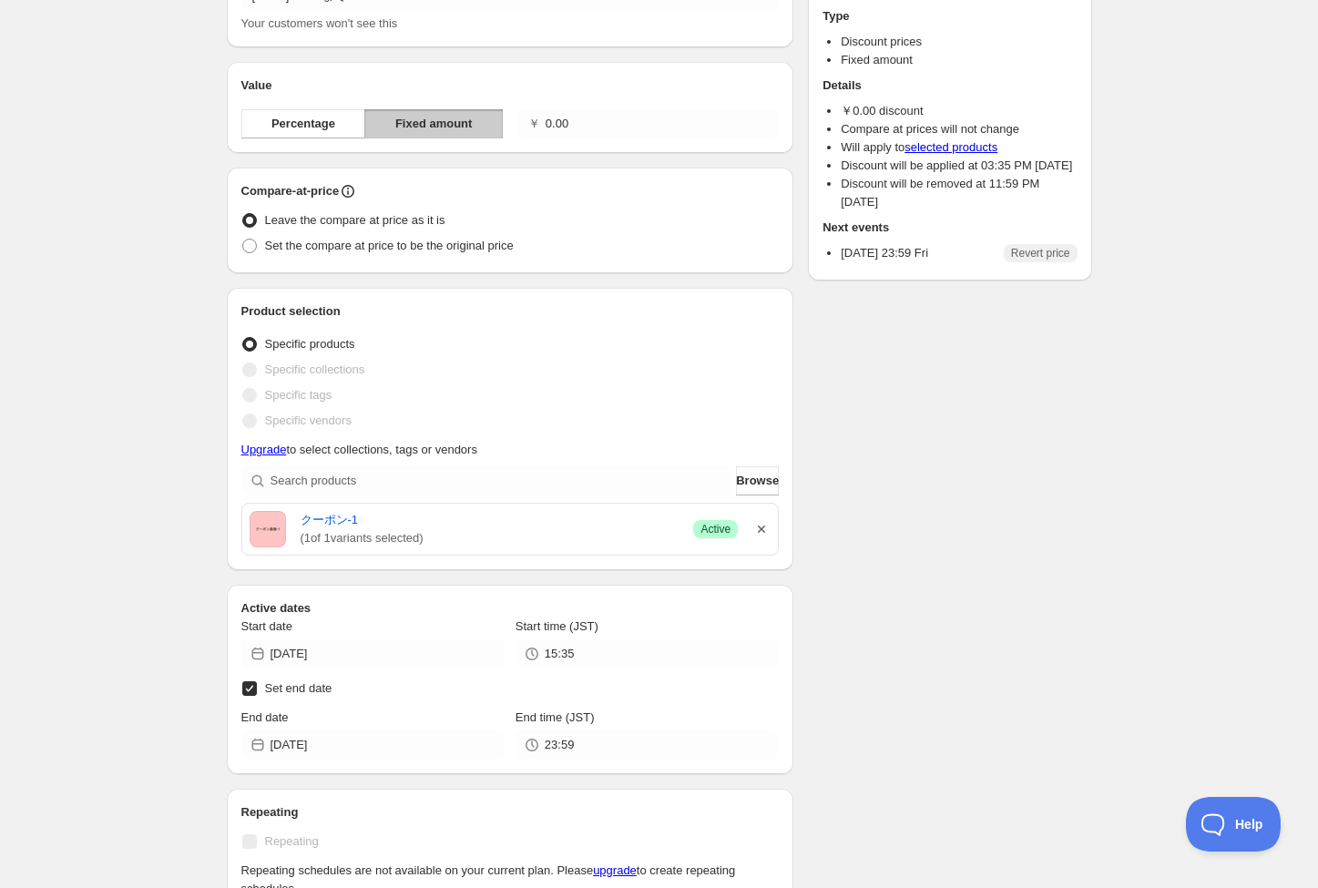
click at [759, 531] on icon "button" at bounding box center [761, 528] width 7 height 7
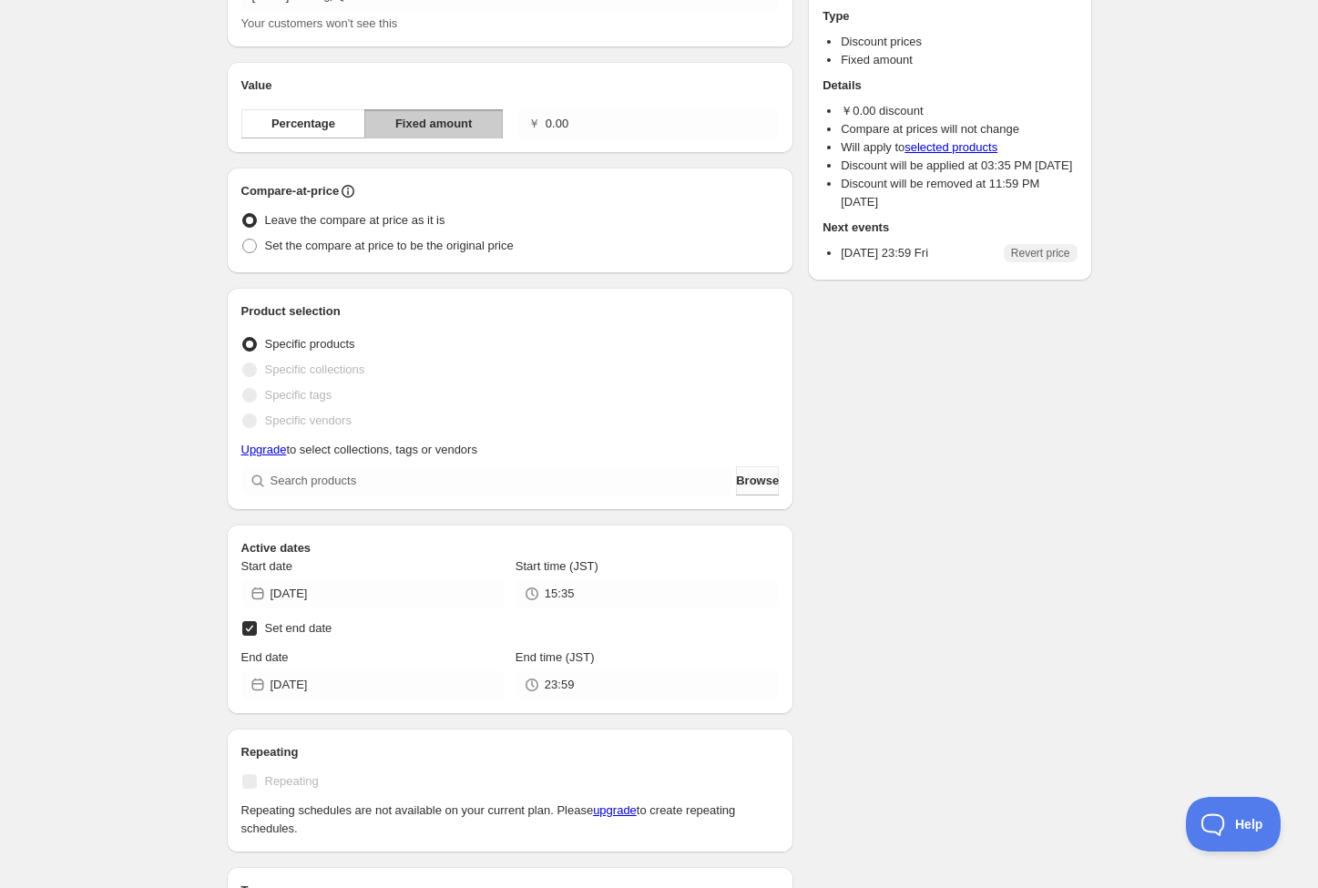
click at [749, 483] on span "Browse" at bounding box center [757, 481] width 43 height 18
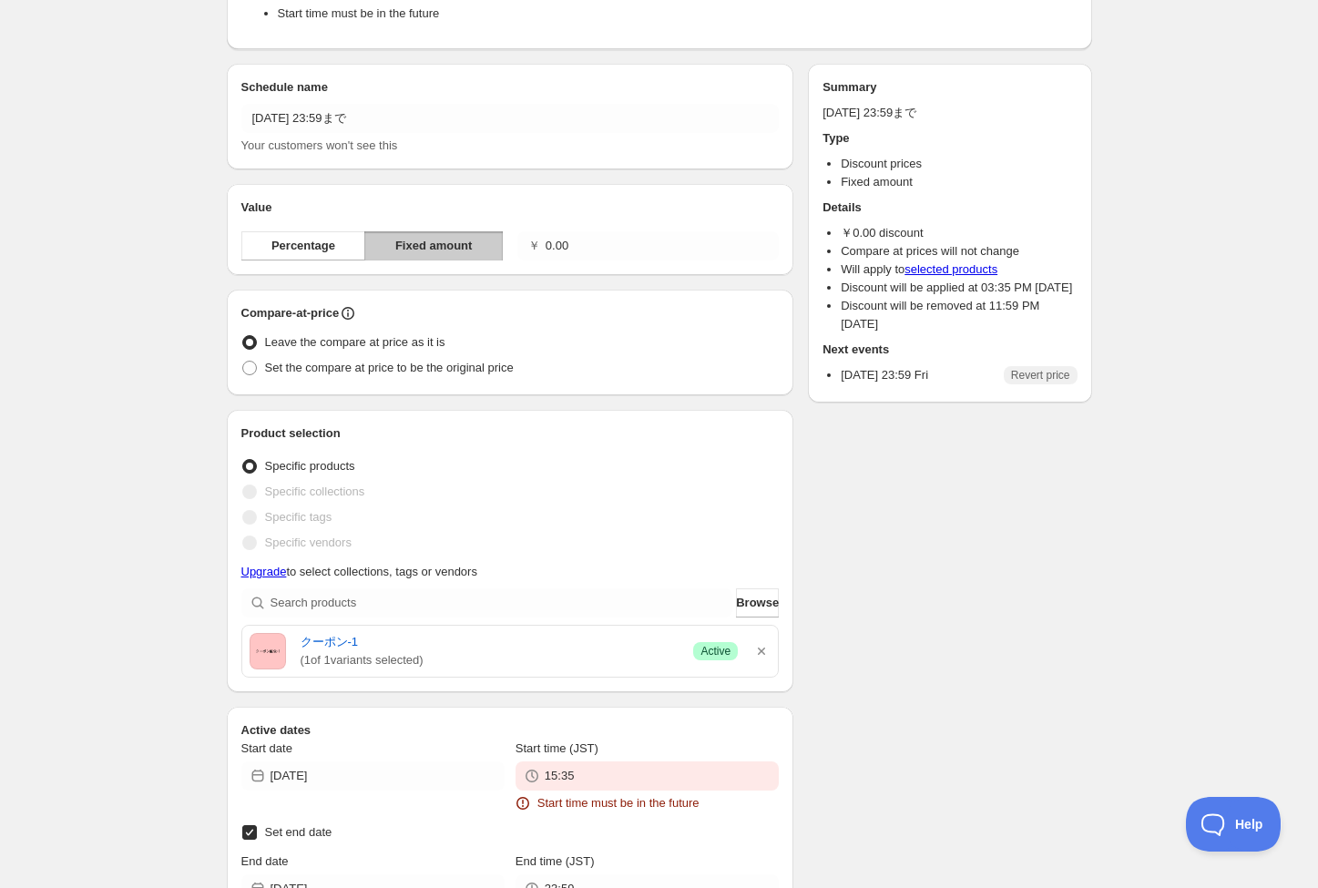
scroll to position [250, 0]
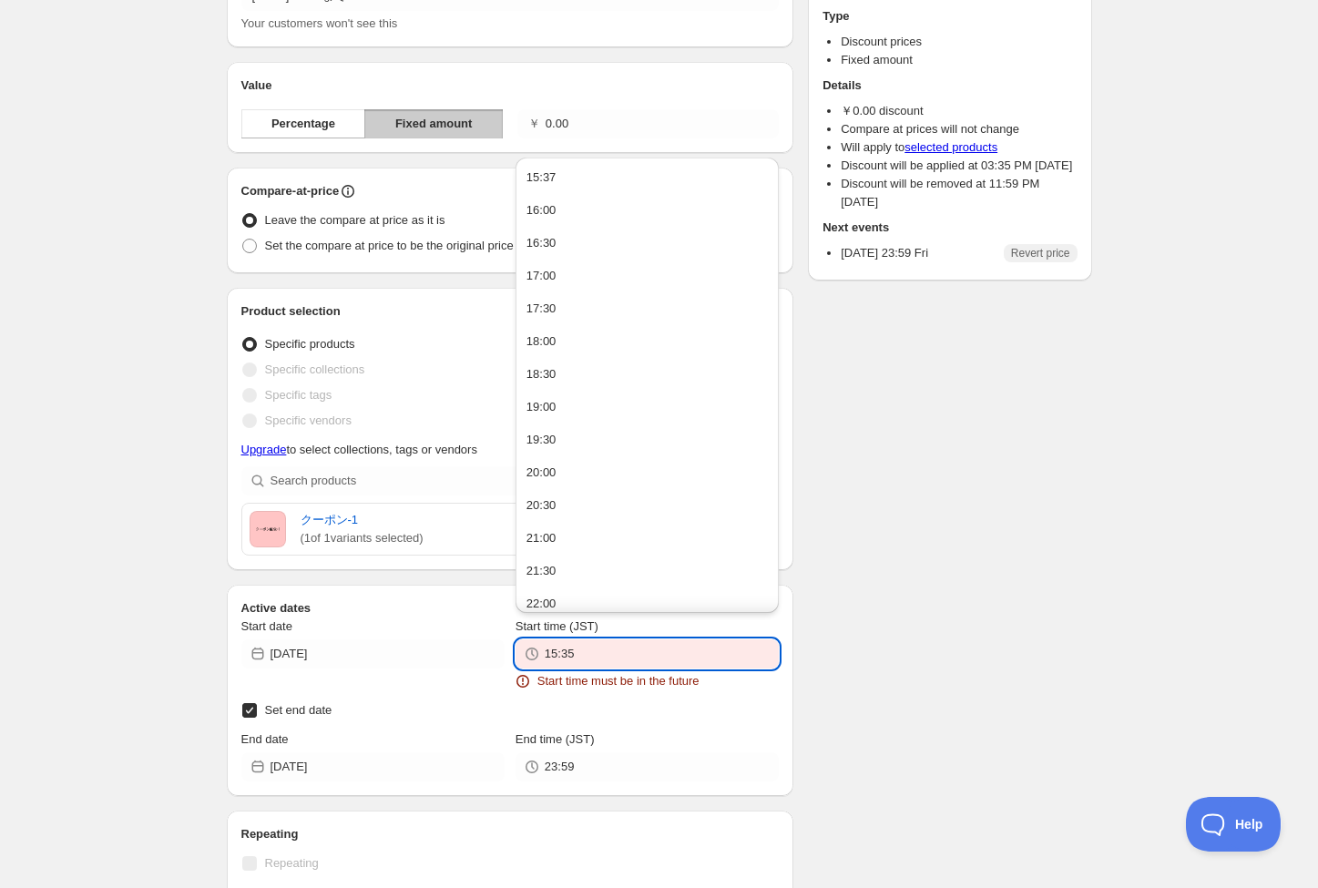
click at [664, 661] on input "15:35" at bounding box center [662, 653] width 234 height 29
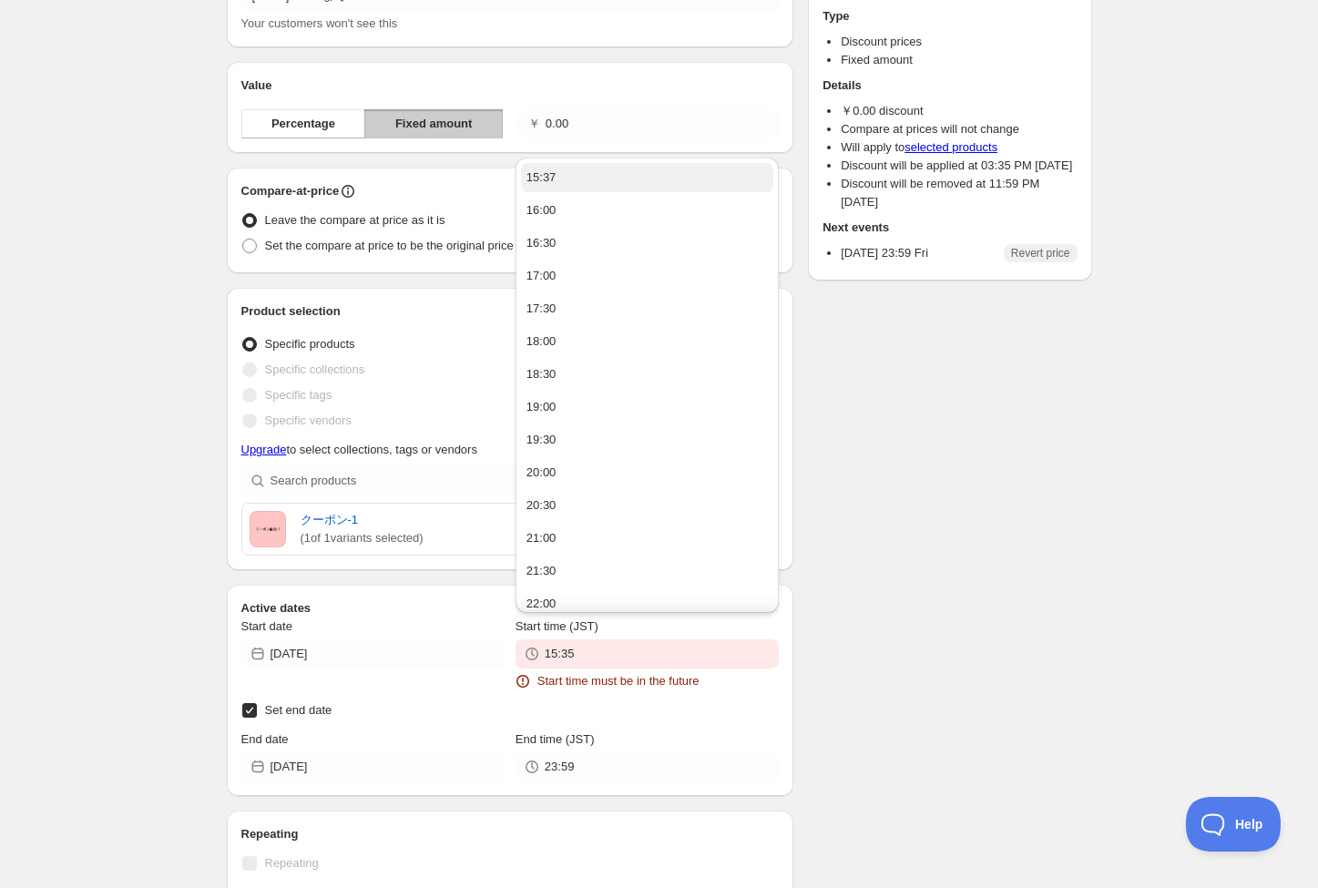
click at [610, 177] on button "15:37" at bounding box center [647, 177] width 252 height 29
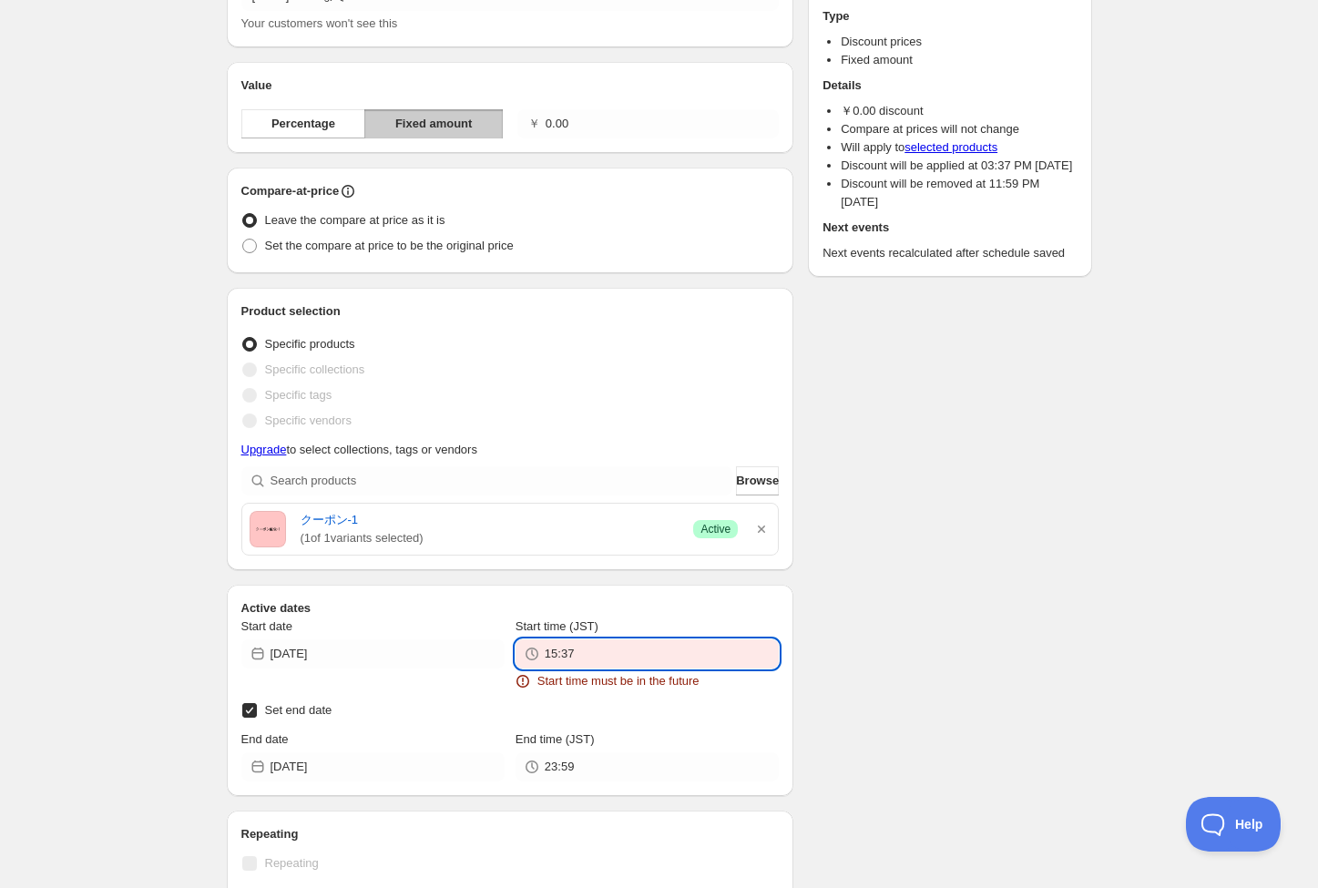
click at [603, 657] on input "15:37" at bounding box center [662, 653] width 234 height 29
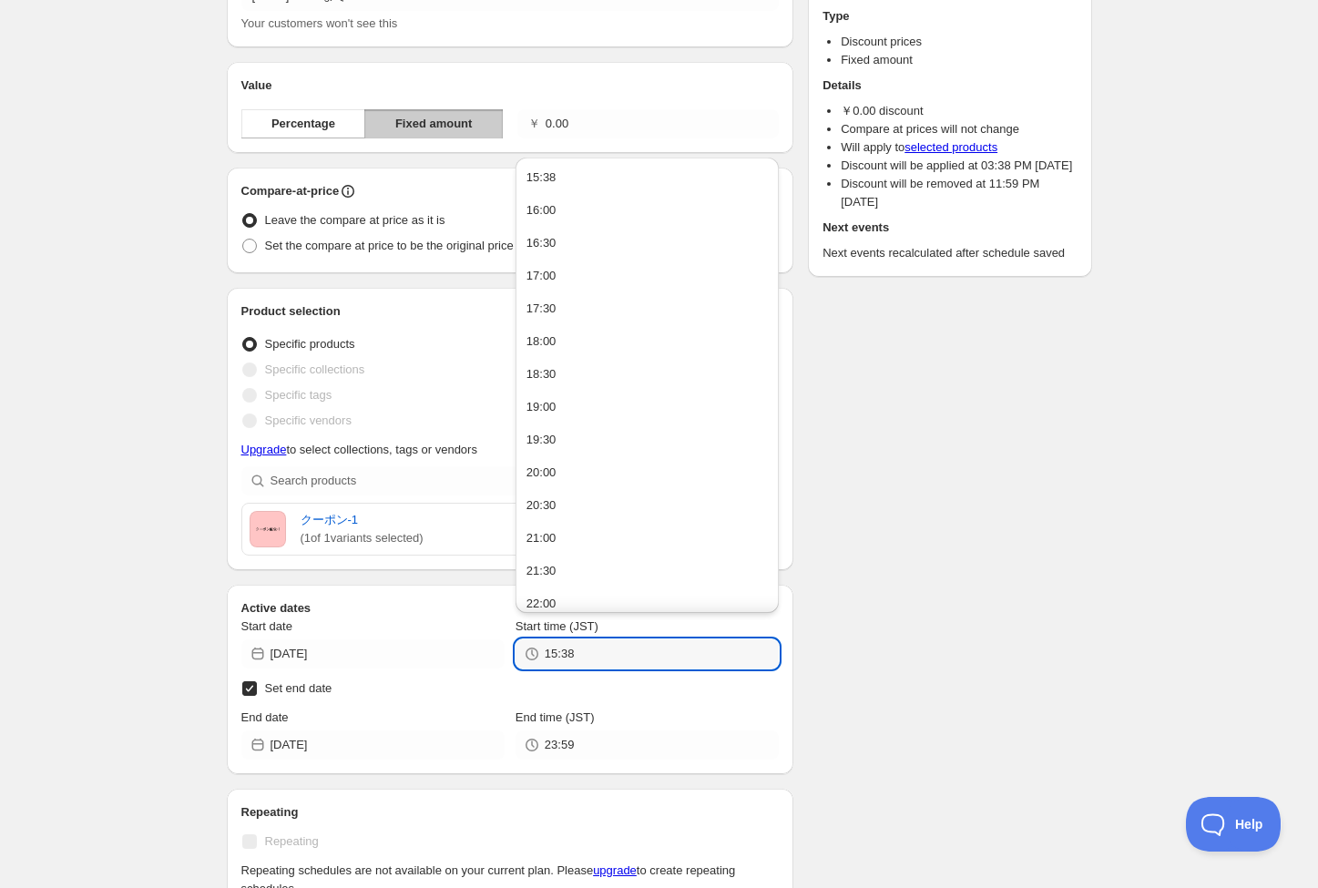
type input "15:38"
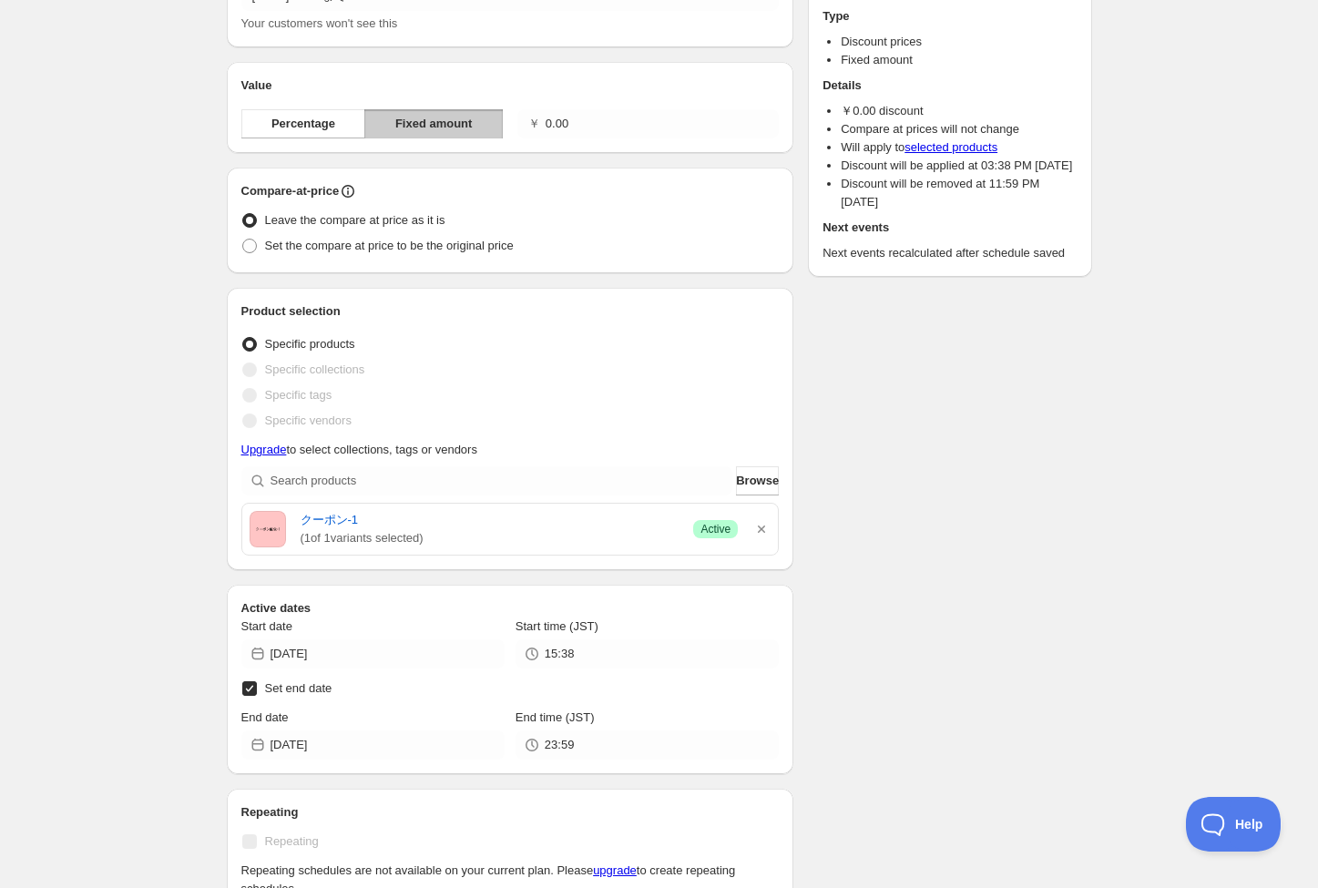
scroll to position [0, 0]
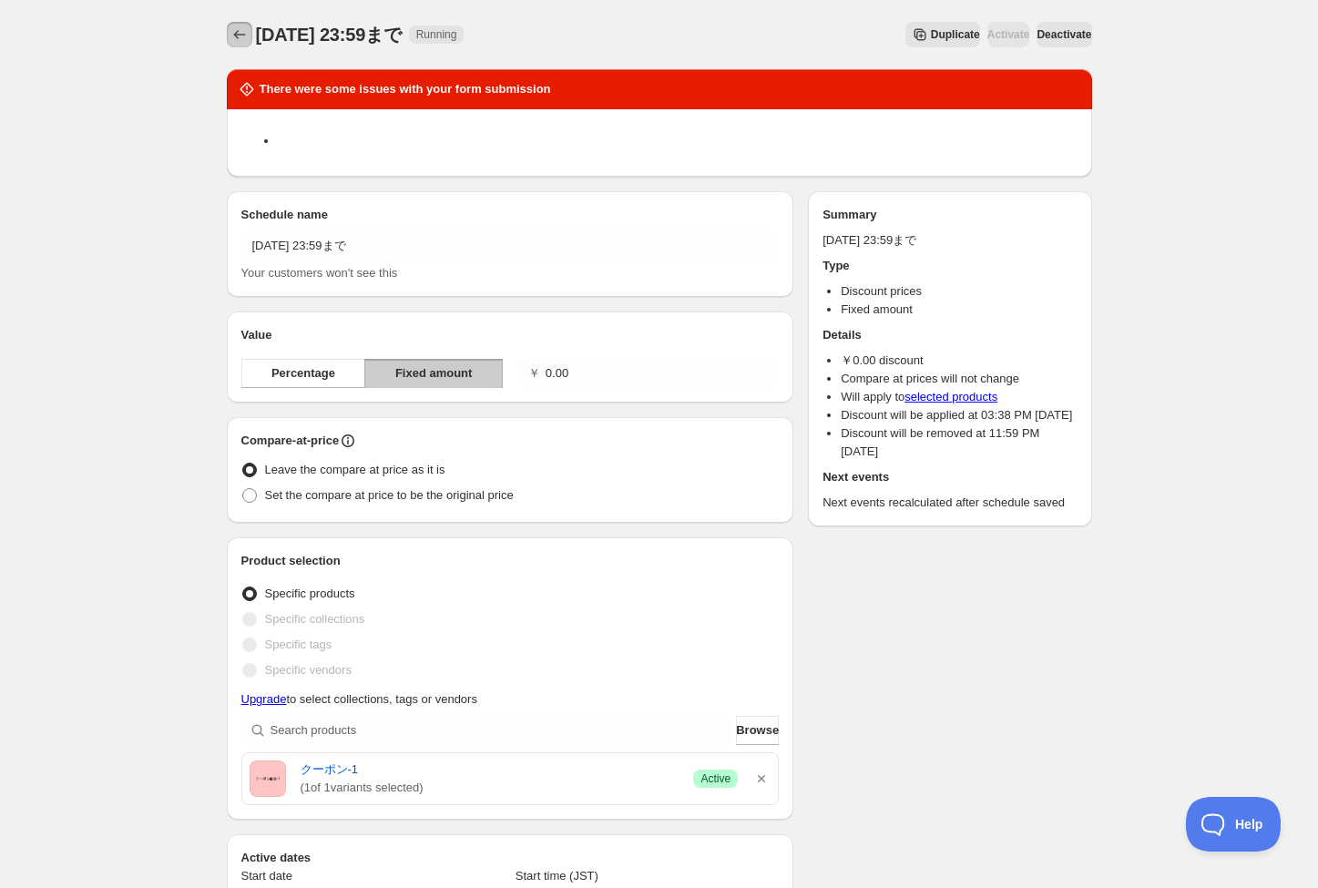
click at [241, 30] on icon "Schedules" at bounding box center [239, 35] width 18 height 18
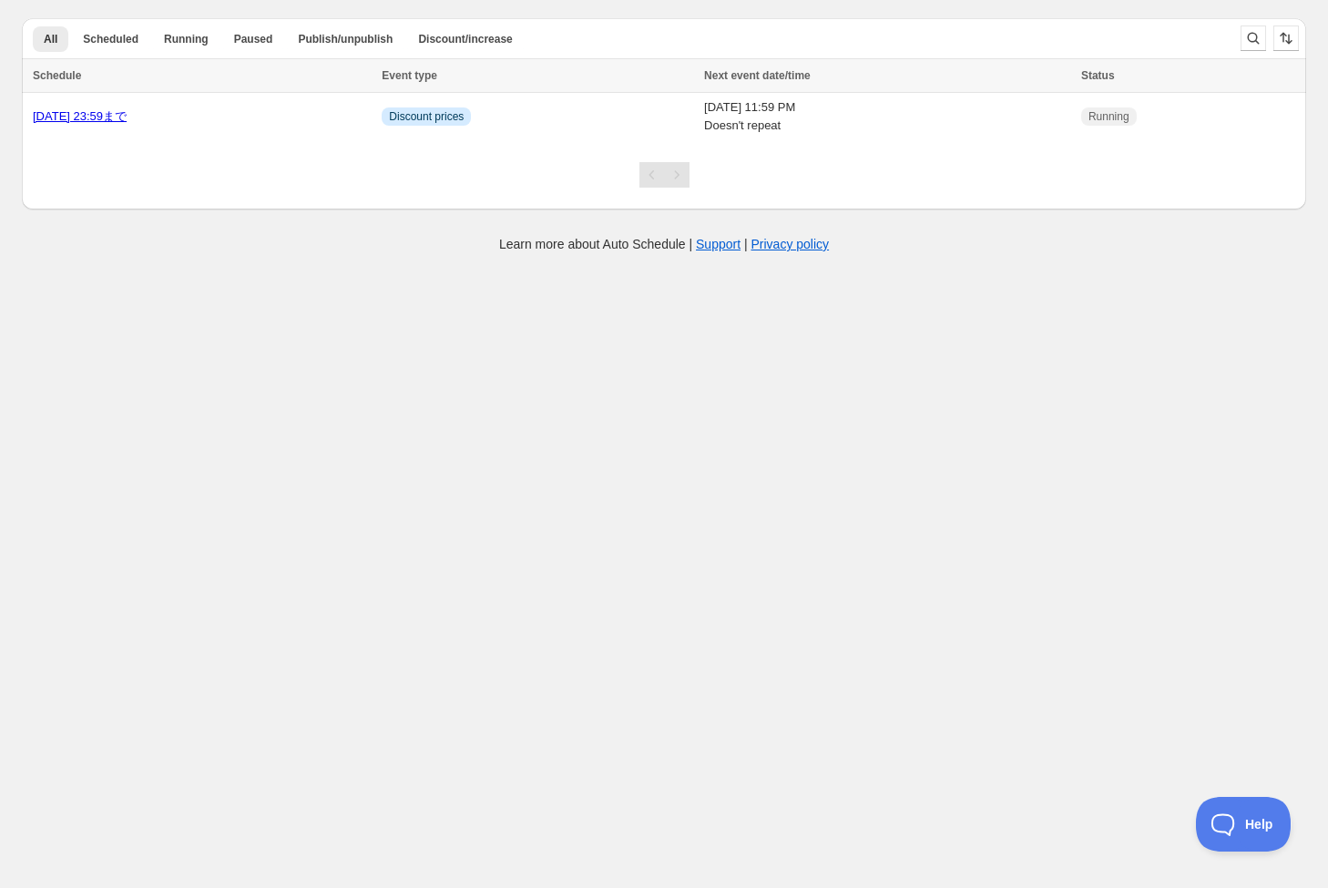
click at [361, 285] on body "Create schedule Help & support Cancel Discount prices Schedule a discount, sale…" at bounding box center [664, 444] width 1328 height 888
click at [87, 117] on link "10/10 23:59まで" at bounding box center [80, 116] width 94 height 14
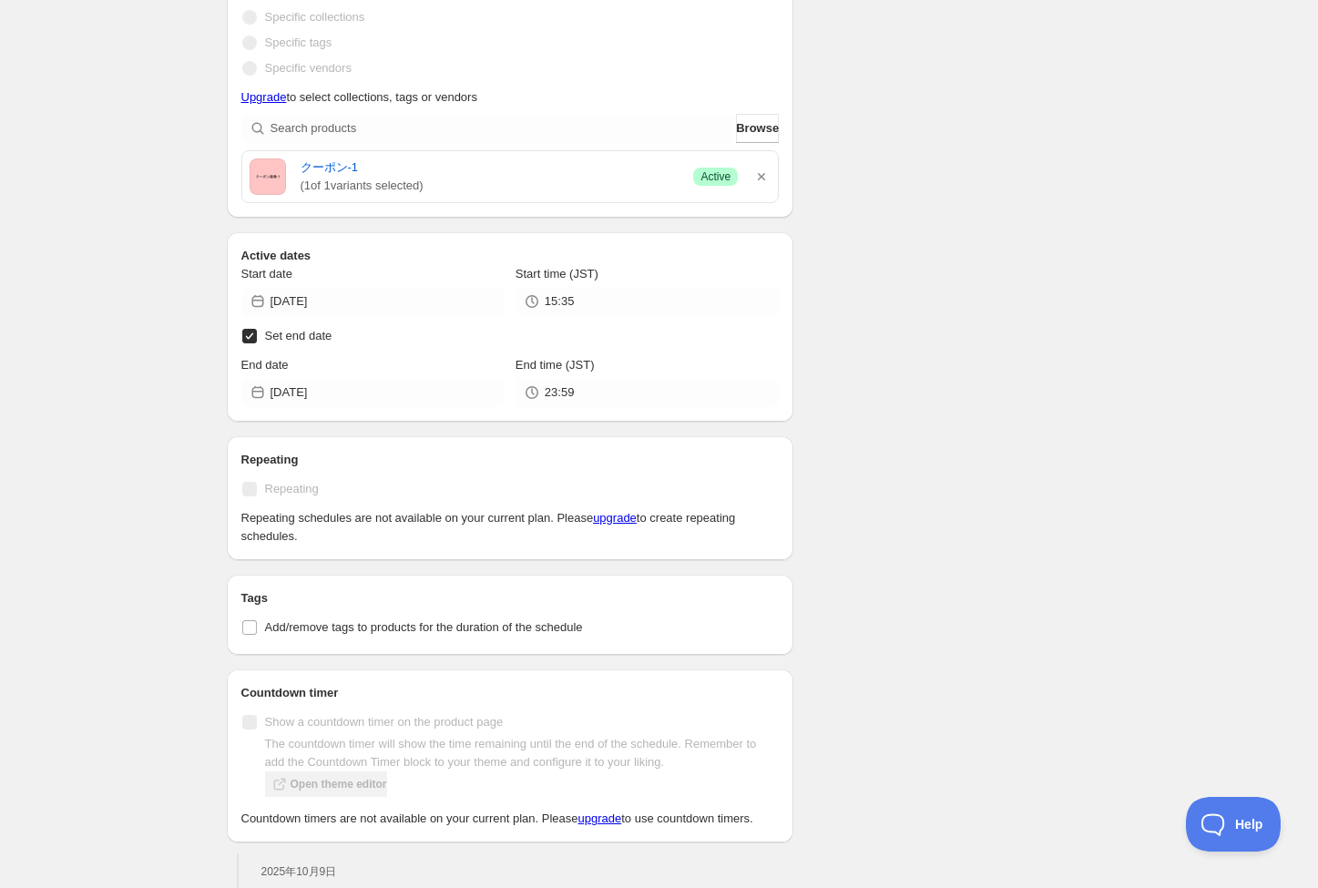
scroll to position [42, 0]
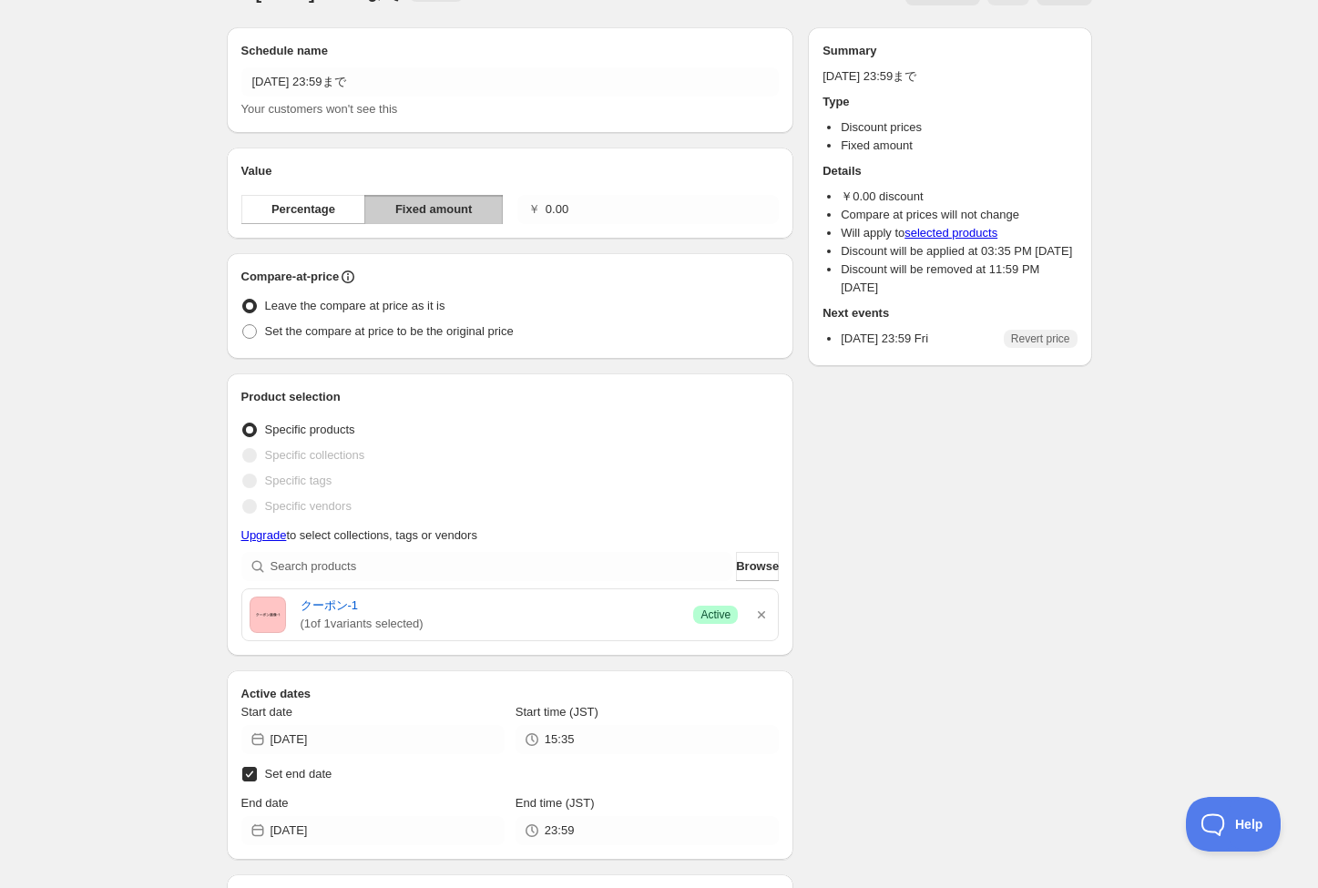
click at [545, 207] on div "￥ 0.00" at bounding box center [647, 209] width 261 height 29
type input "0"
type input "500.00"
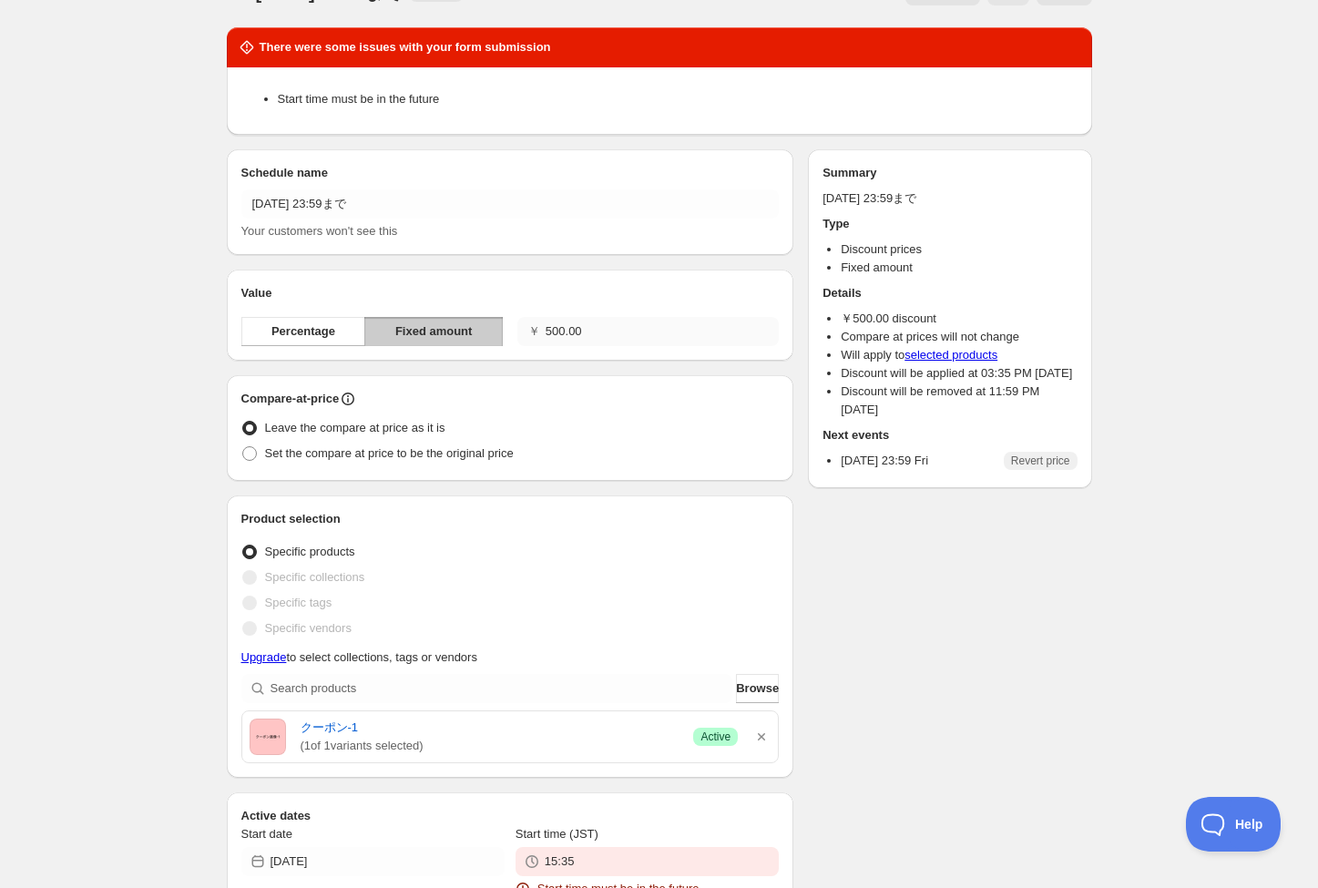
scroll to position [640, 0]
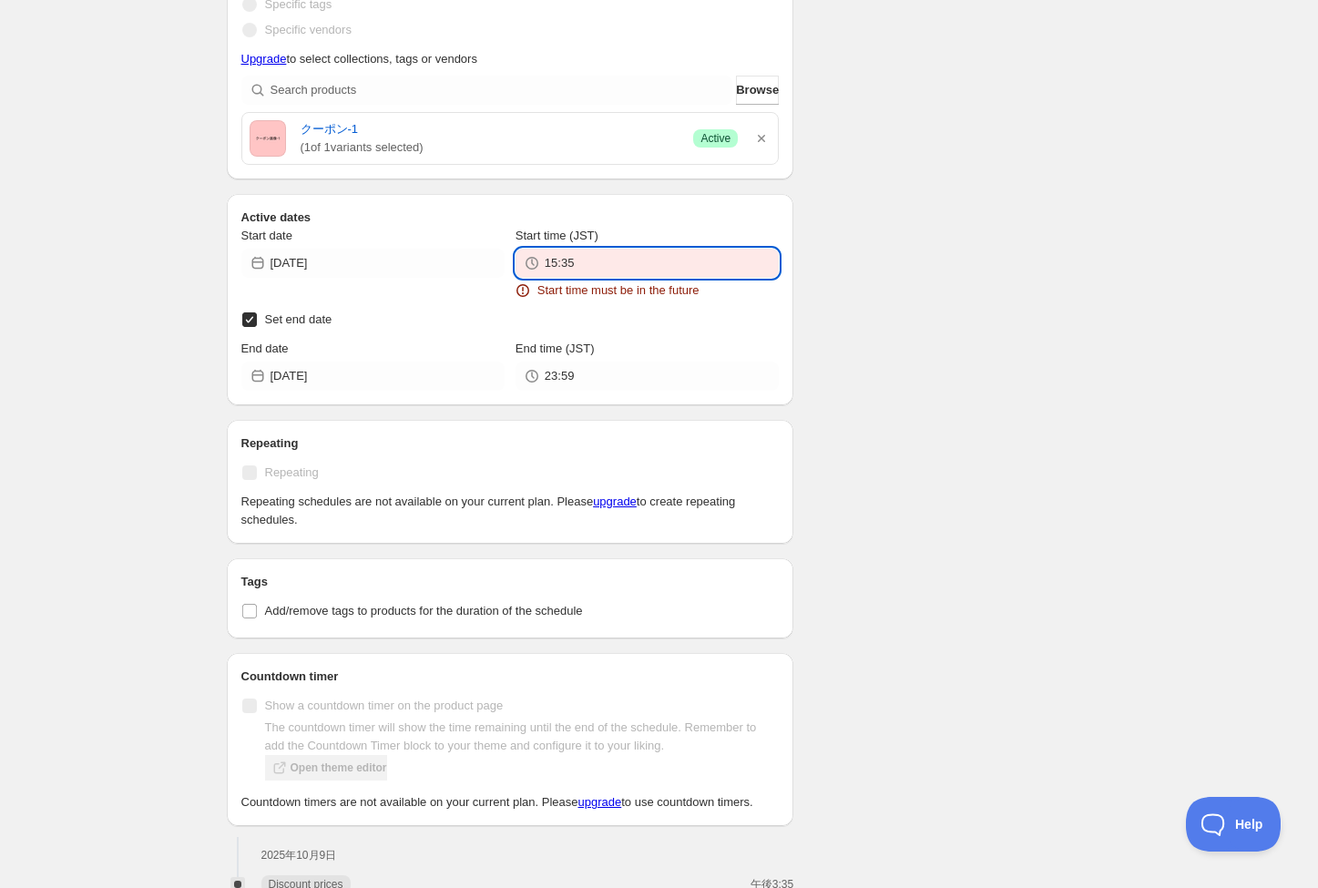
click at [639, 264] on input "15:35" at bounding box center [662, 263] width 234 height 29
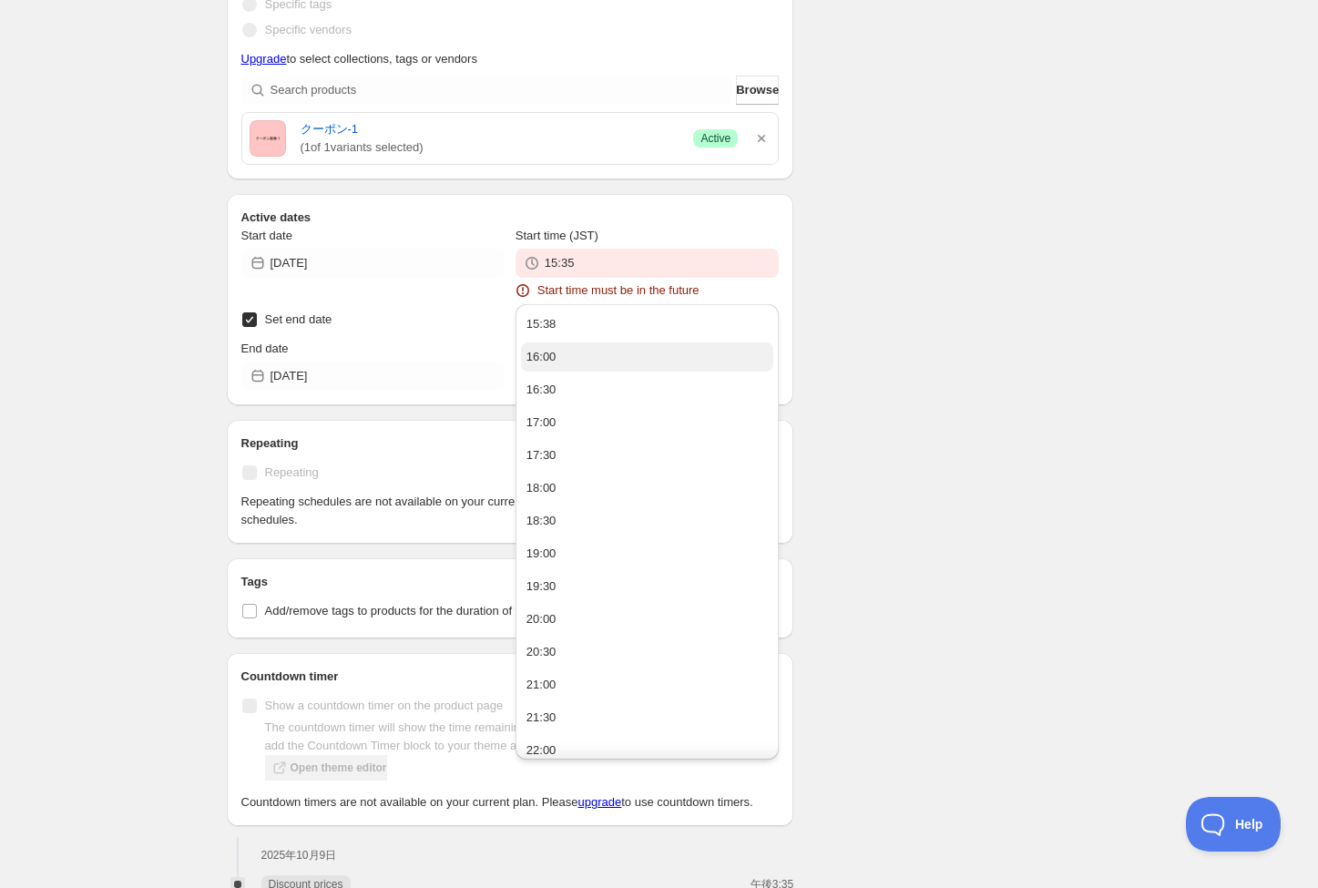
click at [617, 349] on button "16:00" at bounding box center [647, 356] width 252 height 29
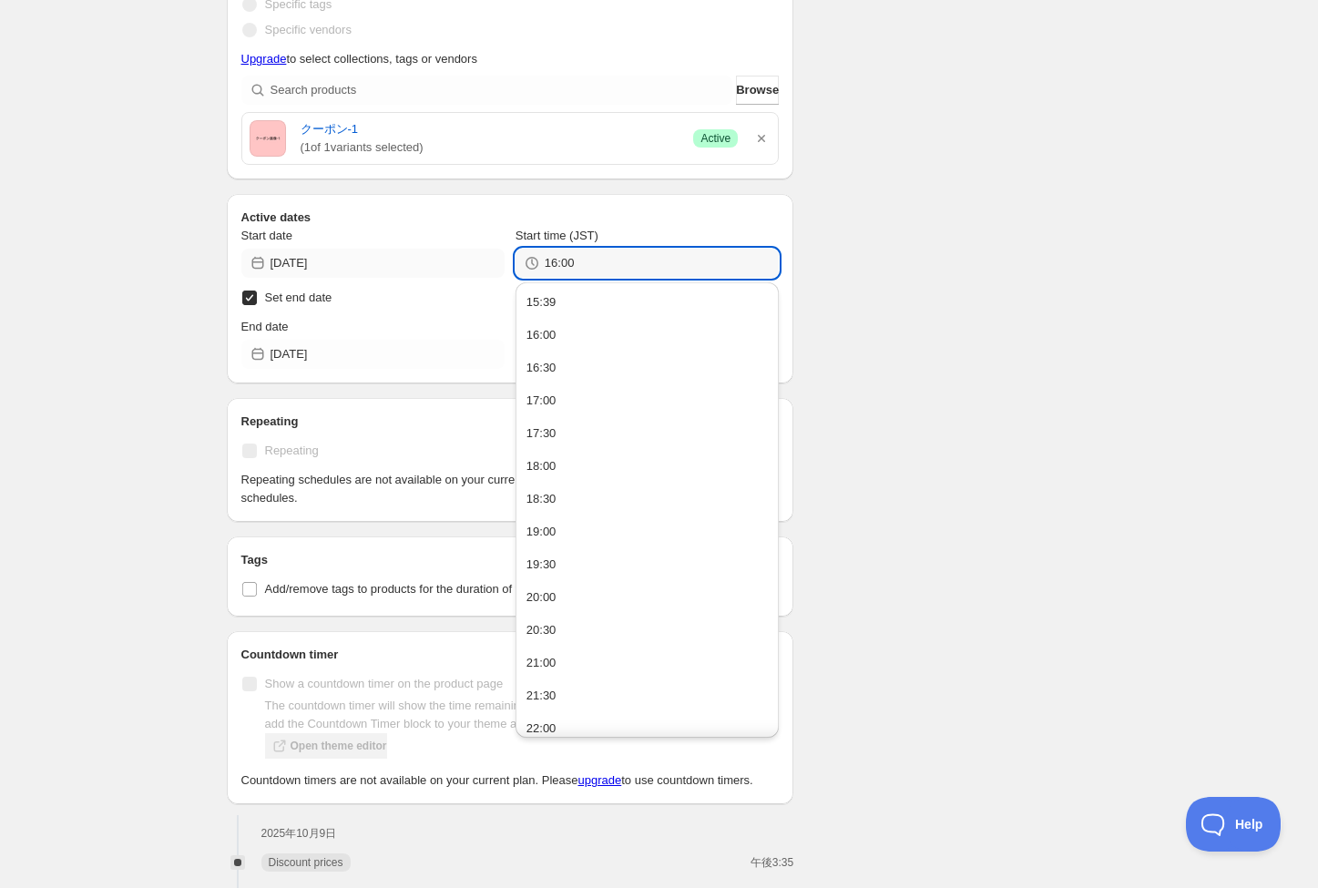
drag, startPoint x: 594, startPoint y: 265, endPoint x: 488, endPoint y: 273, distance: 106.0
click at [491, 260] on div "Start date 2025-10-09 Start time (JST) 16:00" at bounding box center [510, 252] width 538 height 51
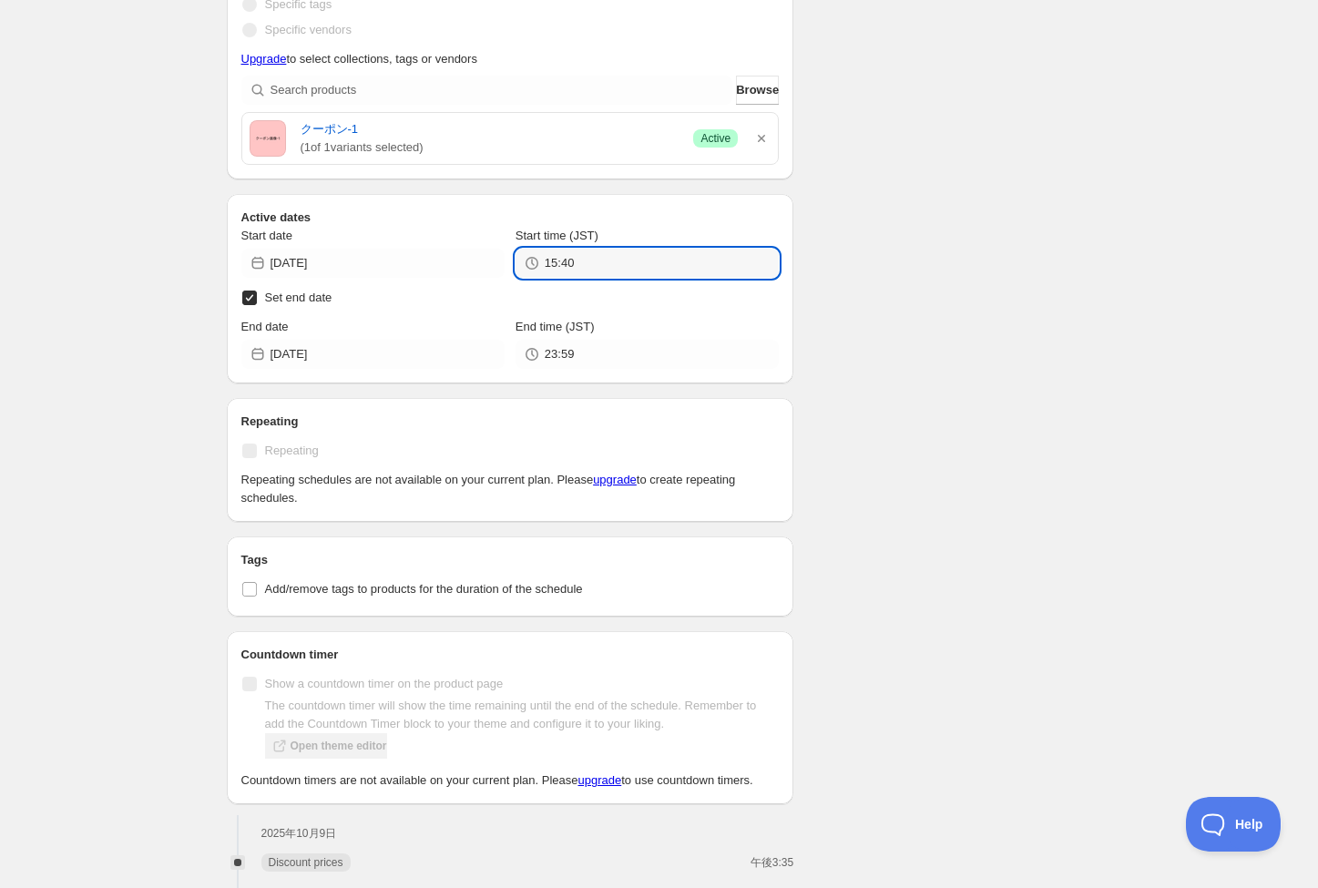
type input "15:40"
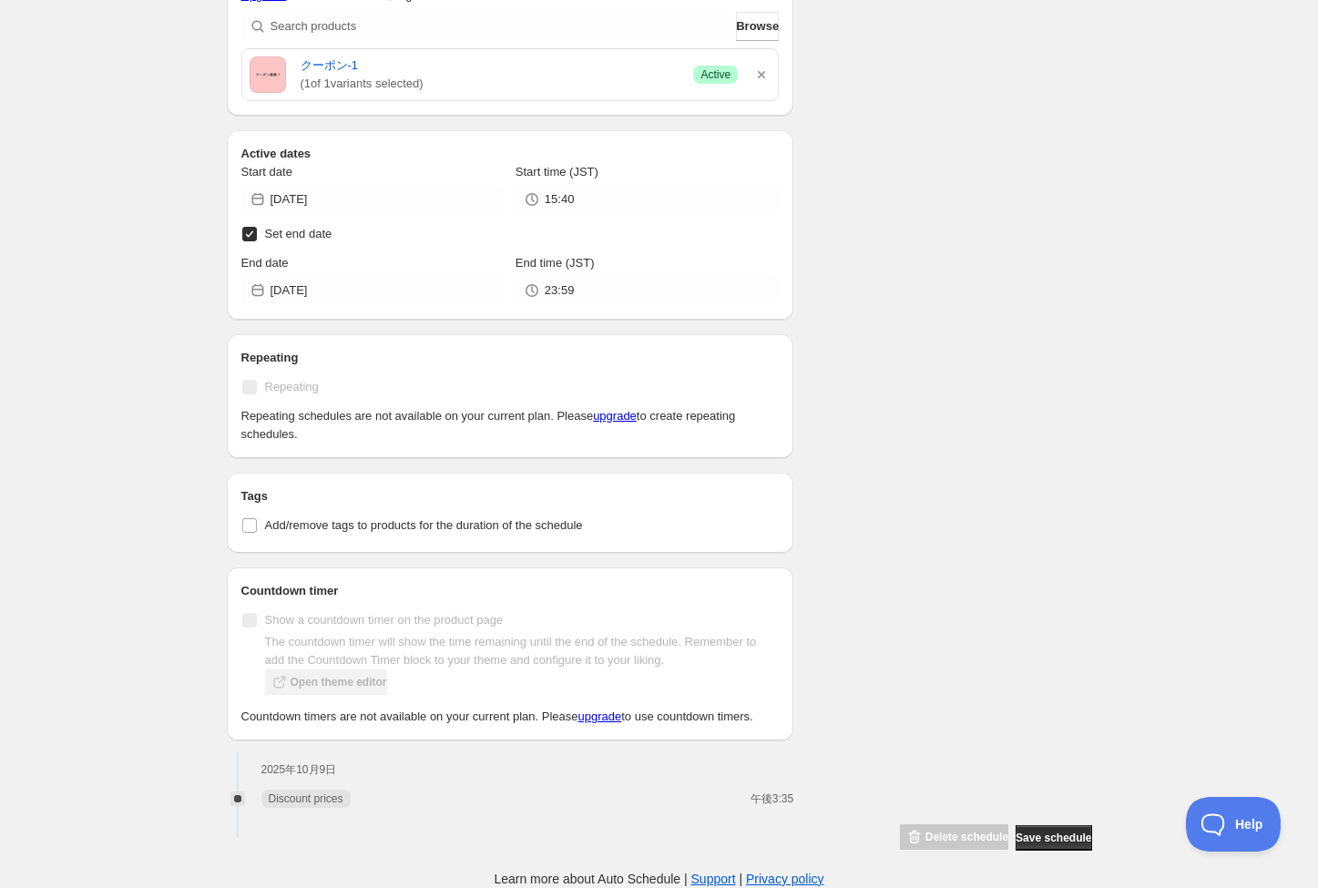
scroll to position [0, 0]
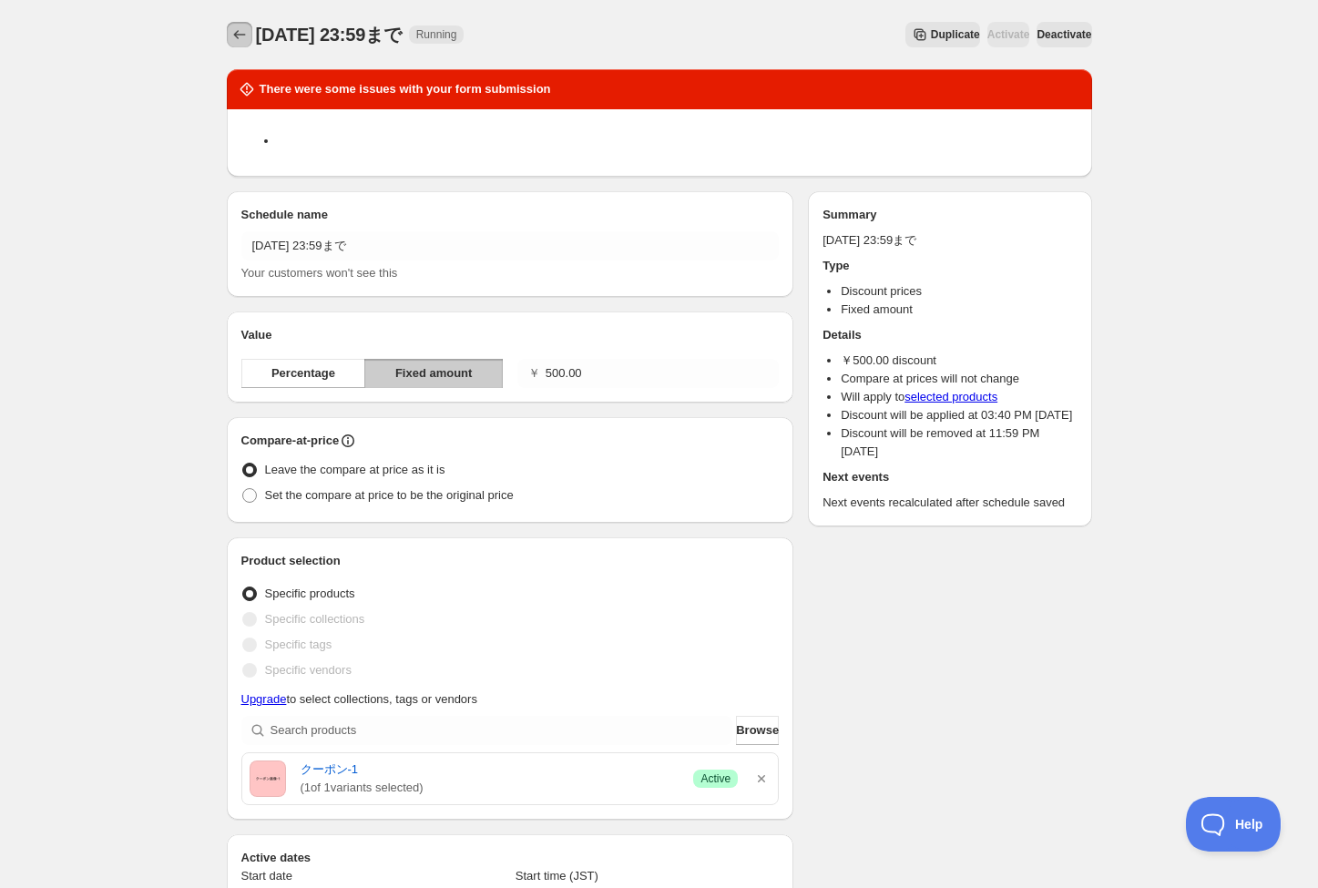
click at [236, 39] on icon "Schedules" at bounding box center [239, 35] width 18 height 18
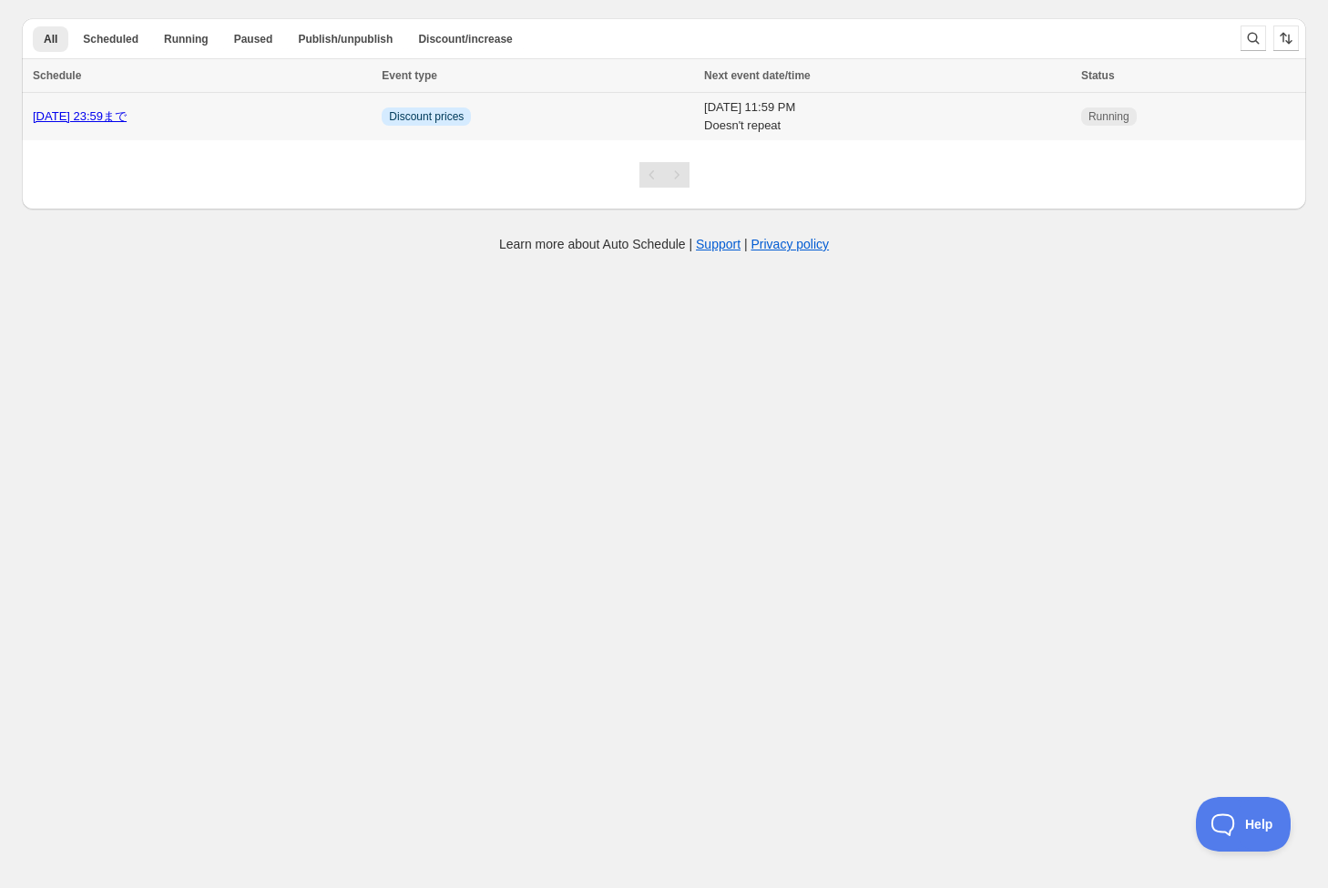
click at [391, 117] on span "Discount prices" at bounding box center [426, 116] width 75 height 15
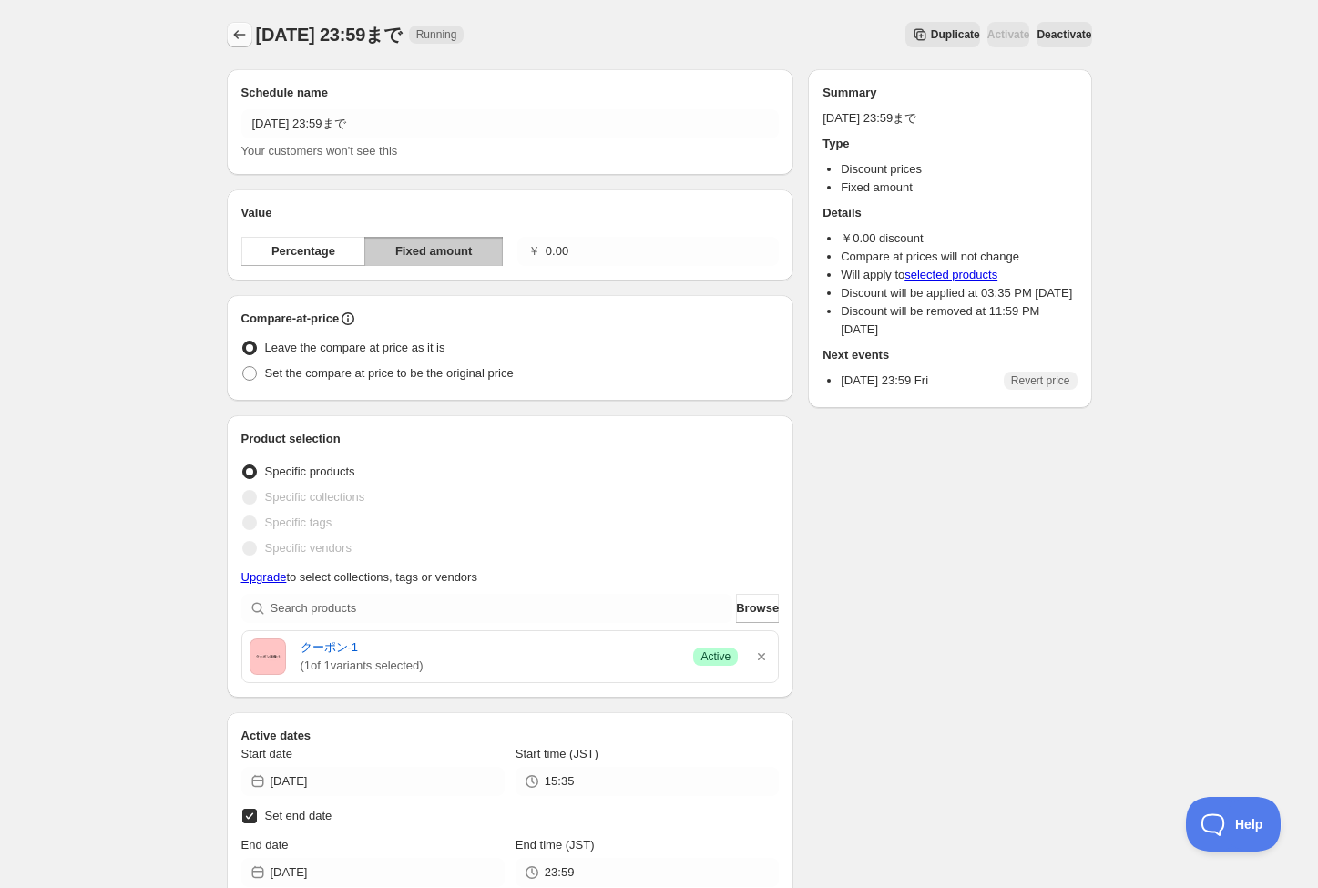
click at [238, 37] on icon "Schedules" at bounding box center [239, 35] width 18 height 18
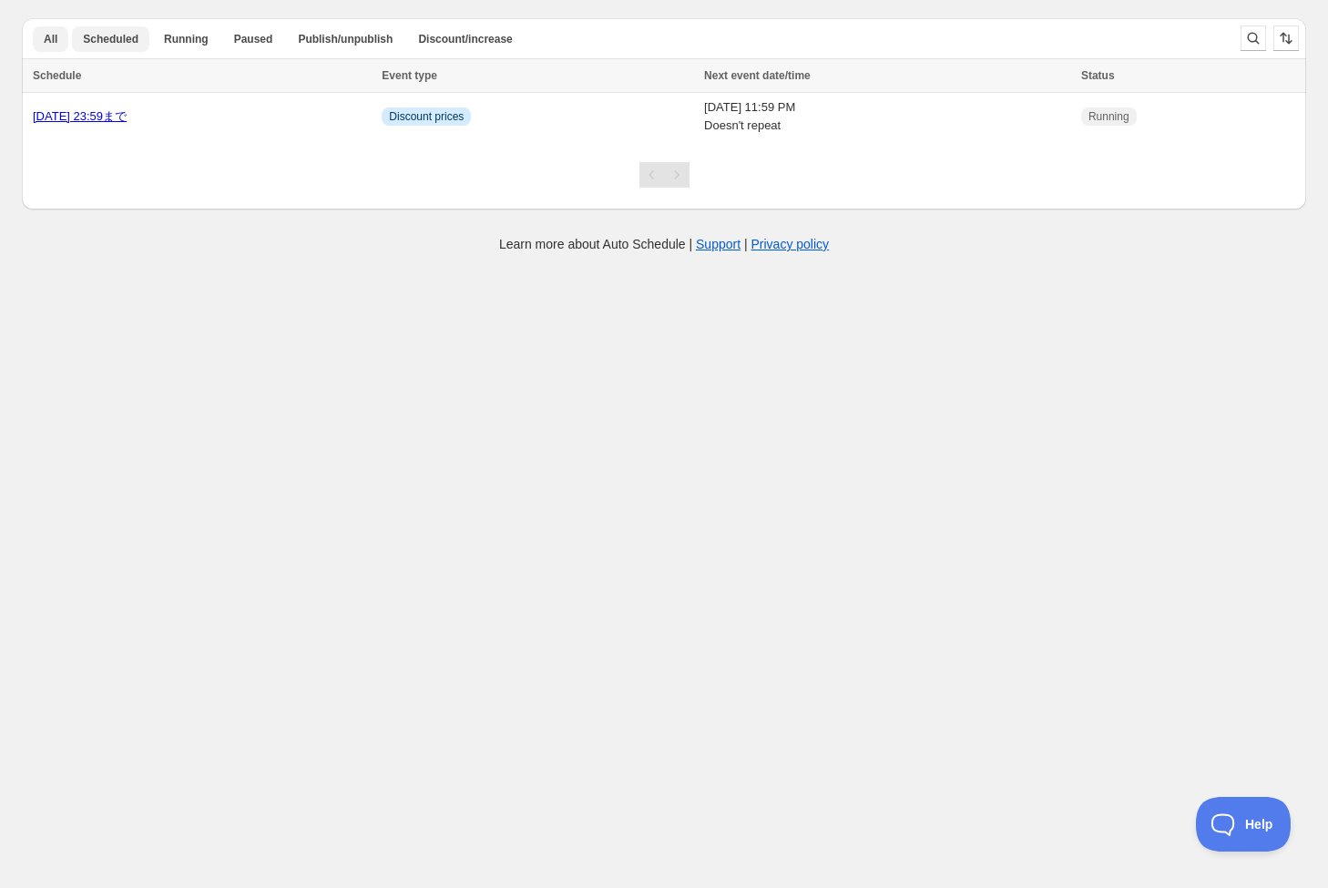
click at [122, 41] on span "Scheduled" at bounding box center [111, 39] width 56 height 15
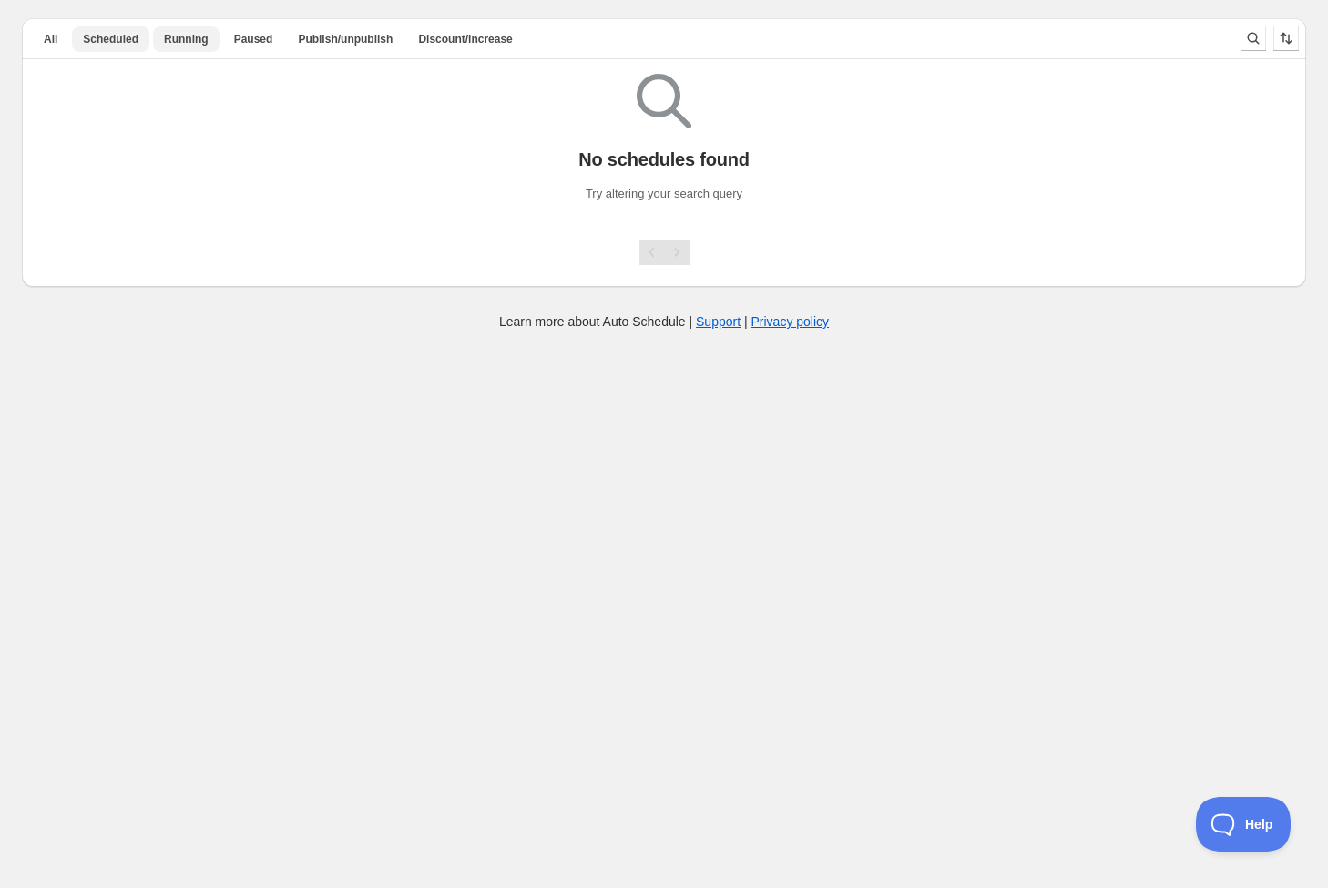
click at [203, 38] on span "Running" at bounding box center [186, 39] width 45 height 15
click at [47, 46] on span "All" at bounding box center [51, 39] width 14 height 15
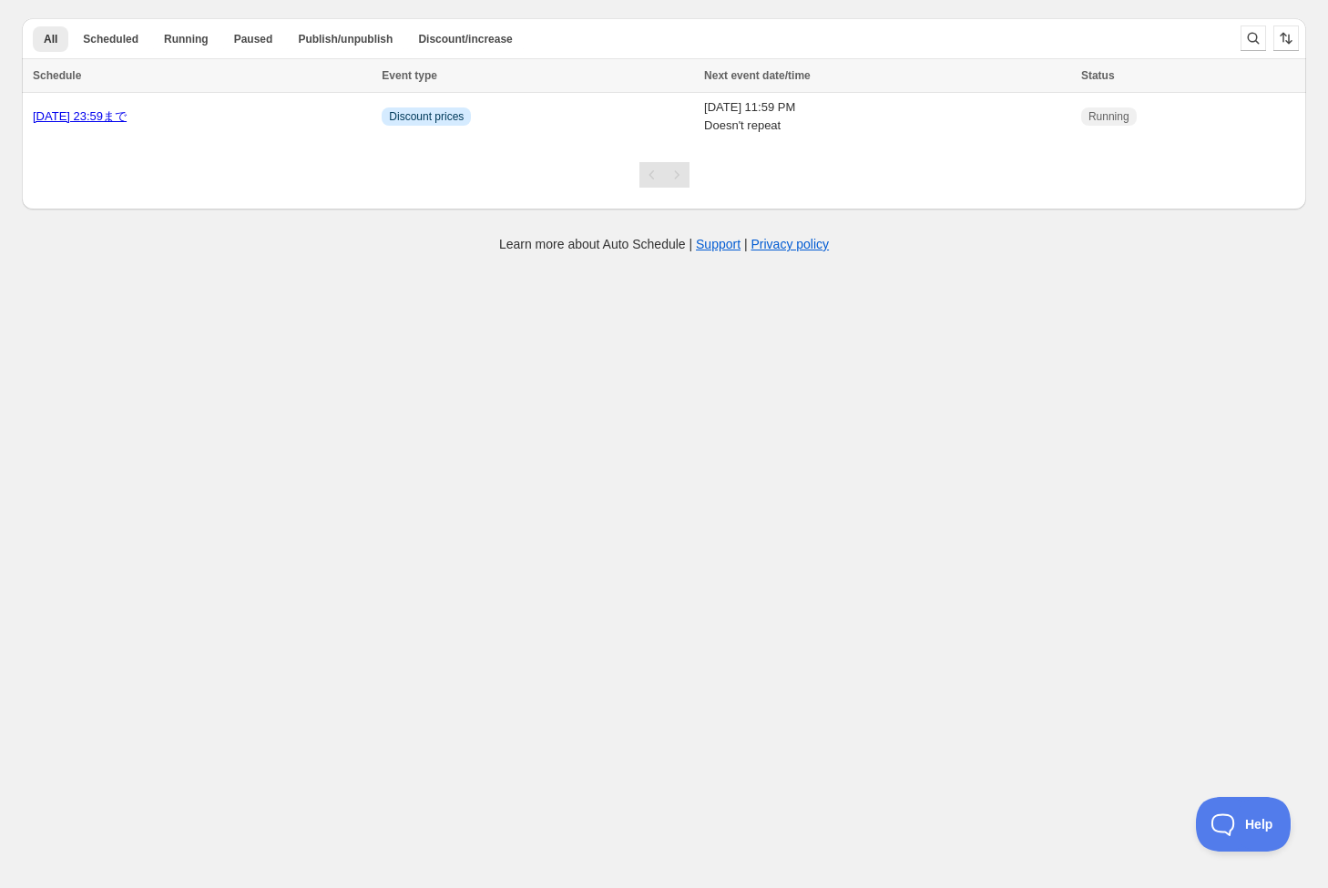
click at [926, 26] on ul "All Scheduled Running Paused Publish/unpublish Discount/increase More views" at bounding box center [623, 39] width 1189 height 26
click at [882, 329] on body "Create schedule Help & support Cancel Discount prices Schedule a discount, sale…" at bounding box center [664, 444] width 1328 height 888
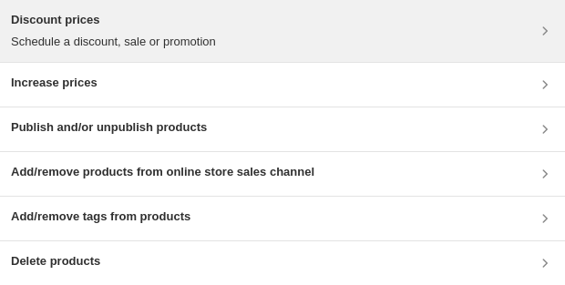
click at [318, 33] on div "Discount prices Schedule a discount, sale or promotion" at bounding box center [282, 31] width 543 height 40
